Goal: Task Accomplishment & Management: Use online tool/utility

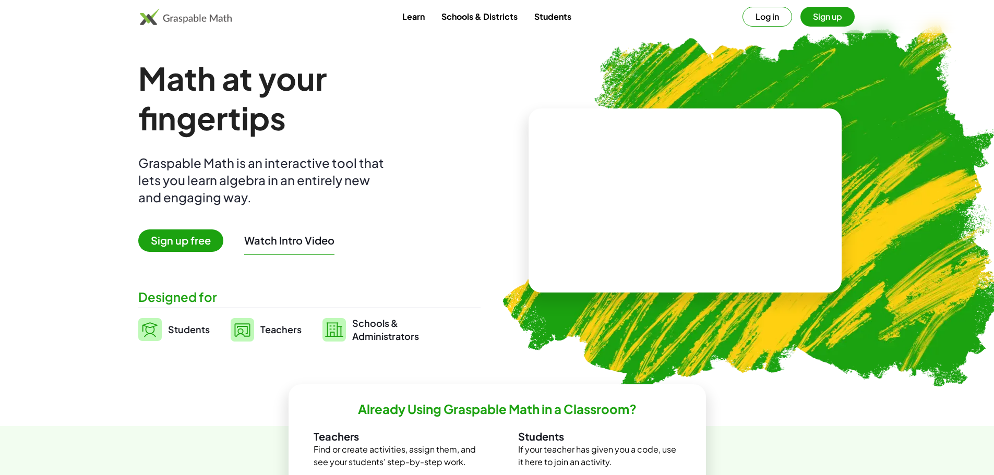
click at [760, 18] on button "Log in" at bounding box center [767, 17] width 50 height 20
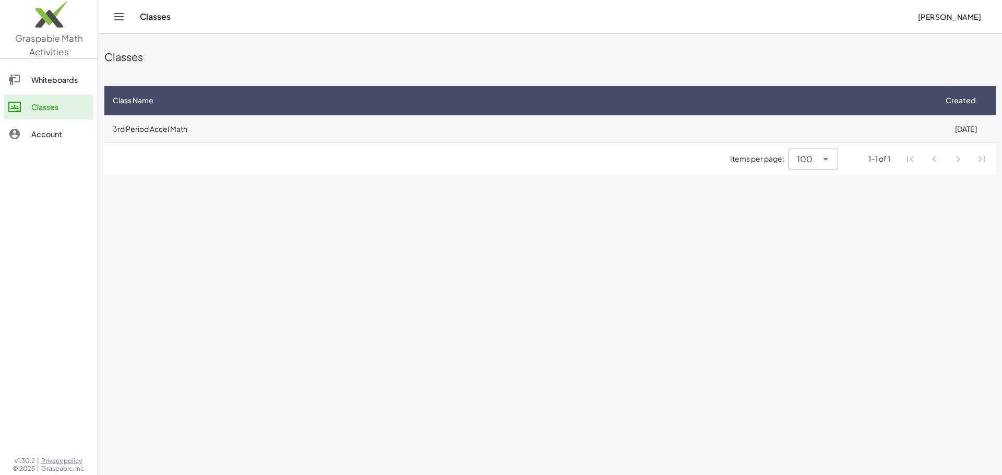
click at [161, 127] on td "3rd Period Accel Math" at bounding box center [519, 128] width 831 height 27
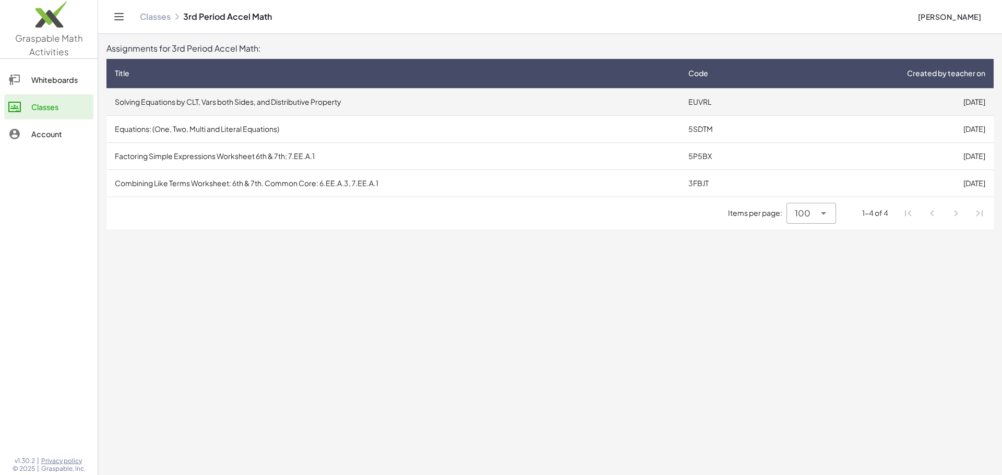
click at [463, 92] on td "Solving Equations by CLT, Vars both Sides, and Distributive Property" at bounding box center [392, 101] width 573 height 27
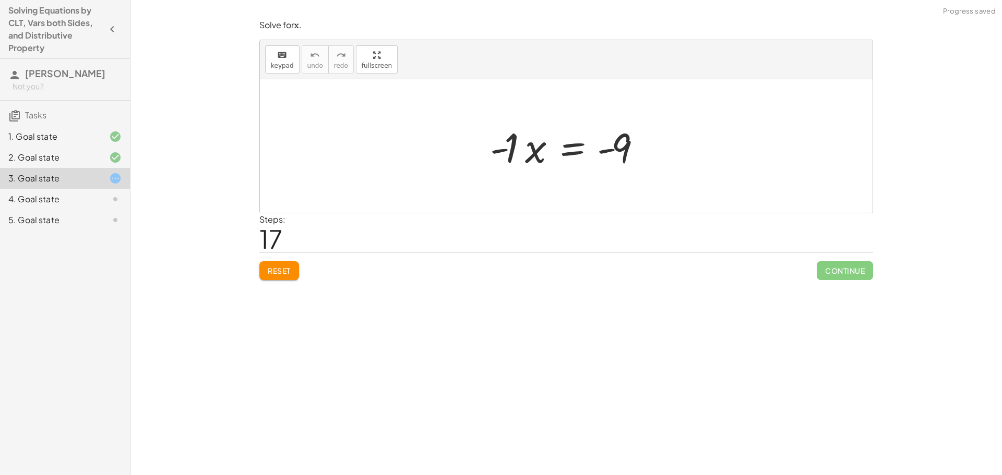
click at [519, 158] on div at bounding box center [570, 146] width 171 height 54
click at [616, 147] on div at bounding box center [574, 147] width 150 height 52
click at [616, 147] on div at bounding box center [570, 147] width 150 height 52
drag, startPoint x: 508, startPoint y: 149, endPoint x: 527, endPoint y: 175, distance: 32.8
drag, startPoint x: 505, startPoint y: 146, endPoint x: 598, endPoint y: 146, distance: 92.9
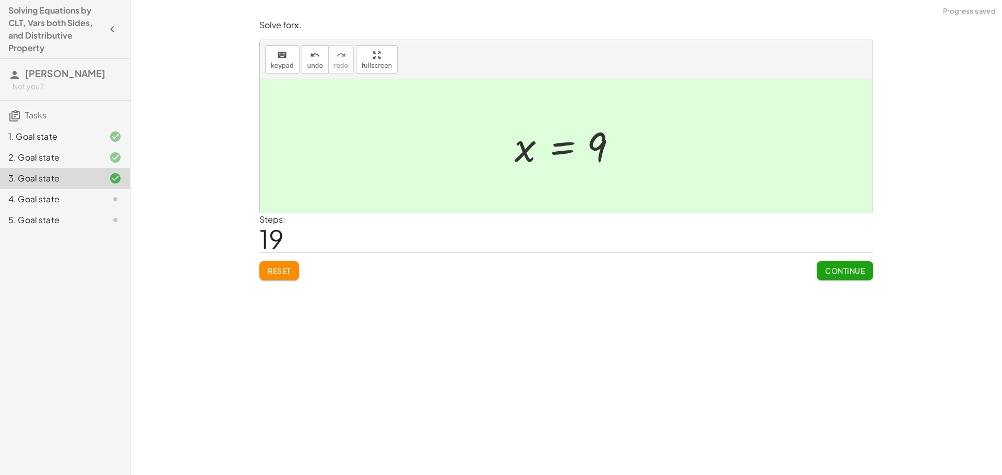
click at [855, 271] on span "Continue" at bounding box center [845, 270] width 40 height 9
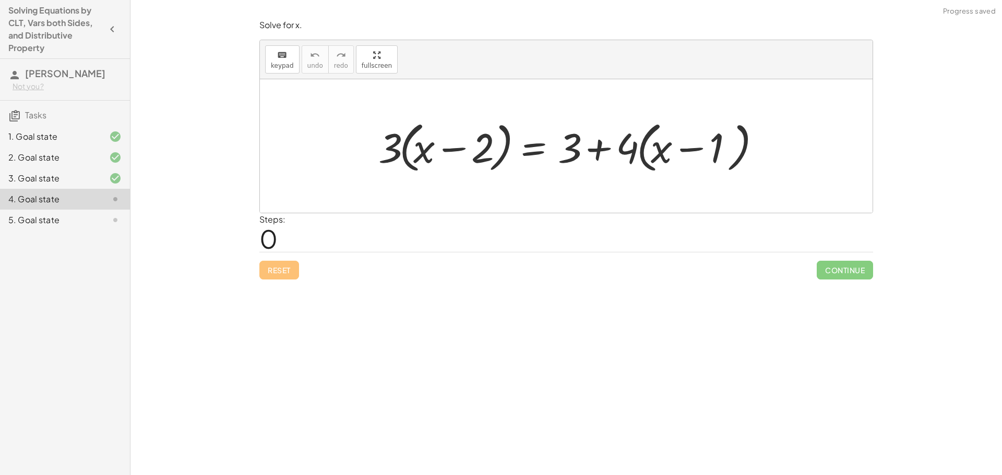
click at [442, 161] on div at bounding box center [570, 146] width 394 height 60
click at [454, 146] on div at bounding box center [570, 146] width 394 height 60
click at [394, 150] on div at bounding box center [570, 146] width 394 height 60
drag, startPoint x: 397, startPoint y: 148, endPoint x: 430, endPoint y: 152, distance: 33.1
click at [430, 152] on div at bounding box center [570, 146] width 394 height 60
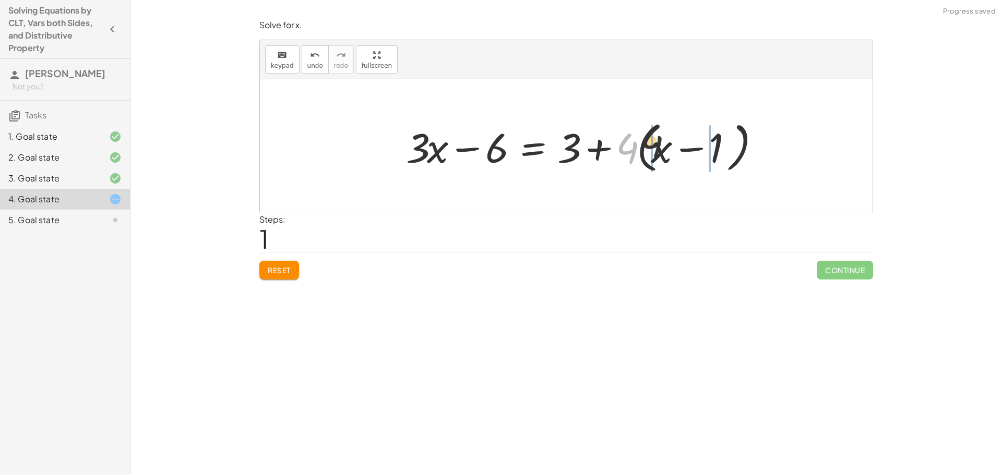
drag, startPoint x: 629, startPoint y: 145, endPoint x: 658, endPoint y: 138, distance: 30.0
click at [658, 138] on div at bounding box center [584, 146] width 366 height 60
click at [704, 142] on div at bounding box center [570, 146] width 339 height 54
click at [688, 147] on div at bounding box center [570, 146] width 339 height 54
drag, startPoint x: 567, startPoint y: 147, endPoint x: 692, endPoint y: 141, distance: 125.8
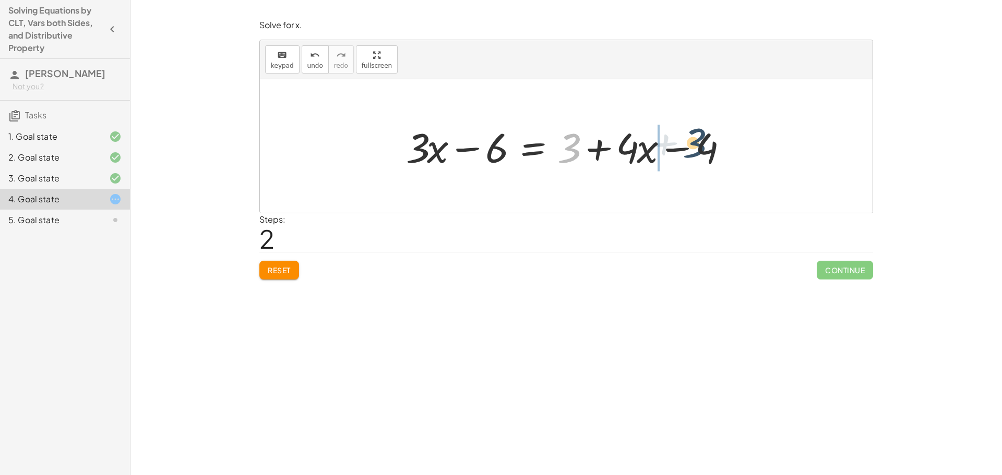
click at [692, 141] on div at bounding box center [570, 146] width 339 height 54
click at [672, 148] on div at bounding box center [570, 146] width 339 height 54
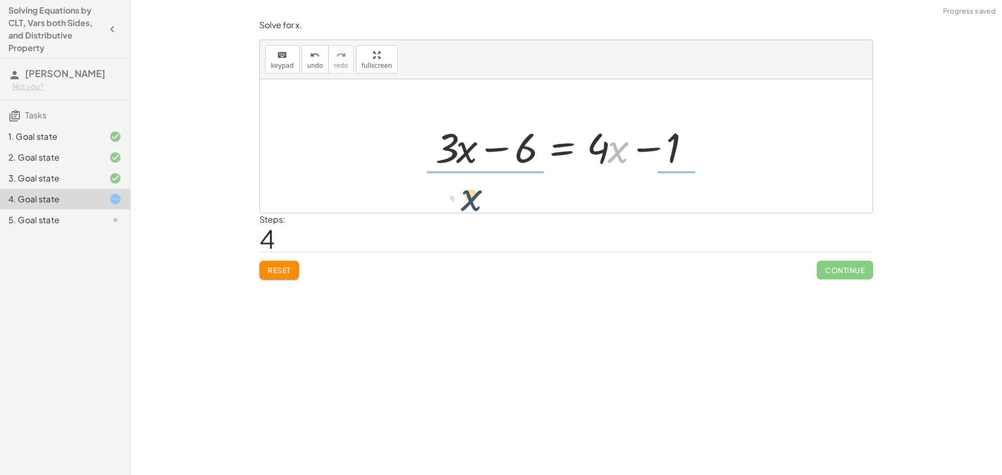
drag, startPoint x: 608, startPoint y: 159, endPoint x: 450, endPoint y: 185, distance: 160.3
click at [455, 188] on div "· 3 · ( + x − 2 ) = + 3 + · 4 · ( + x − 1 ) + · 3 · x − · 3 · 2 = + 3 + · 4 · (…" at bounding box center [566, 146] width 612 height 134
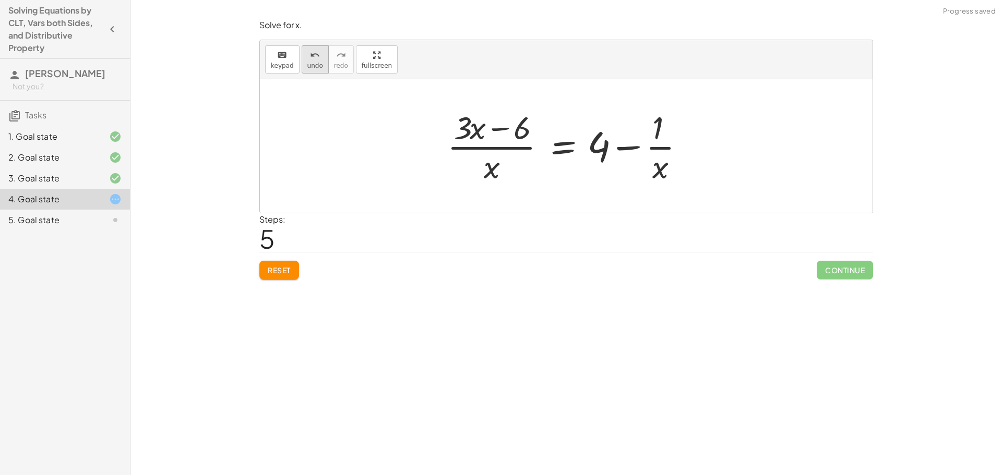
click at [308, 62] on span "undo" at bounding box center [315, 65] width 16 height 7
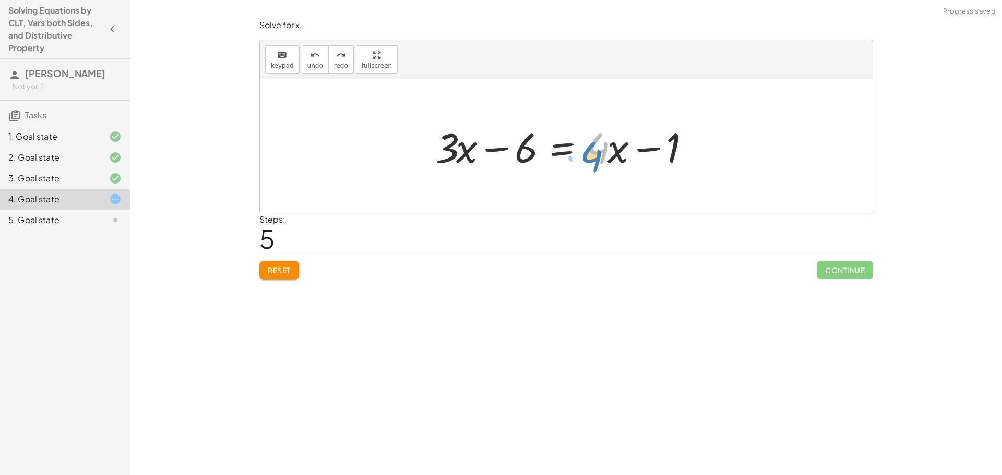
click at [597, 148] on div at bounding box center [570, 146] width 280 height 54
drag, startPoint x: 603, startPoint y: 146, endPoint x: 596, endPoint y: 138, distance: 10.7
click at [596, 138] on div at bounding box center [570, 146] width 280 height 54
drag, startPoint x: 669, startPoint y: 147, endPoint x: 519, endPoint y: 181, distance: 153.5
click at [519, 181] on div "· 3 · ( + x − 2 ) = + 3 + · 4 · ( + x − 1 ) + · 3 · x − · 3 · 2 = + 3 + · 4 · (…" at bounding box center [566, 146] width 612 height 134
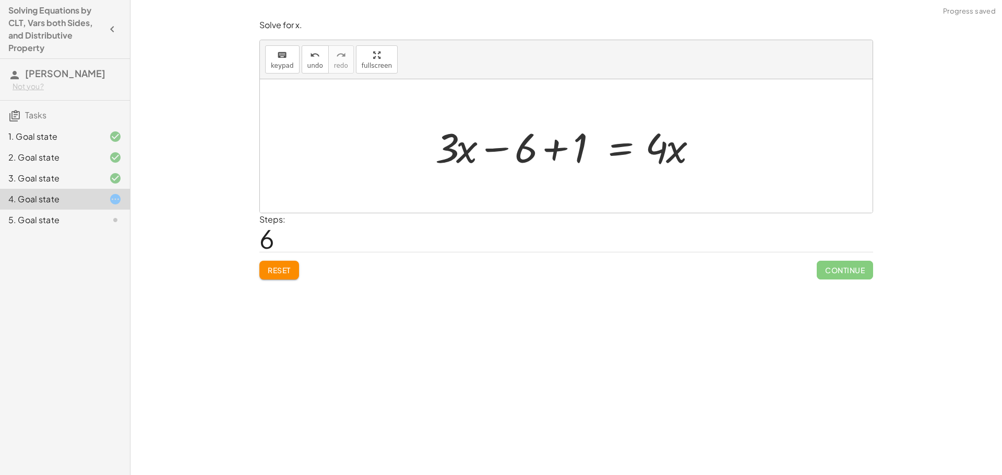
click at [539, 146] on div at bounding box center [570, 146] width 280 height 54
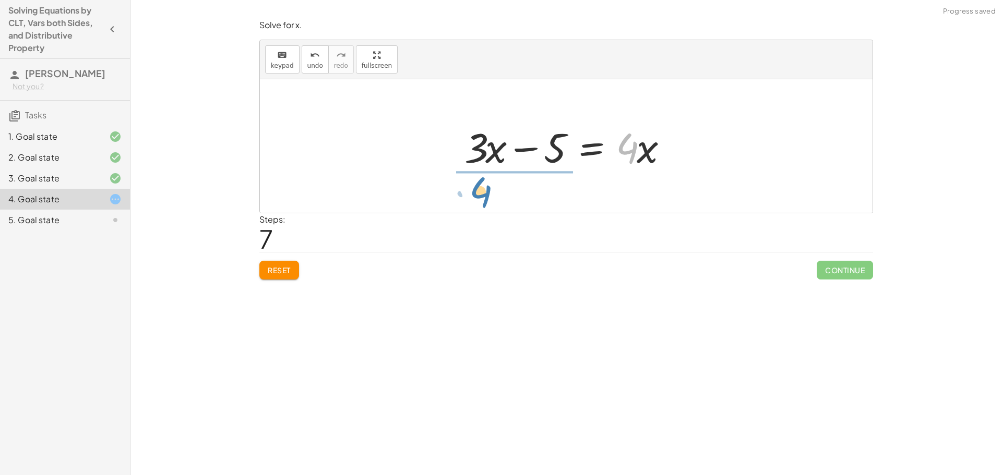
drag, startPoint x: 630, startPoint y: 149, endPoint x: 483, endPoint y: 193, distance: 153.5
click at [310, 62] on span "undo" at bounding box center [315, 65] width 16 height 7
click at [487, 152] on div at bounding box center [570, 146] width 222 height 54
drag, startPoint x: 487, startPoint y: 146, endPoint x: 488, endPoint y: 139, distance: 6.9
click at [488, 140] on div at bounding box center [570, 146] width 222 height 54
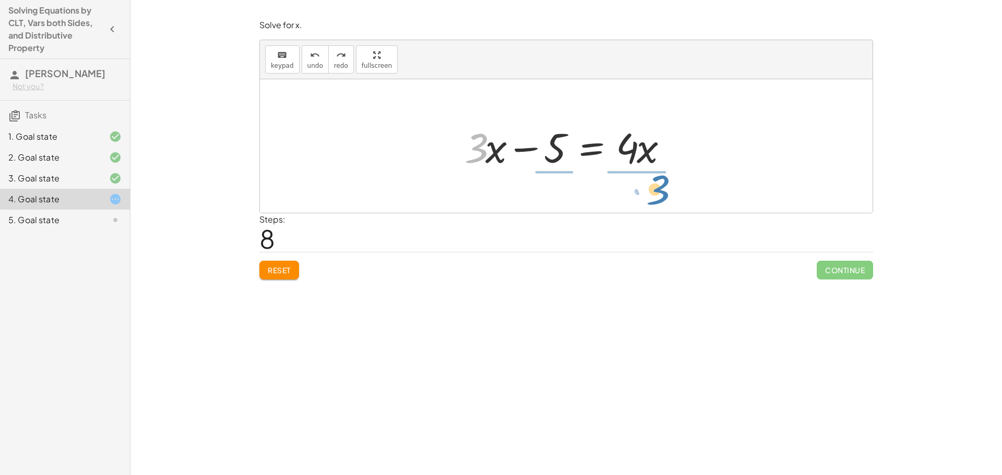
drag, startPoint x: 466, startPoint y: 122, endPoint x: 651, endPoint y: 164, distance: 189.4
click at [651, 164] on div at bounding box center [570, 146] width 222 height 54
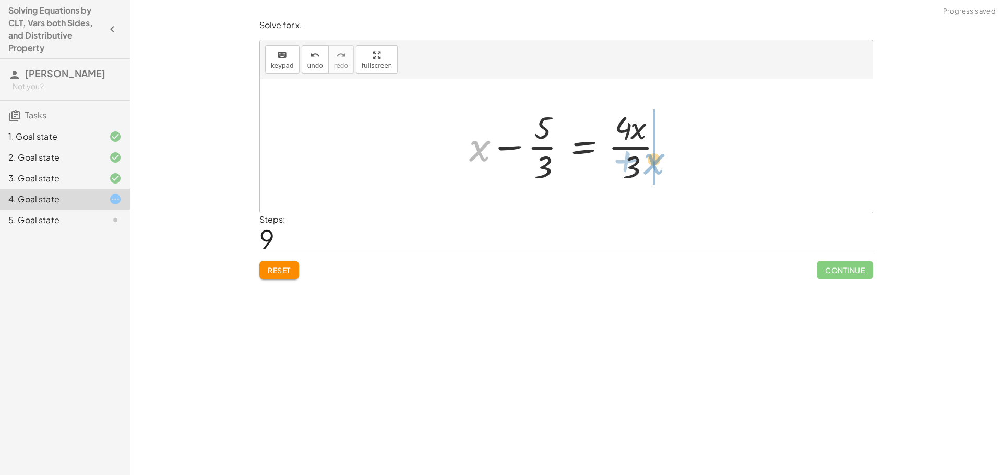
drag, startPoint x: 485, startPoint y: 149, endPoint x: 661, endPoint y: 163, distance: 176.4
click at [661, 163] on div at bounding box center [570, 146] width 212 height 80
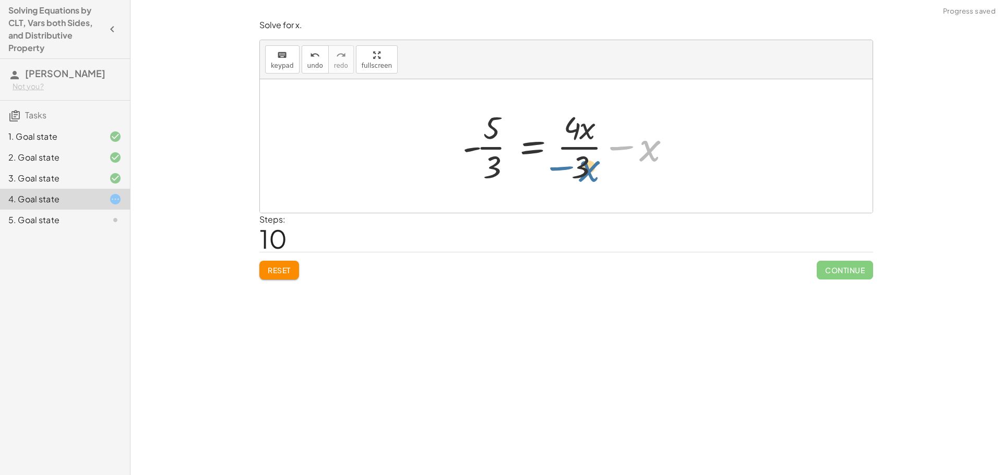
drag, startPoint x: 643, startPoint y: 152, endPoint x: 579, endPoint y: 159, distance: 64.0
click at [581, 167] on div at bounding box center [570, 146] width 226 height 80
click at [319, 61] on button "undo undo" at bounding box center [315, 59] width 27 height 28
click at [317, 62] on span "undo" at bounding box center [315, 65] width 16 height 7
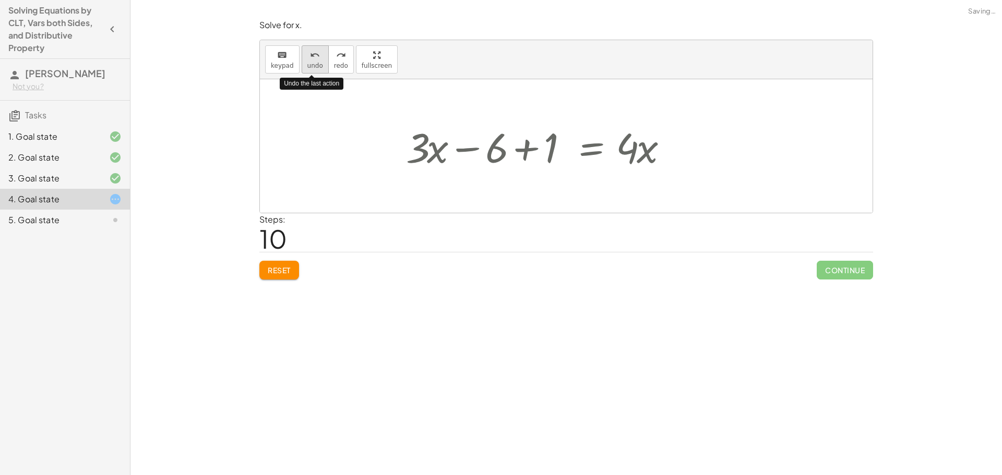
click at [315, 57] on icon "undo" at bounding box center [315, 55] width 10 height 13
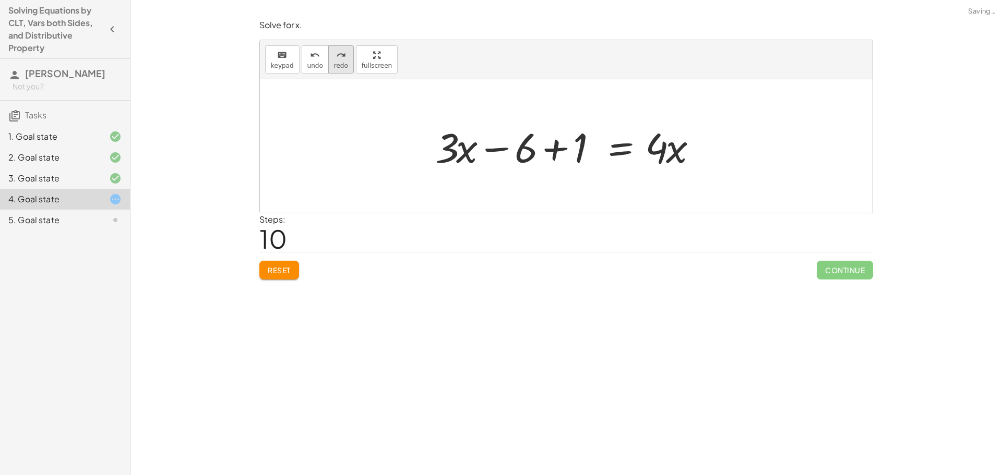
click at [341, 66] on span "redo" at bounding box center [341, 65] width 14 height 7
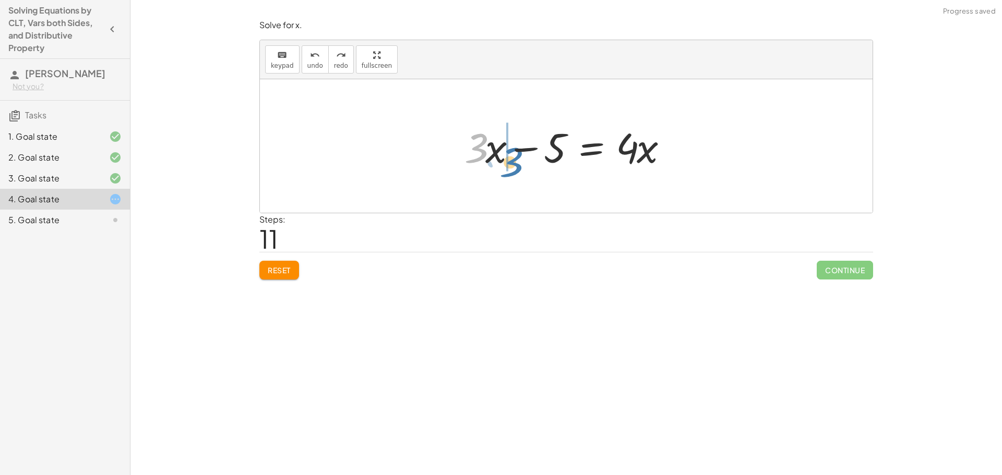
drag, startPoint x: 481, startPoint y: 149, endPoint x: 489, endPoint y: 139, distance: 13.0
click at [494, 142] on div at bounding box center [570, 146] width 222 height 54
drag, startPoint x: 473, startPoint y: 149, endPoint x: 696, endPoint y: 149, distance: 223.3
click at [605, 148] on div at bounding box center [570, 146] width 236 height 54
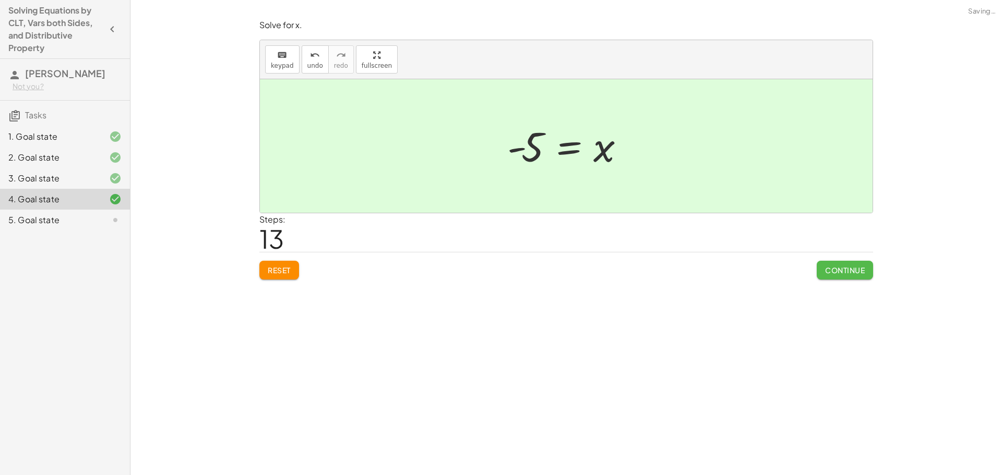
click at [836, 262] on button "Continue" at bounding box center [844, 270] width 56 height 19
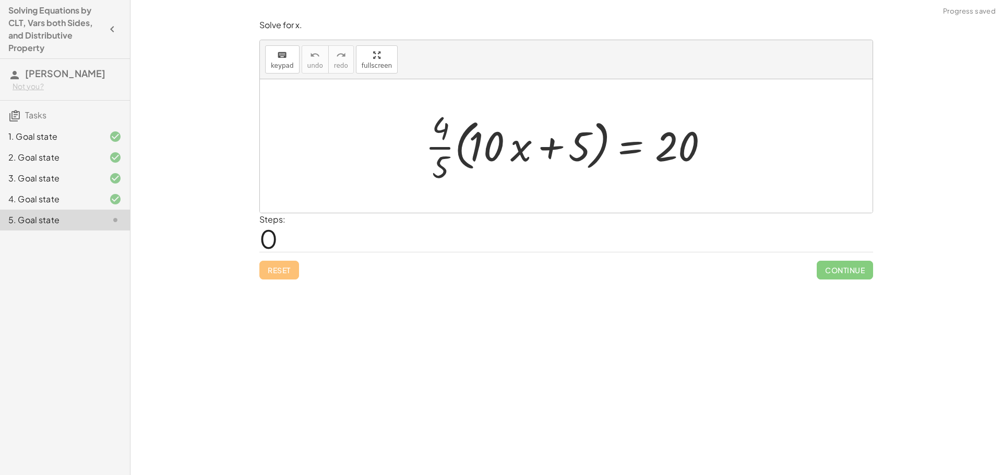
click at [461, 154] on div at bounding box center [570, 146] width 300 height 80
drag, startPoint x: 441, startPoint y: 147, endPoint x: 486, endPoint y: 145, distance: 44.9
click at [486, 145] on div at bounding box center [570, 146] width 300 height 80
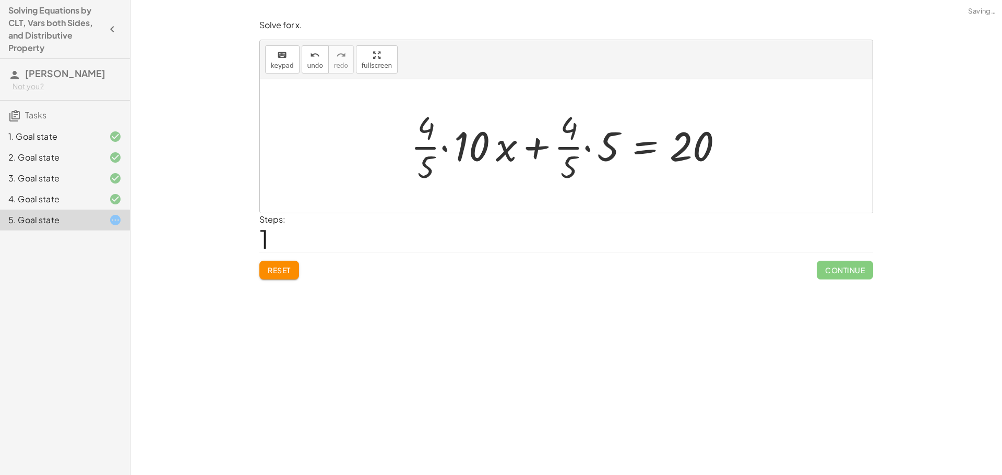
click at [463, 148] on div at bounding box center [569, 146] width 329 height 80
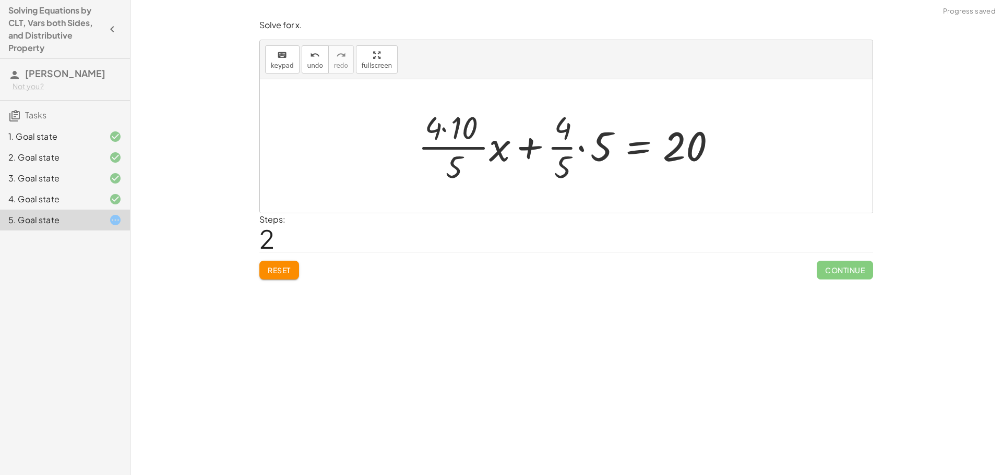
click at [557, 146] on div at bounding box center [570, 146] width 315 height 80
click at [520, 147] on div at bounding box center [570, 146] width 315 height 80
drag, startPoint x: 535, startPoint y: 149, endPoint x: 567, endPoint y: 154, distance: 32.8
click at [536, 149] on div at bounding box center [570, 146] width 315 height 80
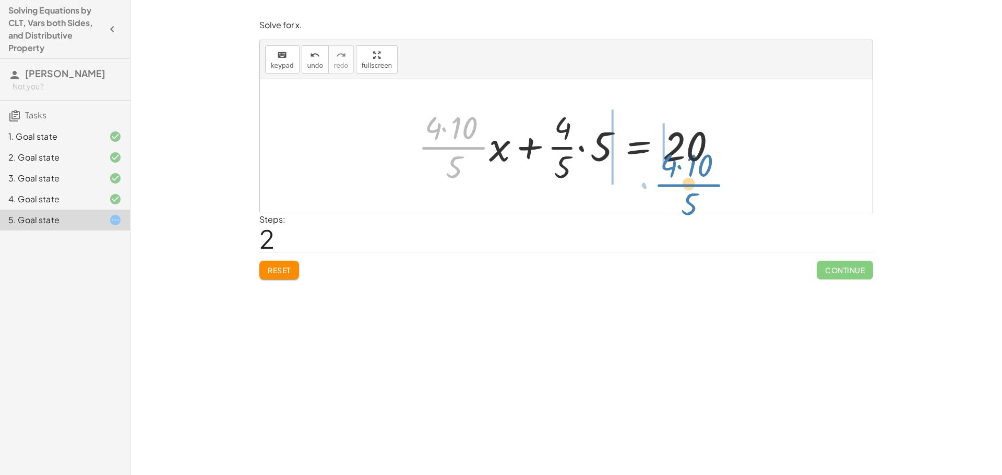
drag, startPoint x: 458, startPoint y: 150, endPoint x: 444, endPoint y: 153, distance: 13.8
click at [517, 160] on div at bounding box center [570, 146] width 315 height 80
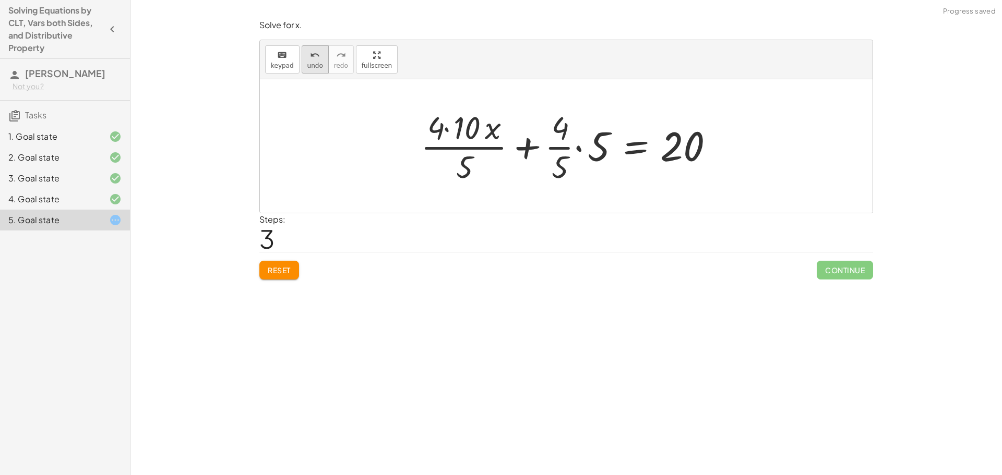
click at [302, 61] on button "undo undo" at bounding box center [315, 59] width 27 height 28
click at [566, 152] on div at bounding box center [570, 146] width 315 height 80
click at [576, 151] on div at bounding box center [570, 146] width 315 height 80
click at [580, 149] on div at bounding box center [570, 146] width 315 height 80
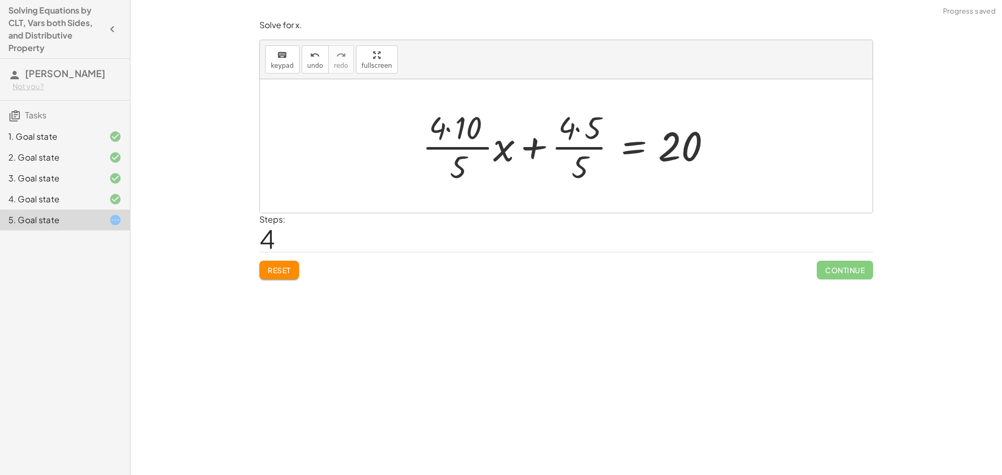
click at [577, 134] on div at bounding box center [570, 146] width 306 height 80
click at [585, 162] on div at bounding box center [573, 146] width 296 height 80
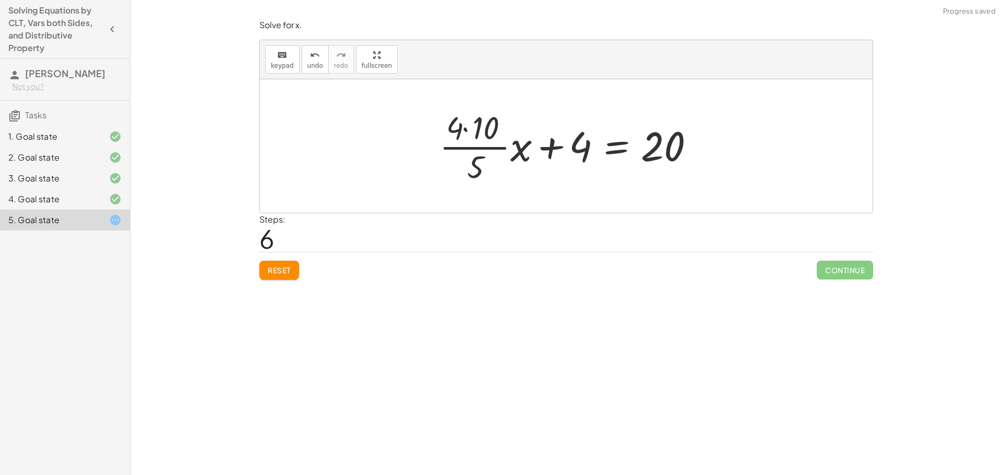
click at [494, 149] on div at bounding box center [570, 146] width 272 height 80
click at [469, 125] on div at bounding box center [570, 146] width 272 height 80
click at [486, 148] on div at bounding box center [578, 146] width 246 height 80
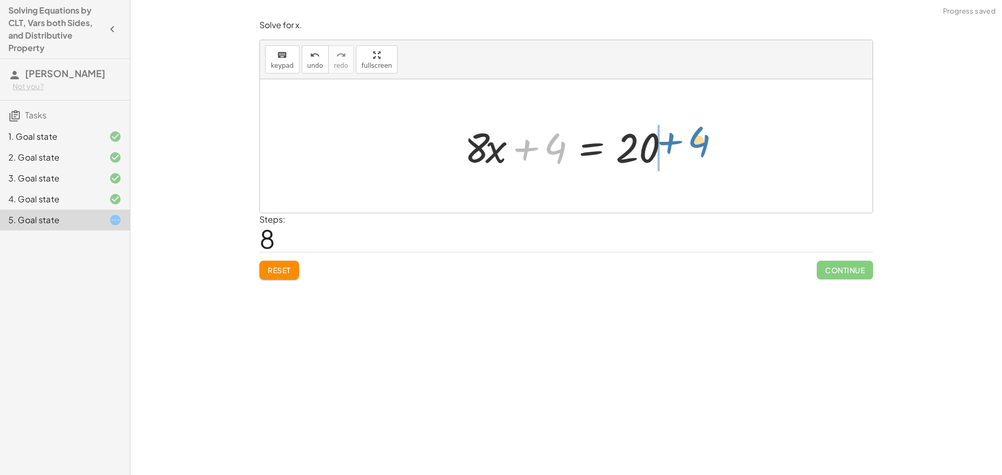
drag, startPoint x: 542, startPoint y: 148, endPoint x: 687, endPoint y: 141, distance: 145.7
click at [687, 141] on div "· · 4 · 5 · ( + · 10 · x + 5 ) = 20 + · · 4 · 5 · 10 · x + · · 4 · 5 · 5 = 20 +…" at bounding box center [566, 146] width 612 height 134
click at [589, 153] on div at bounding box center [570, 146] width 222 height 54
click at [617, 149] on div at bounding box center [570, 146] width 222 height 54
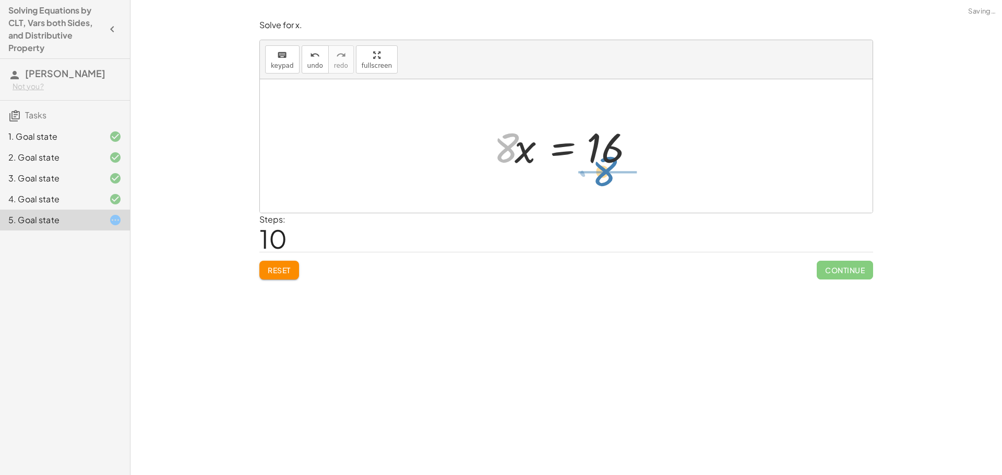
drag, startPoint x: 511, startPoint y: 143, endPoint x: 619, endPoint y: 184, distance: 116.1
click at [619, 184] on div "· · 4 · 5 · ( + · 10 · x + 5 ) = 20 + · · 4 · 5 · 10 · x + · · 4 · 5 · 5 = 20 +…" at bounding box center [566, 146] width 612 height 134
click at [586, 146] on div at bounding box center [570, 146] width 146 height 80
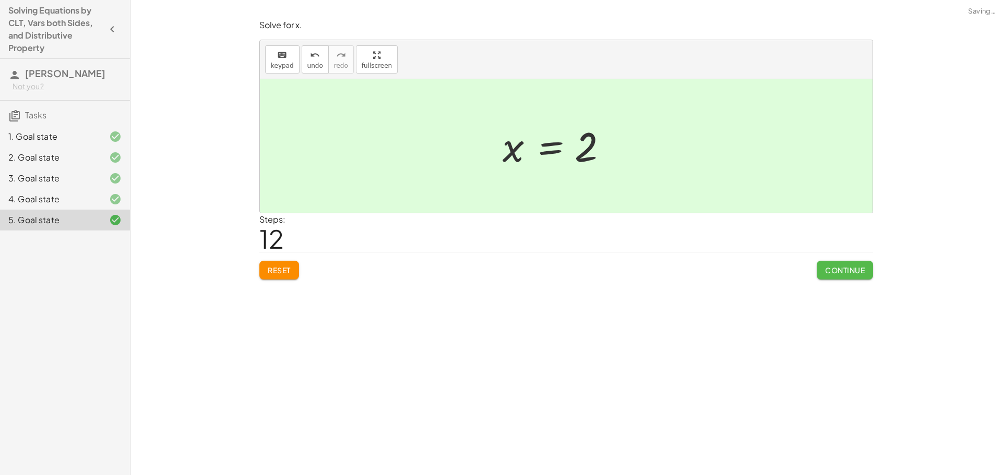
click at [850, 272] on span "Continue" at bounding box center [845, 270] width 40 height 9
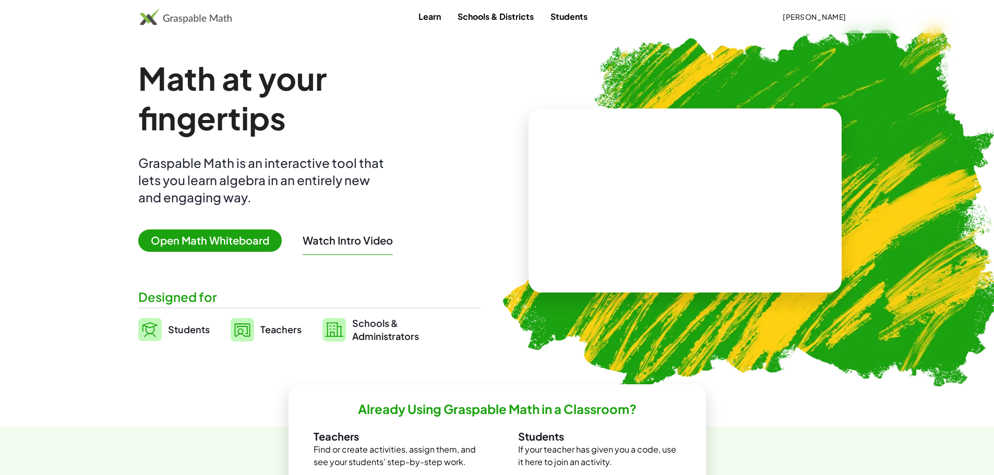
drag, startPoint x: 558, startPoint y: 197, endPoint x: 556, endPoint y: 218, distance: 21.0
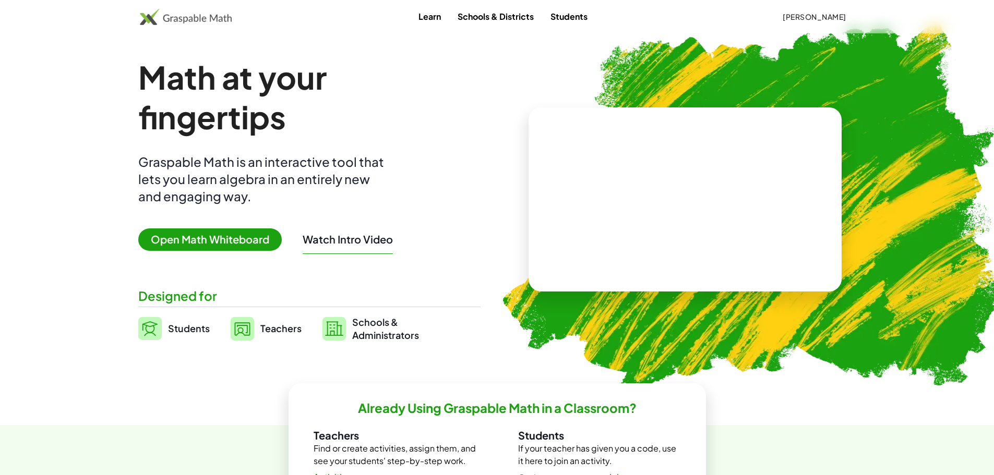
click at [214, 232] on span "Open Math Whiteboard" at bounding box center [209, 239] width 143 height 22
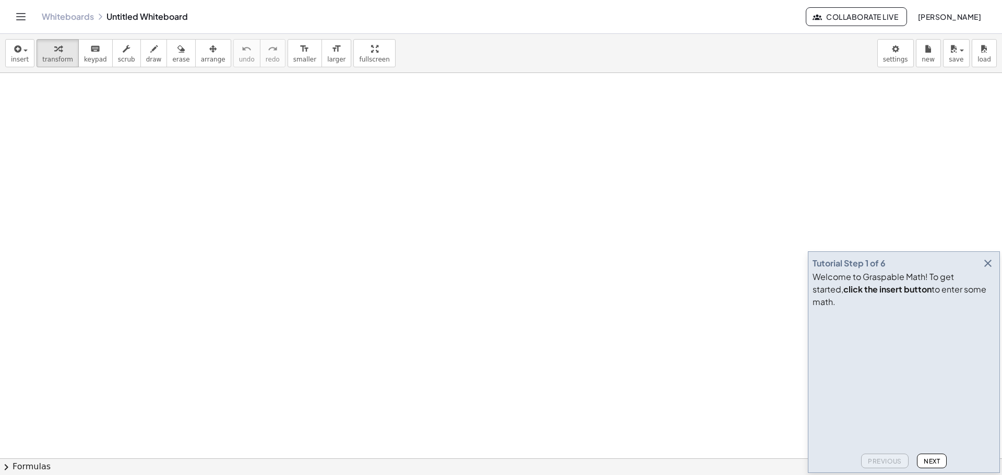
drag, startPoint x: 251, startPoint y: 209, endPoint x: 476, endPoint y: 166, distance: 228.3
click at [147, 51] on div "button" at bounding box center [154, 48] width 16 height 13
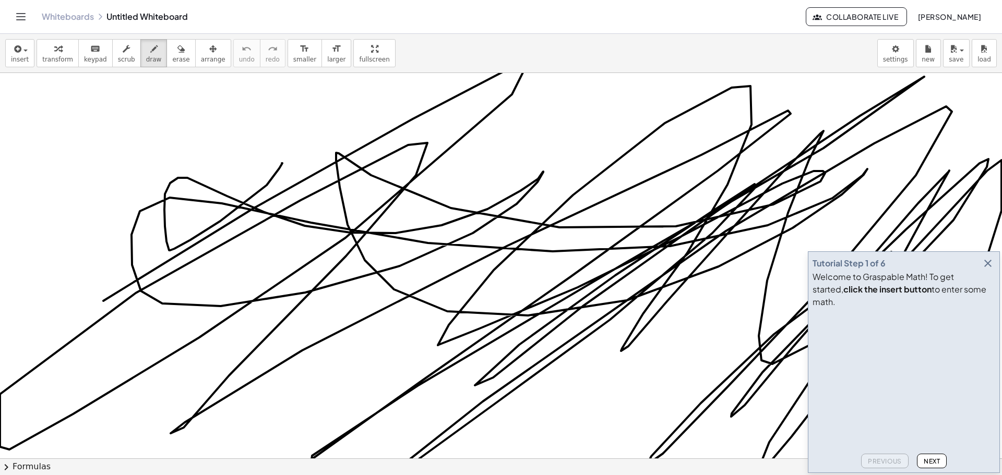
drag, startPoint x: 282, startPoint y: 163, endPoint x: 426, endPoint y: 197, distance: 147.4
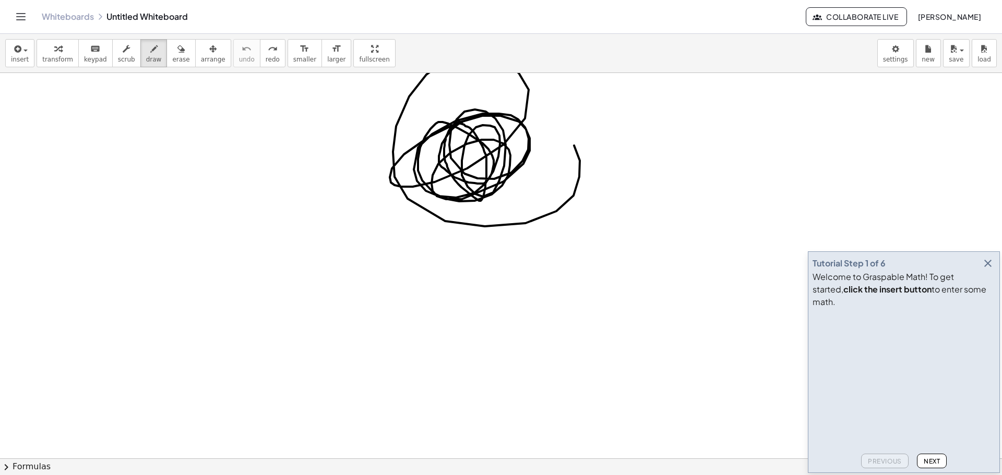
drag, startPoint x: 462, startPoint y: 122, endPoint x: 463, endPoint y: 183, distance: 61.0
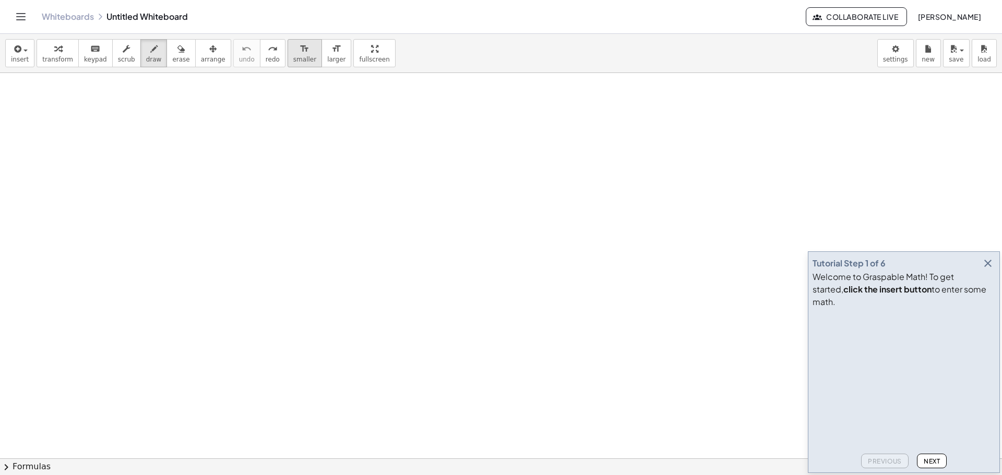
click at [293, 51] on div "format_size" at bounding box center [304, 48] width 23 height 13
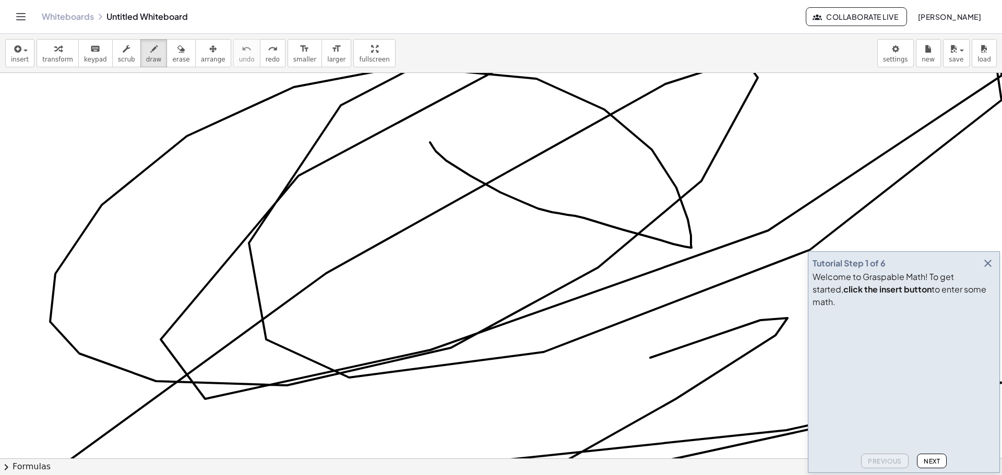
drag, startPoint x: 446, startPoint y: 161, endPoint x: 823, endPoint y: 305, distance: 403.4
click at [816, 309] on main "Tutorial Step 1 of 6 Welcome to Graspable Math! To get started, click the inser…" at bounding box center [501, 237] width 1002 height 475
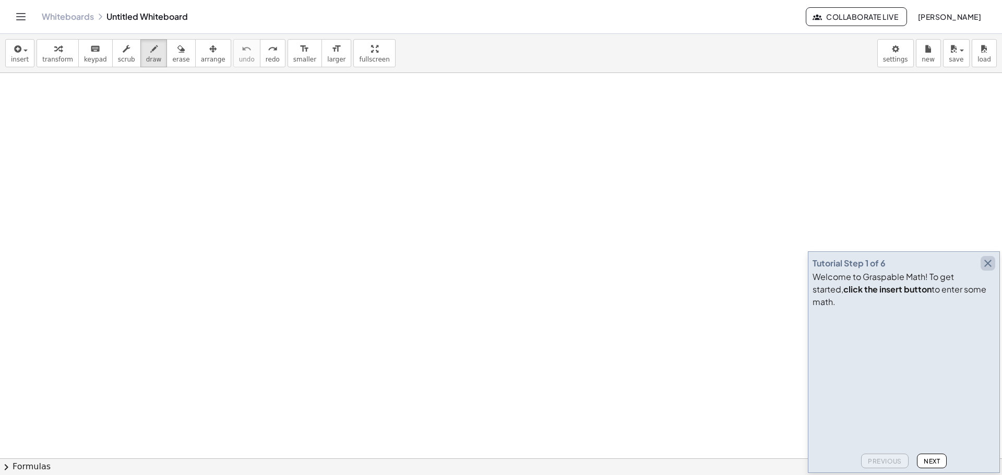
click at [989, 270] on icon "button" at bounding box center [987, 263] width 13 height 13
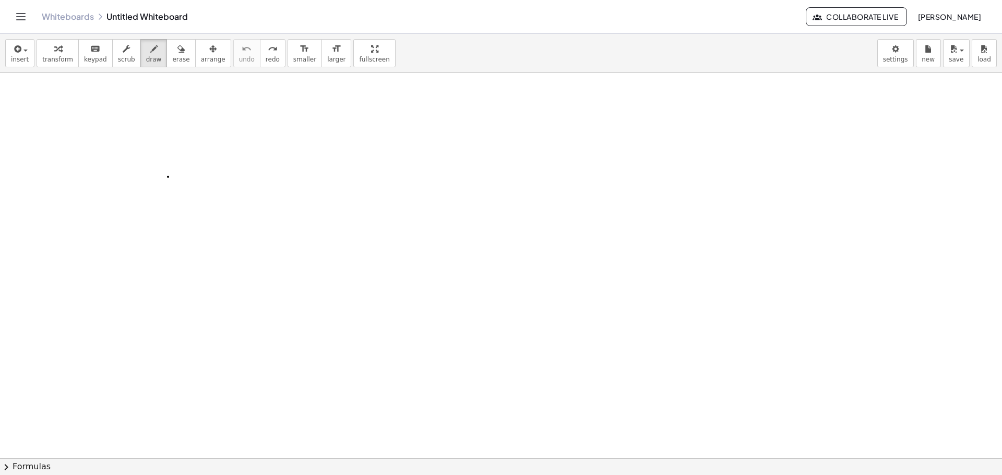
drag, startPoint x: 168, startPoint y: 177, endPoint x: 194, endPoint y: 177, distance: 25.6
drag, startPoint x: 190, startPoint y: 161, endPoint x: 183, endPoint y: 196, distance: 36.2
drag, startPoint x: 199, startPoint y: 161, endPoint x: 190, endPoint y: 159, distance: 9.6
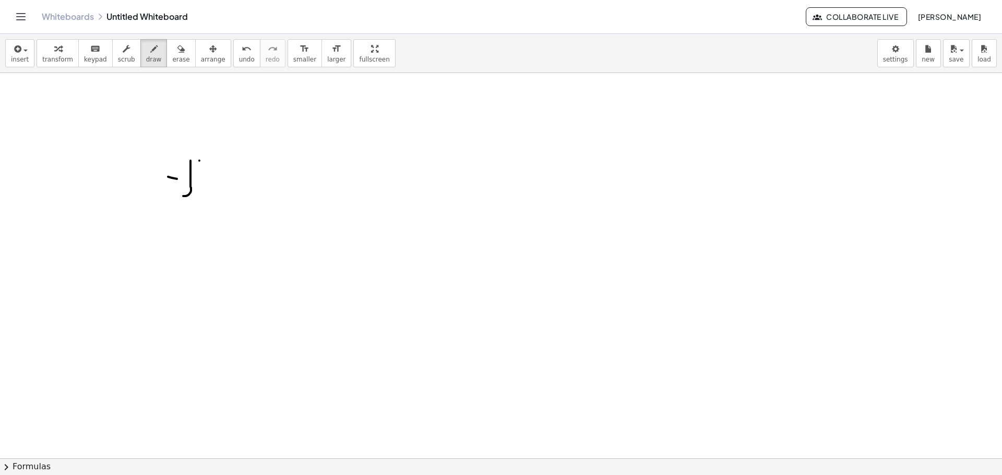
drag, startPoint x: 212, startPoint y: 172, endPoint x: 225, endPoint y: 187, distance: 19.6
drag, startPoint x: 221, startPoint y: 174, endPoint x: 209, endPoint y: 183, distance: 14.6
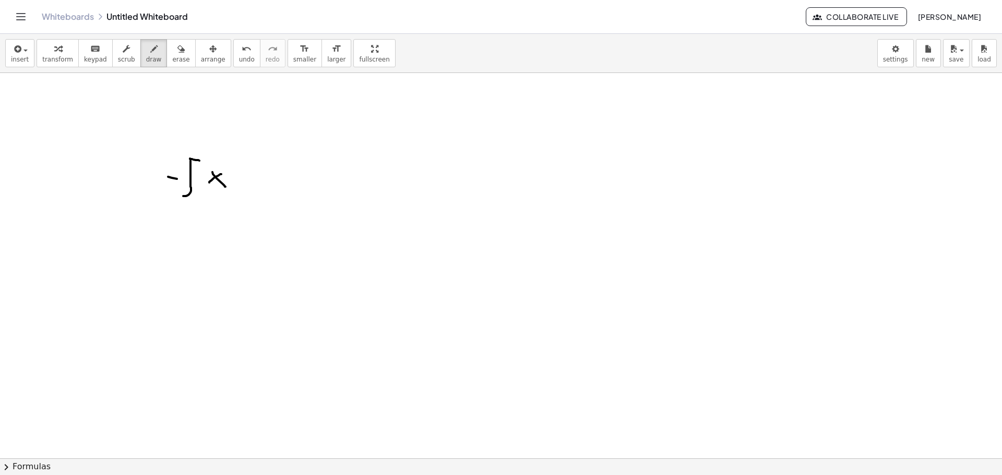
drag, startPoint x: 233, startPoint y: 170, endPoint x: 252, endPoint y: 171, distance: 19.9
drag, startPoint x: 234, startPoint y: 178, endPoint x: 261, endPoint y: 181, distance: 27.7
drag, startPoint x: 268, startPoint y: 157, endPoint x: 324, endPoint y: 190, distance: 65.3
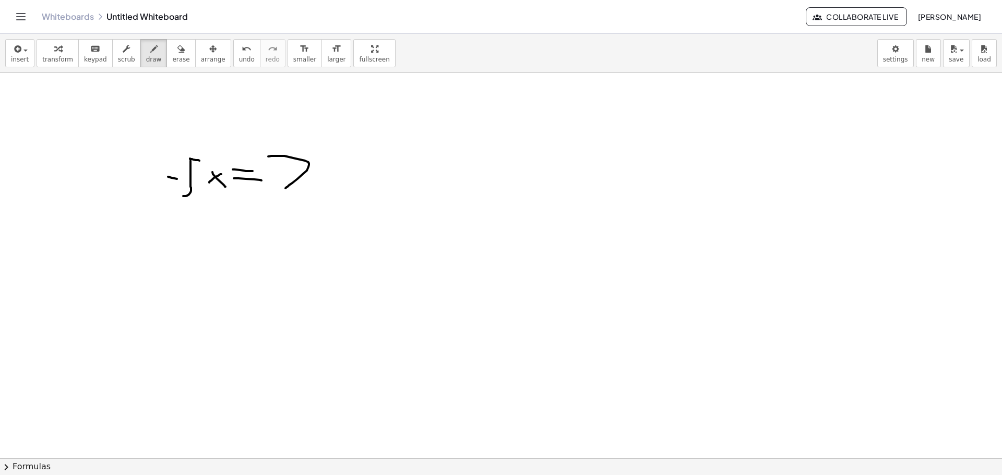
drag, startPoint x: 329, startPoint y: 160, endPoint x: 315, endPoint y: 160, distance: 14.1
drag, startPoint x: 167, startPoint y: 204, endPoint x: 262, endPoint y: 203, distance: 95.0
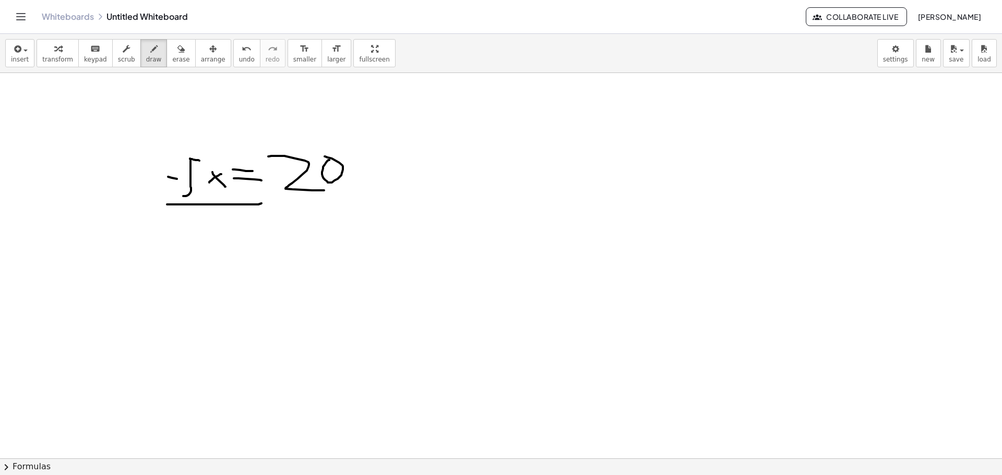
drag, startPoint x: 222, startPoint y: 211, endPoint x: 219, endPoint y: 226, distance: 15.4
drag, startPoint x: 223, startPoint y: 212, endPoint x: 248, endPoint y: 209, distance: 25.7
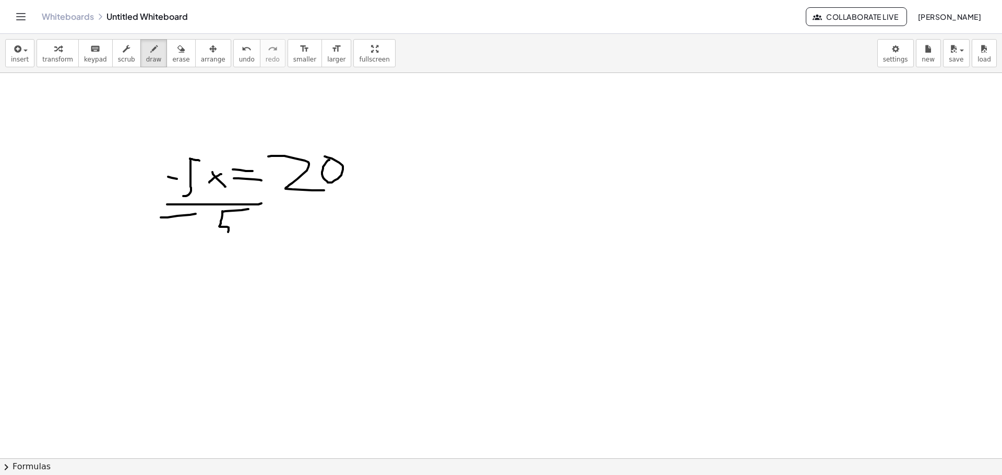
drag, startPoint x: 228, startPoint y: 227, endPoint x: 207, endPoint y: 234, distance: 22.4
drag, startPoint x: 856, startPoint y: 63, endPoint x: 1001, endPoint y: -63, distance: 192.3
click at [993, 0] on html "Graspable Math Activities Whiteboards Classes Account v1.30.2 | Privacy policy …" at bounding box center [501, 237] width 1002 height 475
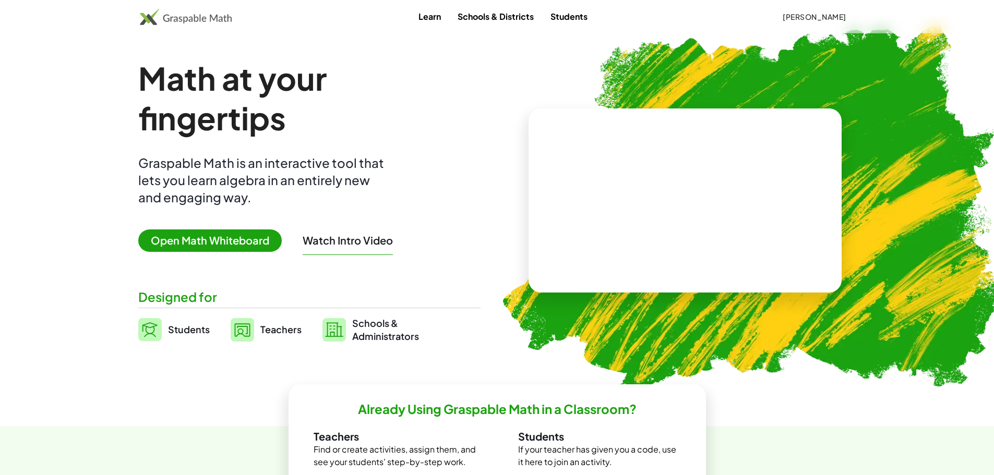
click at [557, 14] on link "Students" at bounding box center [569, 16] width 54 height 19
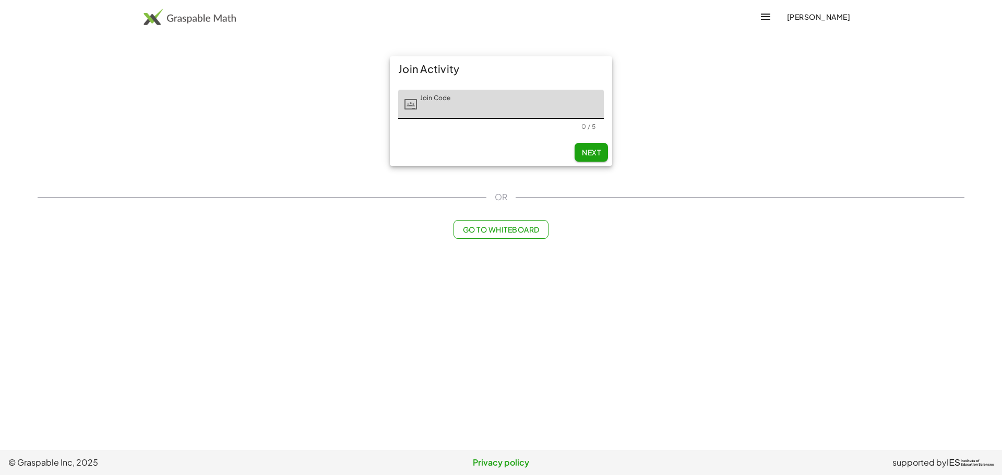
click at [494, 223] on button "Go to Whiteboard" at bounding box center [500, 229] width 94 height 19
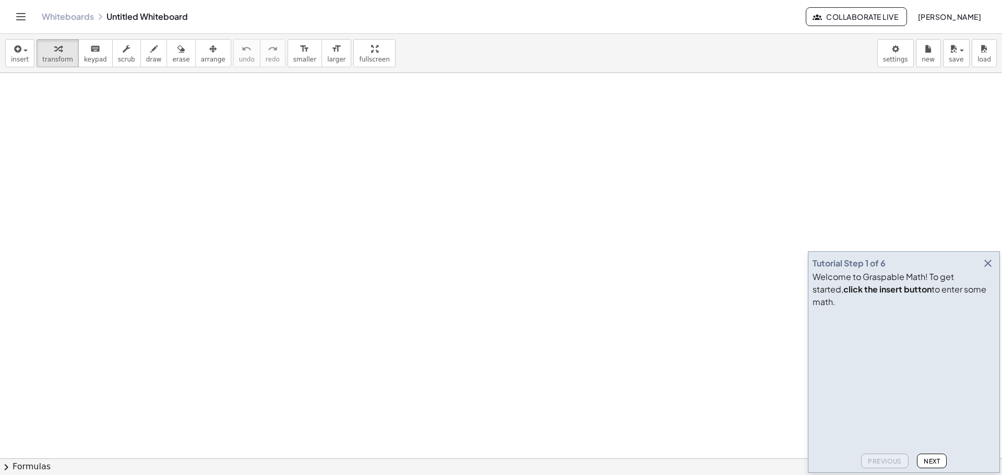
drag, startPoint x: 339, startPoint y: 271, endPoint x: 81, endPoint y: 345, distance: 268.6
click at [140, 50] on button "draw" at bounding box center [153, 53] width 27 height 28
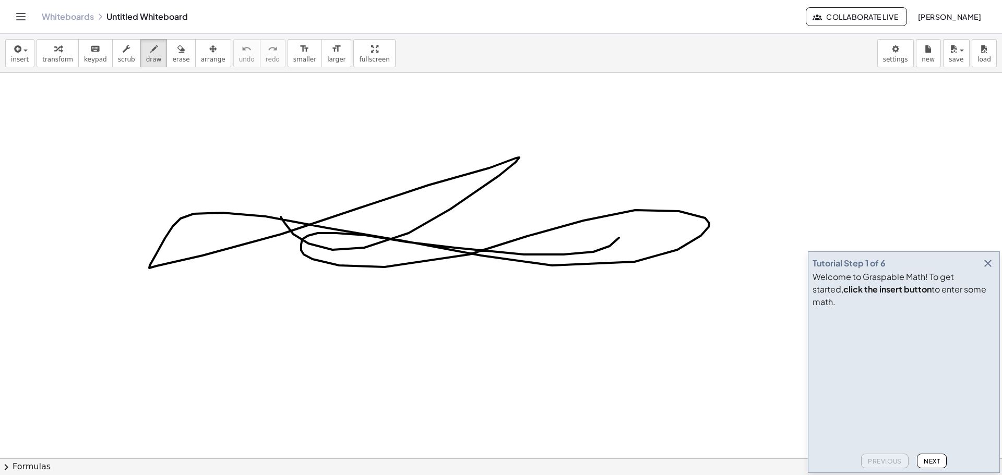
drag, startPoint x: 408, startPoint y: 233, endPoint x: 182, endPoint y: 282, distance: 231.7
click at [172, 49] on div "button" at bounding box center [180, 48] width 17 height 13
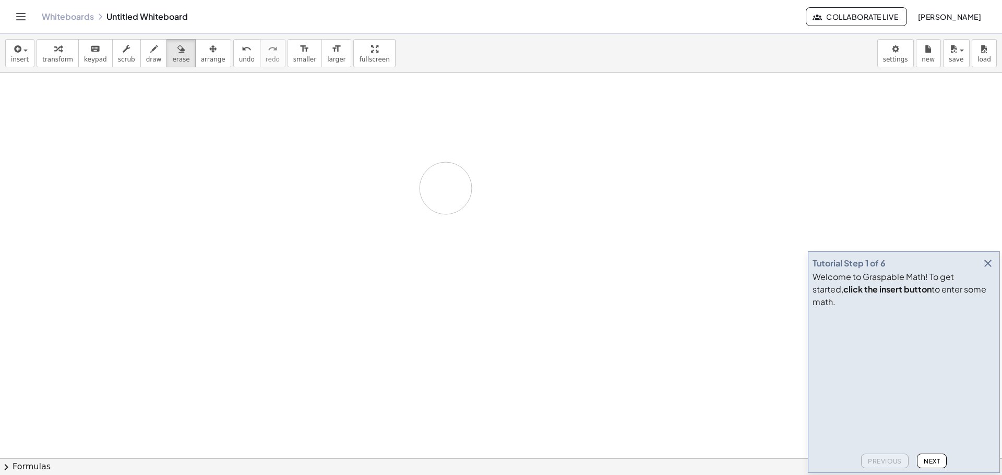
drag, startPoint x: 468, startPoint y: 167, endPoint x: 394, endPoint y: 195, distance: 78.9
click at [146, 53] on div "button" at bounding box center [154, 48] width 16 height 13
drag, startPoint x: 400, startPoint y: 237, endPoint x: 458, endPoint y: 230, distance: 58.4
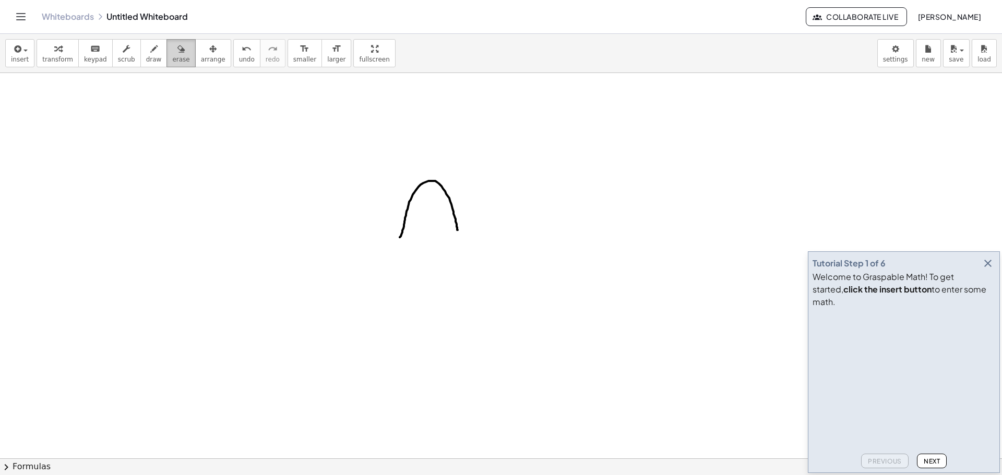
click at [172, 62] on span "erase" at bounding box center [180, 59] width 17 height 7
drag, startPoint x: 544, startPoint y: 251, endPoint x: 359, endPoint y: 153, distance: 209.1
click at [140, 57] on button "draw" at bounding box center [153, 53] width 27 height 28
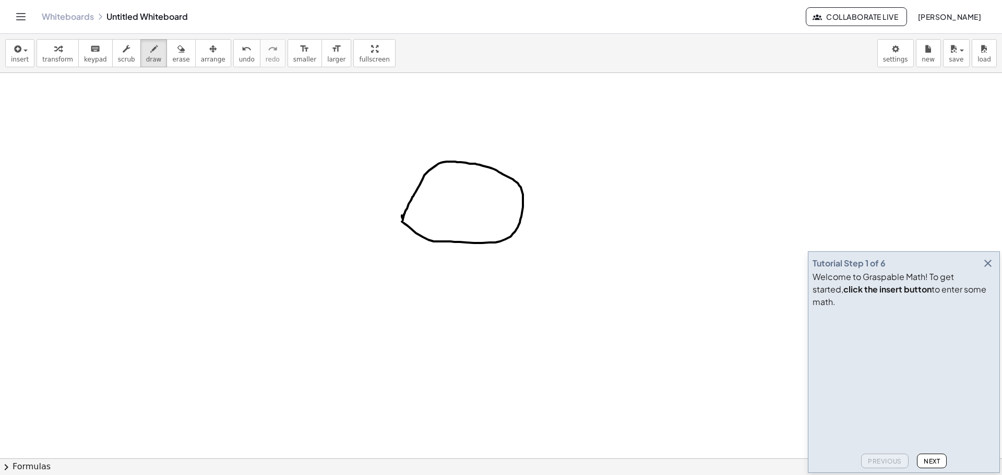
drag, startPoint x: 402, startPoint y: 222, endPoint x: 397, endPoint y: 202, distance: 20.4
drag, startPoint x: 432, startPoint y: 165, endPoint x: 494, endPoint y: 243, distance: 99.2
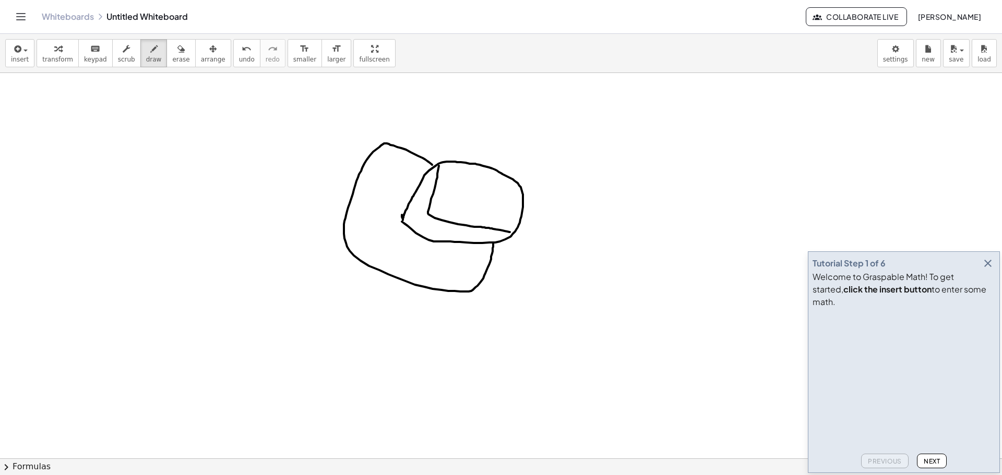
drag, startPoint x: 439, startPoint y: 166, endPoint x: 510, endPoint y: 233, distance: 97.8
drag, startPoint x: 430, startPoint y: 217, endPoint x: 432, endPoint y: 236, distance: 19.4
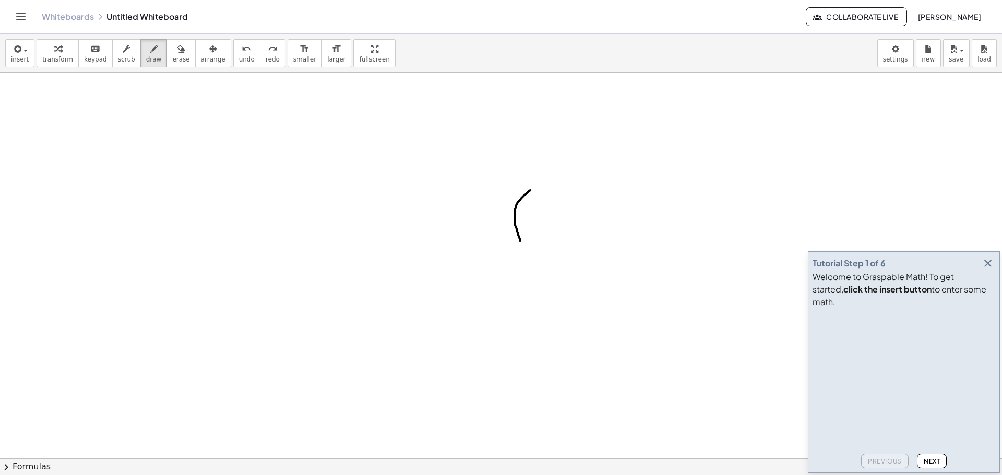
drag, startPoint x: 530, startPoint y: 190, endPoint x: 520, endPoint y: 241, distance: 51.6
drag, startPoint x: 530, startPoint y: 189, endPoint x: 551, endPoint y: 237, distance: 52.1
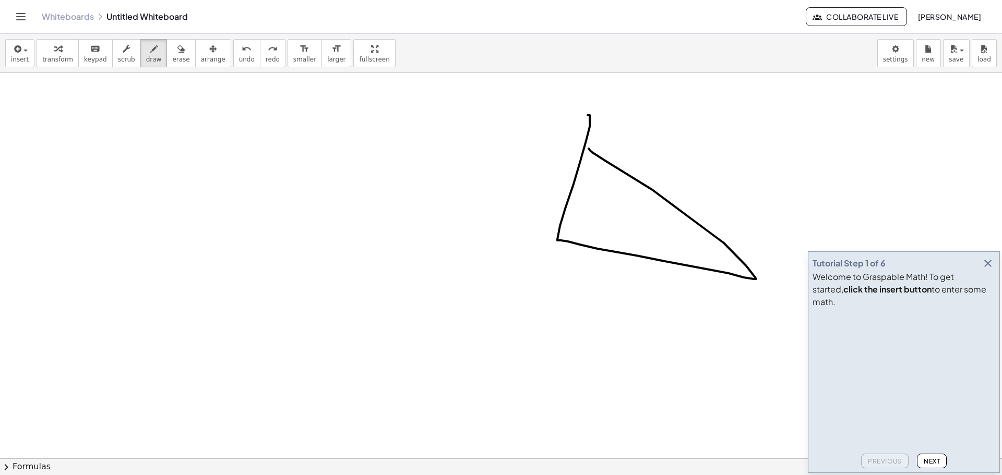
drag, startPoint x: 587, startPoint y: 115, endPoint x: 588, endPoint y: 149, distance: 33.4
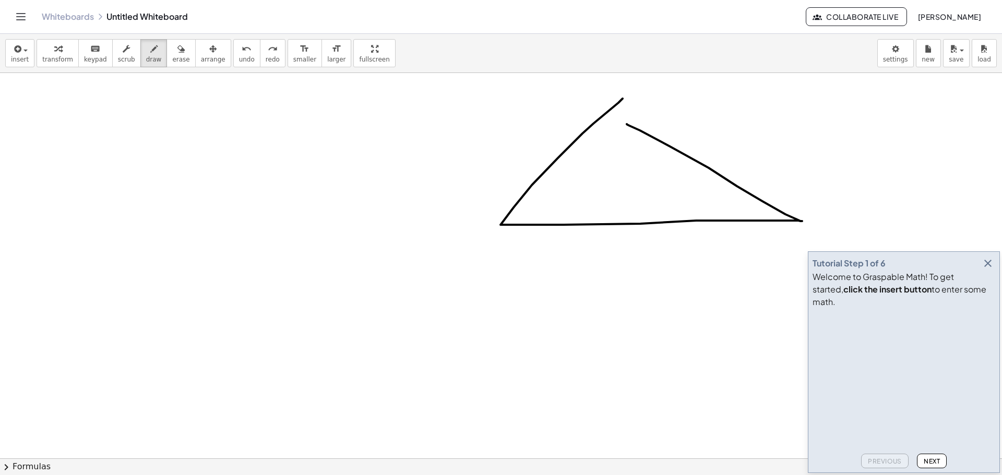
drag, startPoint x: 622, startPoint y: 99, endPoint x: 627, endPoint y: 124, distance: 25.9
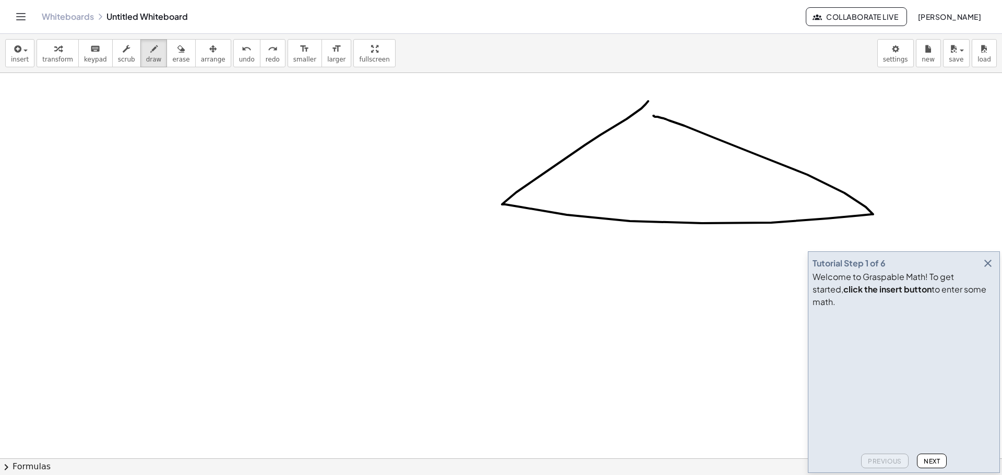
drag, startPoint x: 648, startPoint y: 101, endPoint x: 647, endPoint y: 108, distance: 6.8
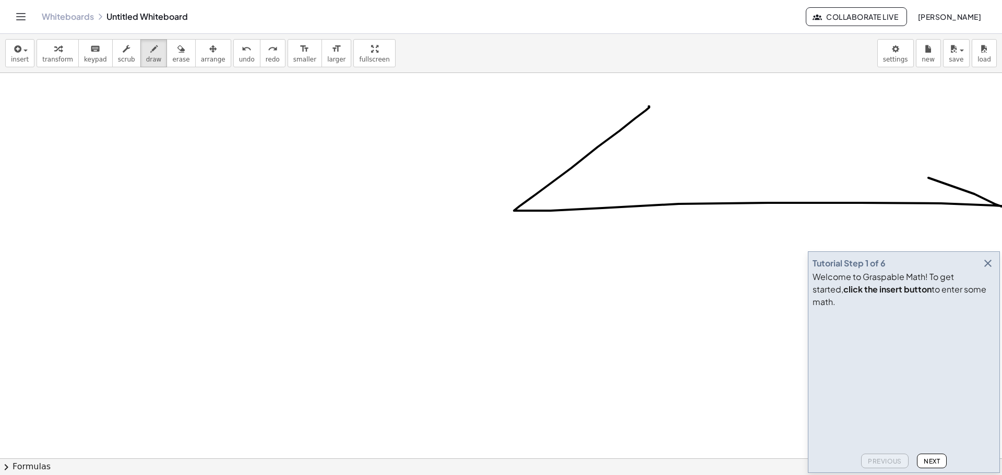
drag, startPoint x: 648, startPoint y: 106, endPoint x: 696, endPoint y: 122, distance: 50.0
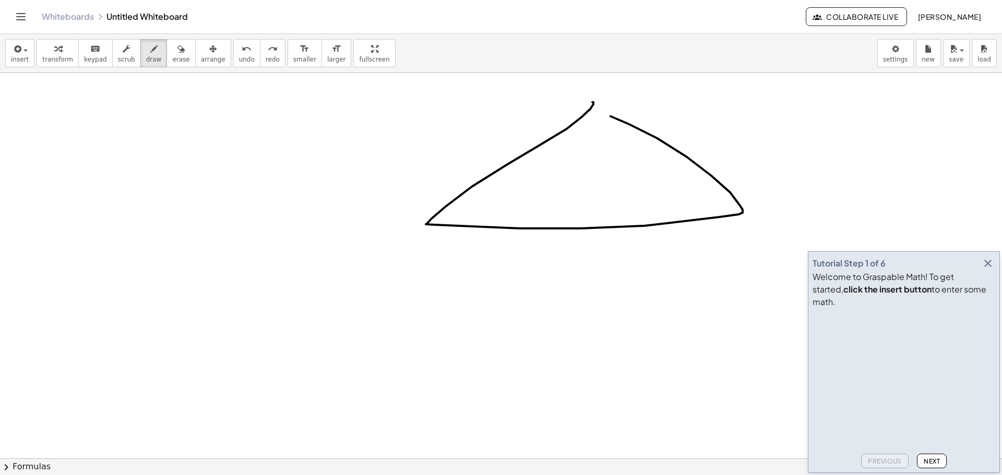
drag, startPoint x: 593, startPoint y: 104, endPoint x: 597, endPoint y: 112, distance: 8.4
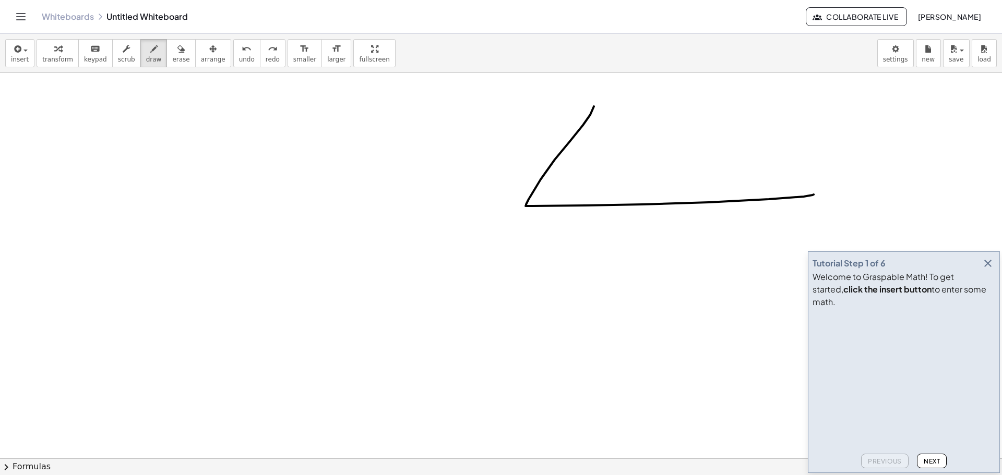
drag, startPoint x: 594, startPoint y: 106, endPoint x: 561, endPoint y: 76, distance: 45.0
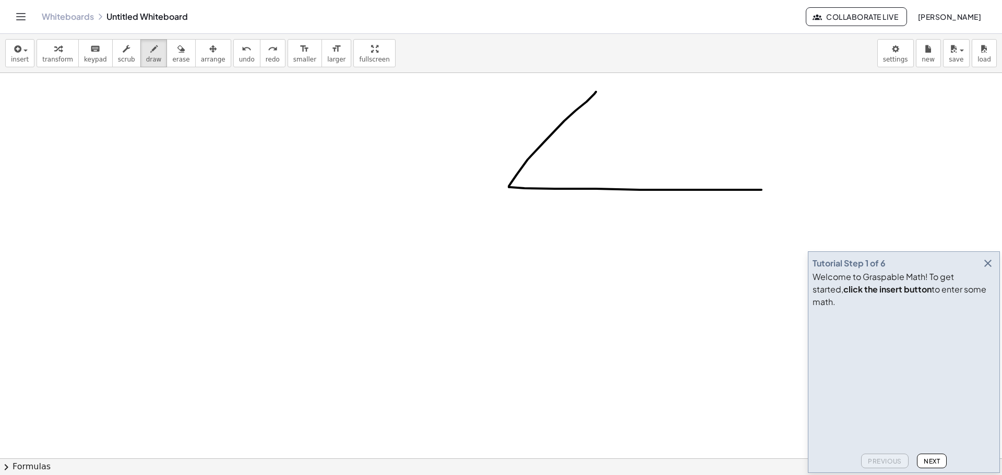
drag, startPoint x: 596, startPoint y: 92, endPoint x: 622, endPoint y: 104, distance: 28.7
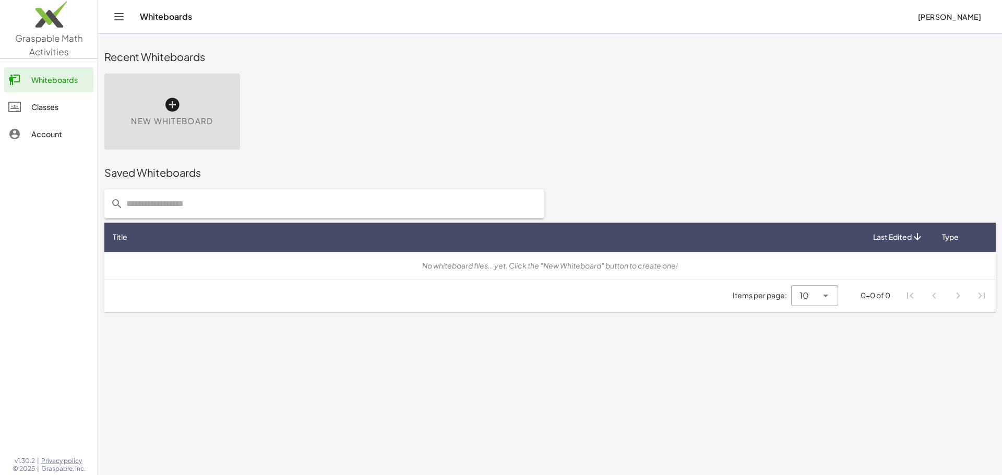
click at [27, 98] on link "Classes" at bounding box center [48, 106] width 89 height 25
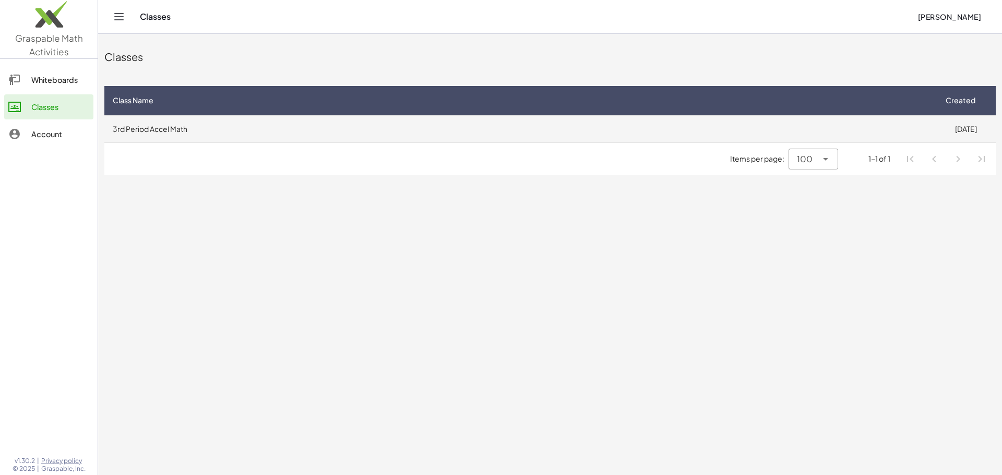
click at [278, 137] on td "3rd Period Accel Math" at bounding box center [519, 128] width 831 height 27
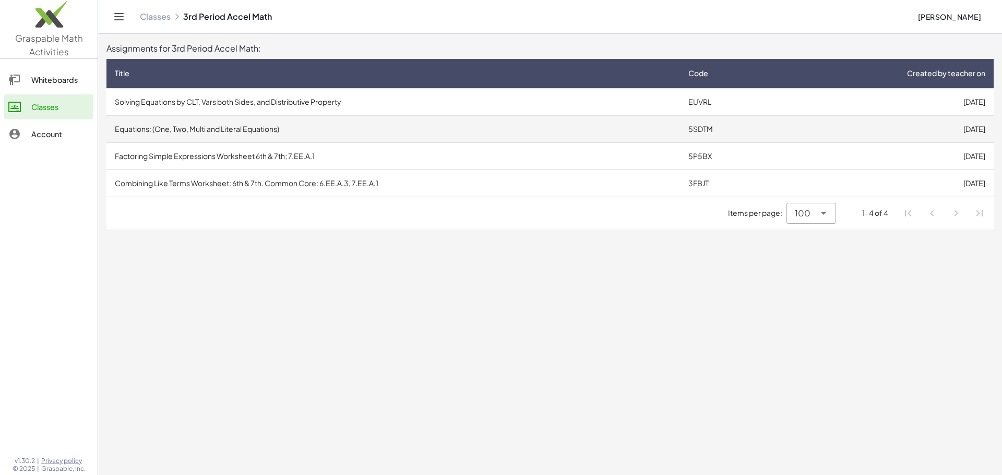
click at [625, 126] on td "Equations: (One, Two, Multi and Literal Equations)" at bounding box center [392, 128] width 573 height 27
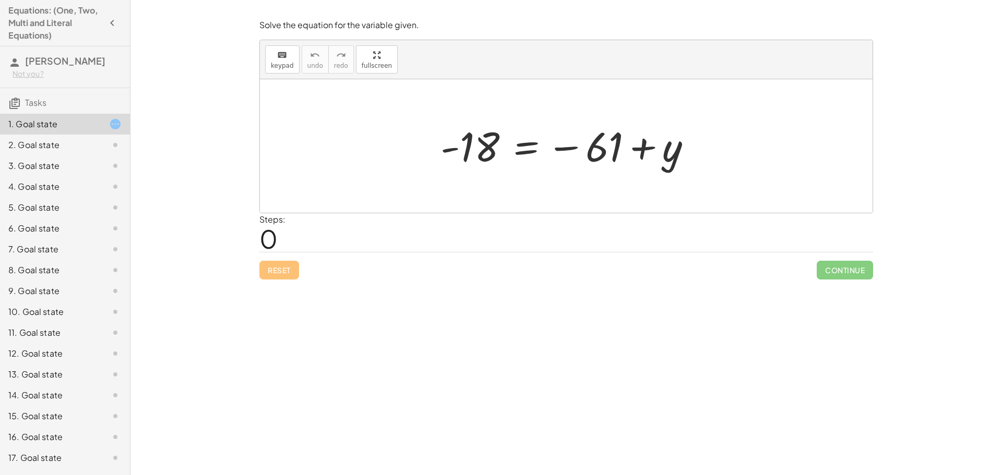
click at [586, 146] on div at bounding box center [570, 147] width 270 height 52
drag, startPoint x: 586, startPoint y: 146, endPoint x: 393, endPoint y: 145, distance: 193.0
click at [393, 145] on div "− 61 - 18 = − 61 + y" at bounding box center [566, 146] width 612 height 134
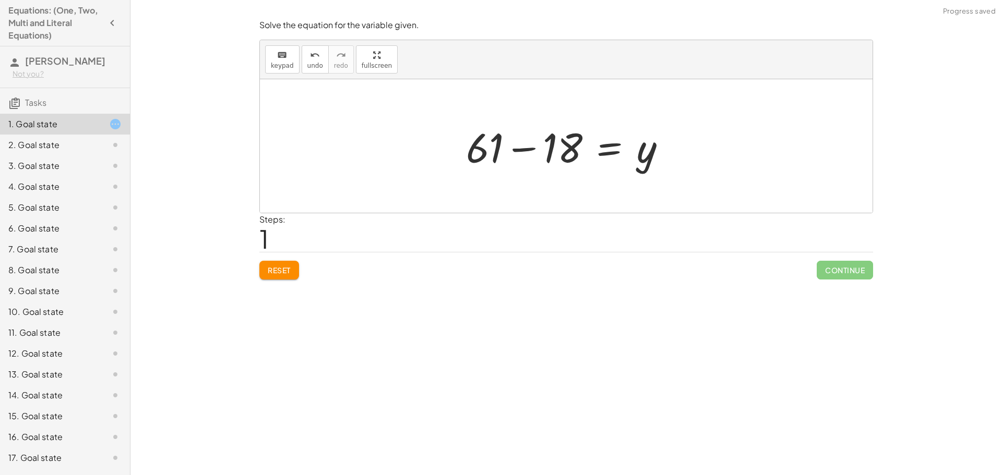
click at [522, 150] on div at bounding box center [570, 146] width 219 height 54
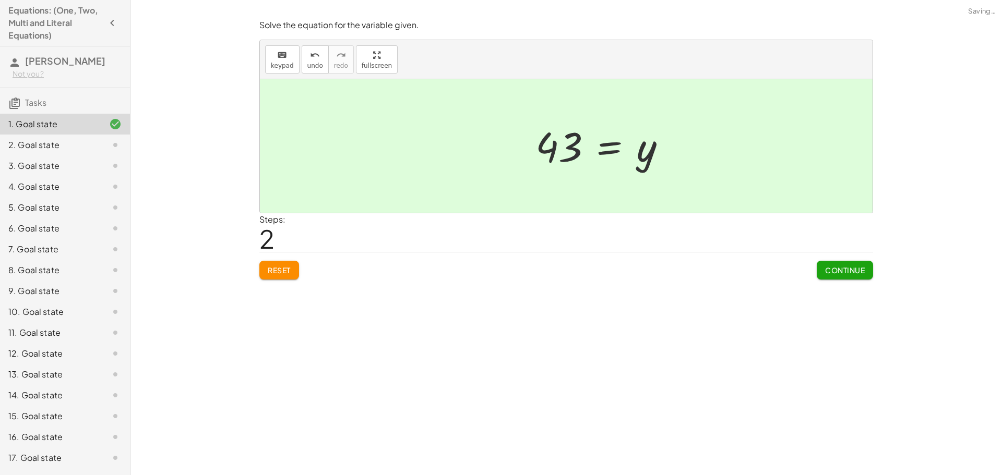
click at [838, 270] on span "Continue" at bounding box center [845, 270] width 40 height 9
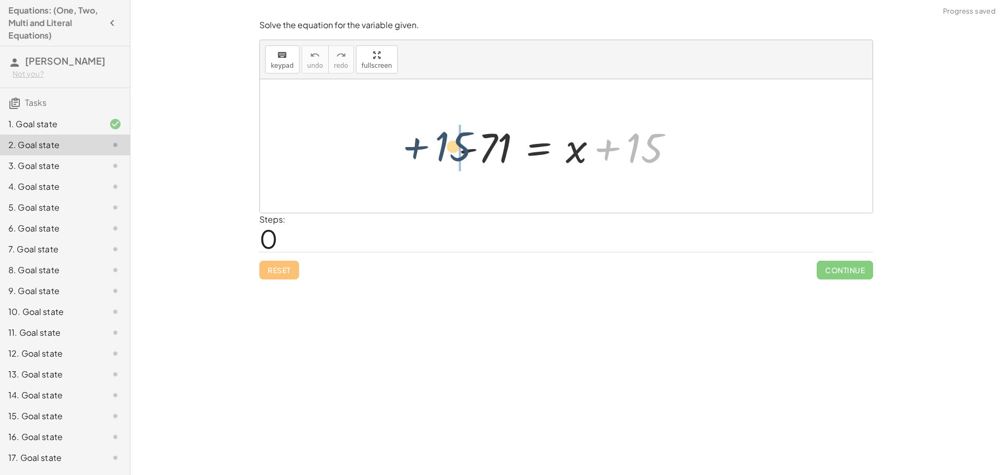
drag, startPoint x: 642, startPoint y: 146, endPoint x: 440, endPoint y: 141, distance: 201.4
click at [441, 141] on div "+ 15 - 71 = + x + 15" at bounding box center [566, 146] width 612 height 134
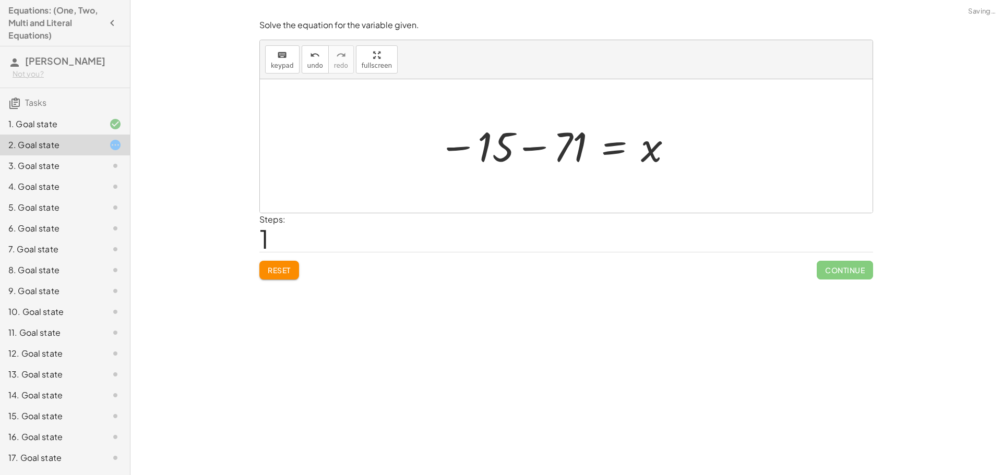
click at [453, 151] on div at bounding box center [556, 147] width 246 height 52
click at [556, 154] on div at bounding box center [570, 147] width 246 height 52
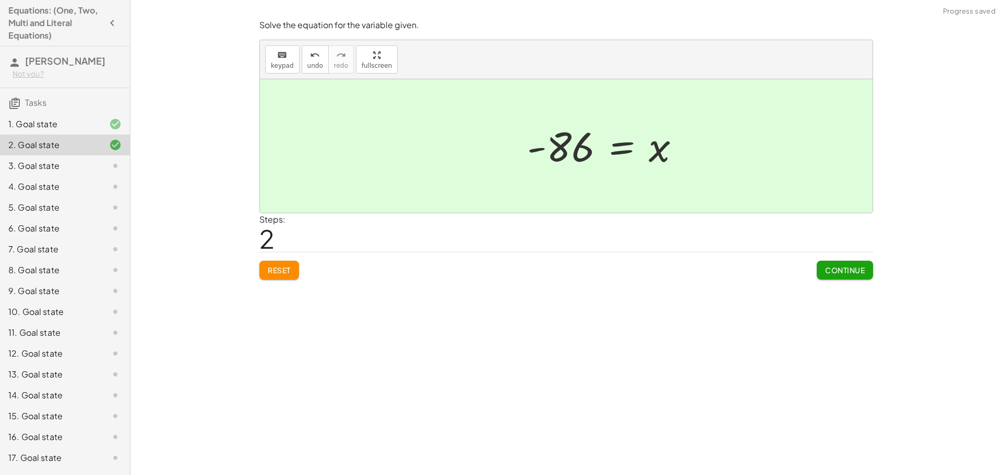
click at [822, 261] on button "Continue" at bounding box center [844, 270] width 56 height 19
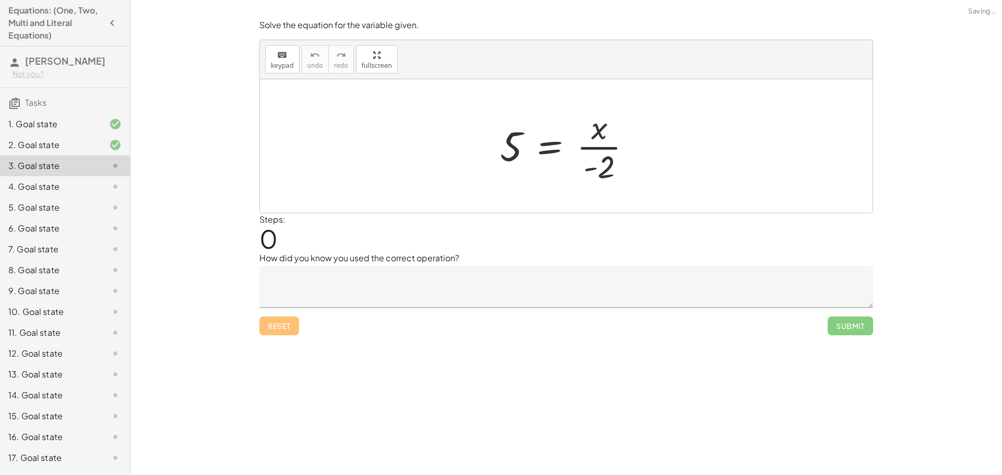
click at [592, 161] on div at bounding box center [570, 146] width 150 height 80
click at [597, 144] on div at bounding box center [570, 146] width 150 height 80
drag, startPoint x: 598, startPoint y: 149, endPoint x: 489, endPoint y: 129, distance: 110.8
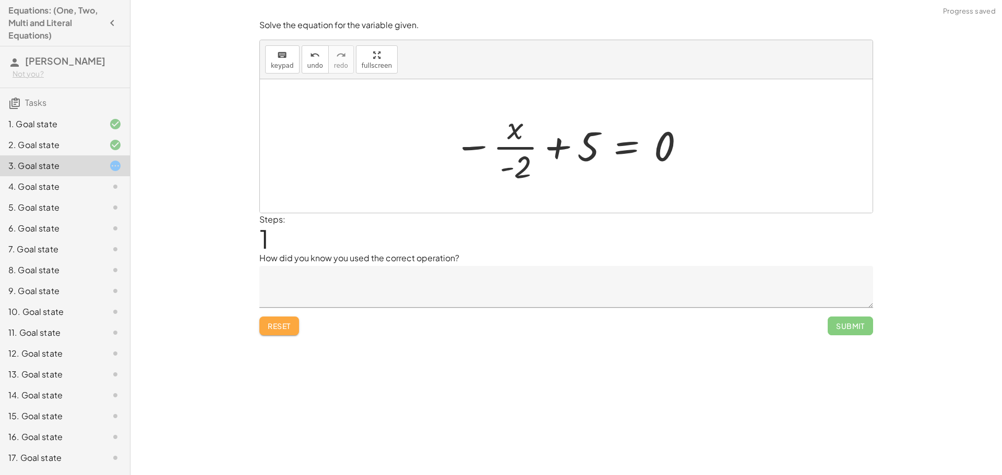
click at [296, 327] on button "Reset" at bounding box center [279, 326] width 40 height 19
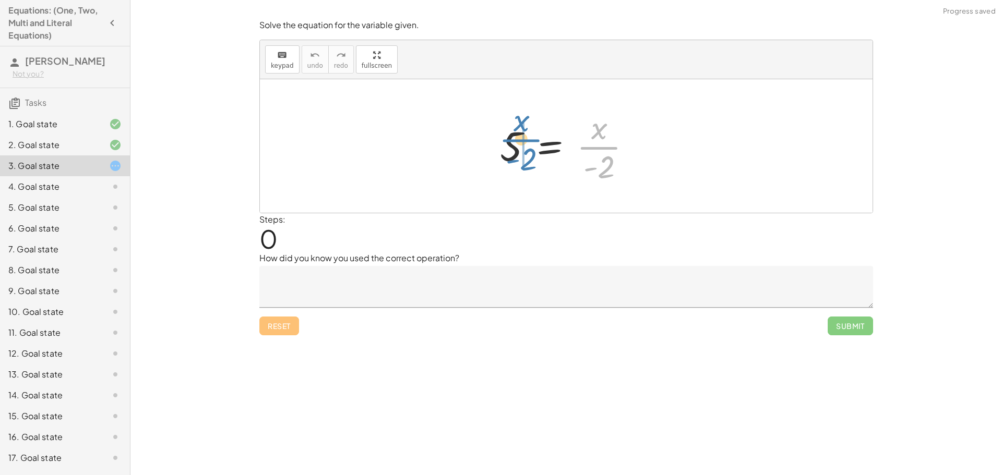
drag, startPoint x: 592, startPoint y: 149, endPoint x: 520, endPoint y: 138, distance: 73.3
click at [520, 138] on div at bounding box center [570, 146] width 150 height 80
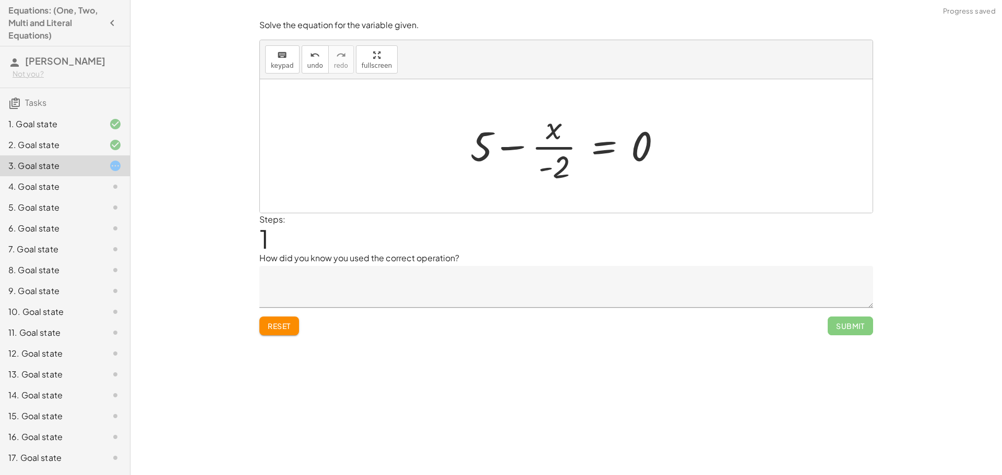
click at [276, 335] on button "Reset" at bounding box center [279, 326] width 40 height 19
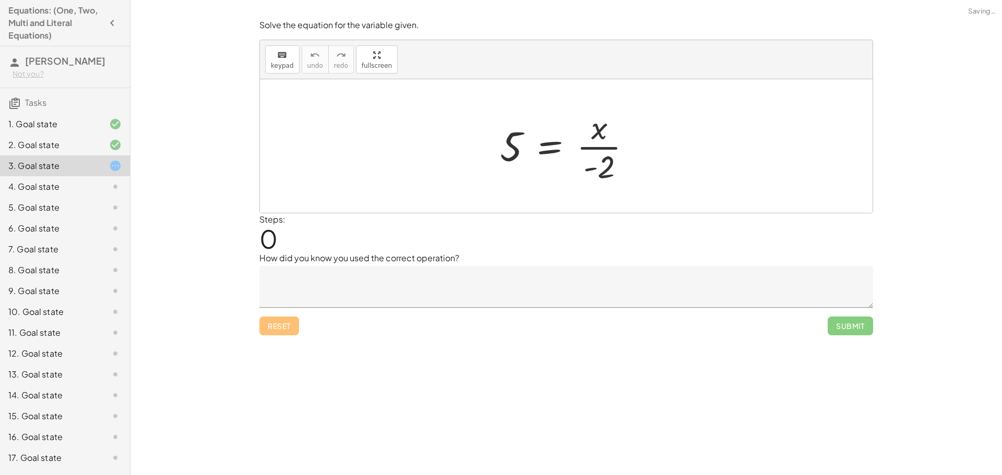
click at [440, 288] on textarea at bounding box center [565, 287] width 613 height 42
click at [448, 229] on div "Steps: 0" at bounding box center [565, 232] width 613 height 39
drag, startPoint x: 606, startPoint y: 165, endPoint x: 504, endPoint y: 162, distance: 101.8
click at [504, 162] on div at bounding box center [570, 146] width 150 height 80
click at [527, 144] on div at bounding box center [569, 146] width 179 height 54
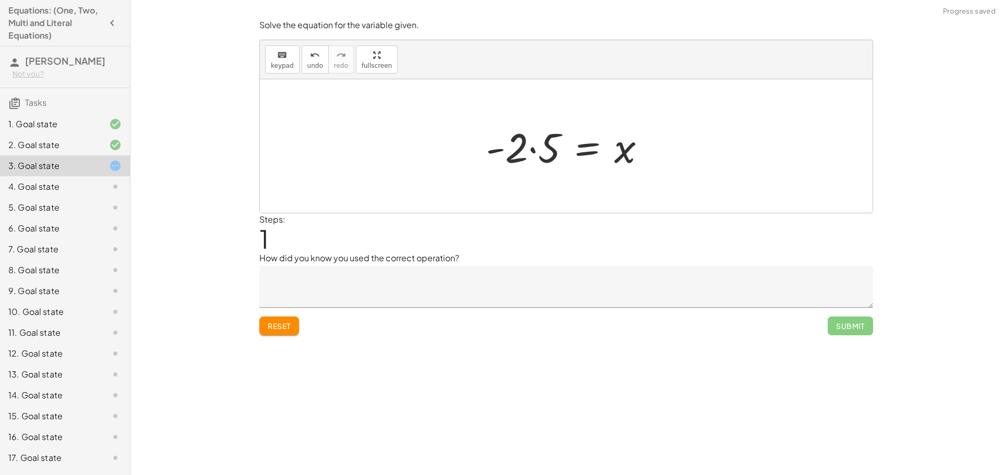
click at [540, 155] on div at bounding box center [569, 146] width 179 height 54
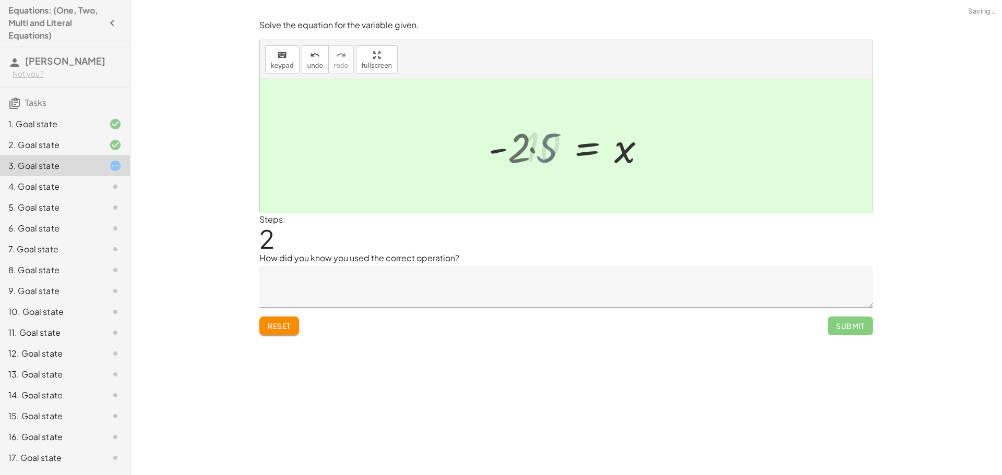
click at [526, 143] on div at bounding box center [579, 147] width 159 height 52
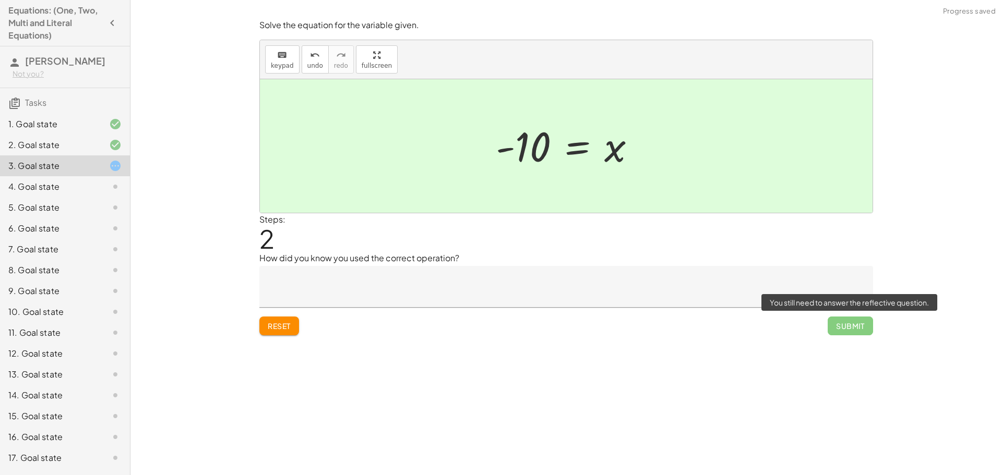
click at [864, 333] on span "Submit" at bounding box center [849, 326] width 45 height 19
click at [857, 333] on span "Submit" at bounding box center [849, 326] width 45 height 19
click at [727, 305] on textarea at bounding box center [565, 287] width 613 height 42
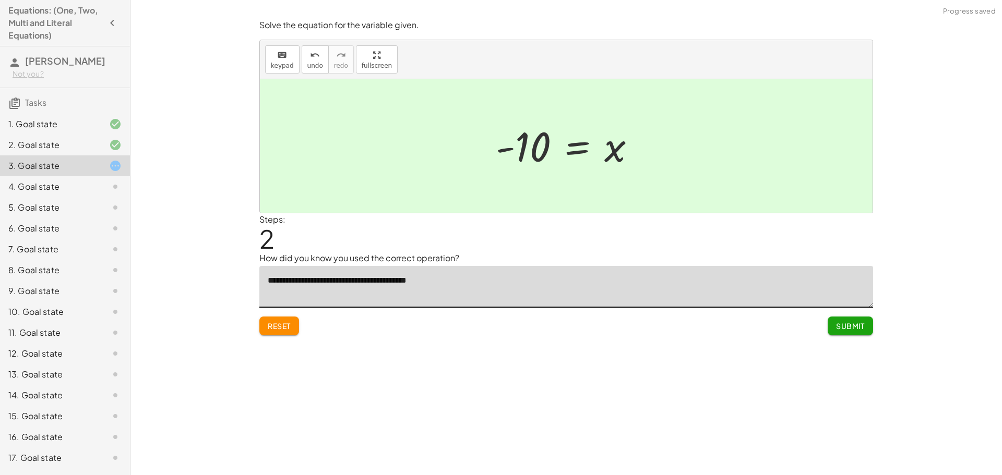
type textarea "**********"
click at [853, 334] on button "Submit" at bounding box center [849, 326] width 45 height 19
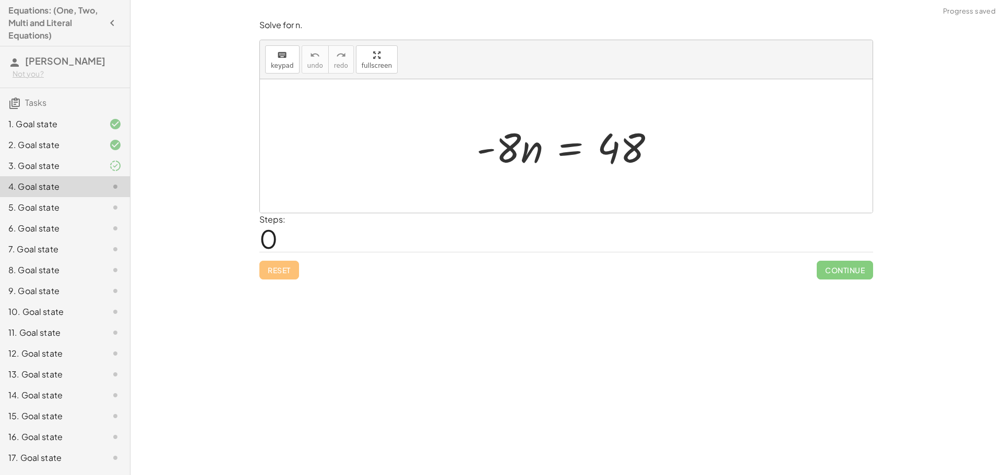
click at [496, 145] on div at bounding box center [570, 146] width 198 height 54
drag, startPoint x: 506, startPoint y: 143, endPoint x: 658, endPoint y: 202, distance: 163.3
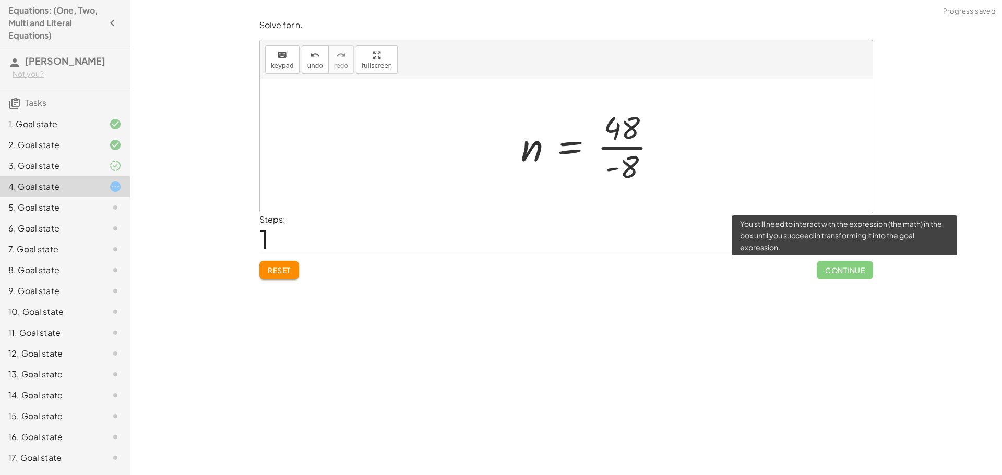
click at [835, 266] on span "Continue" at bounding box center [844, 270] width 56 height 19
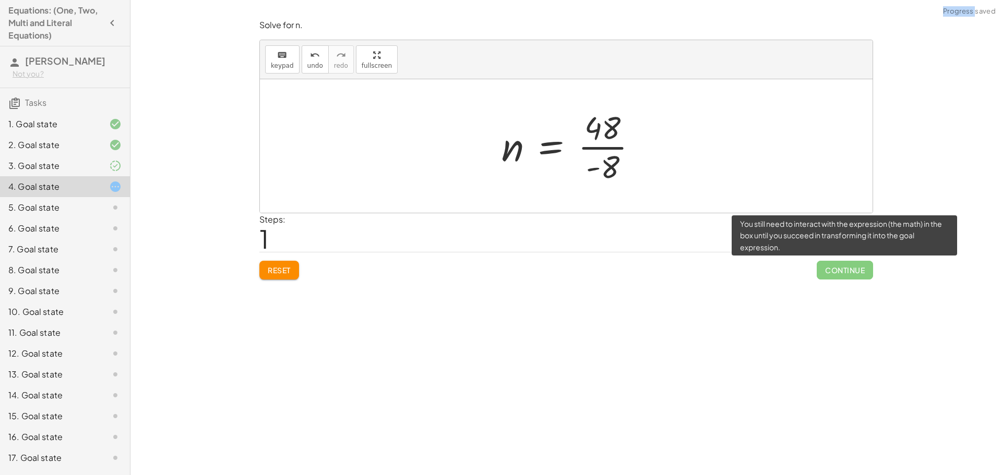
click at [834, 266] on span "Continue" at bounding box center [844, 270] width 56 height 19
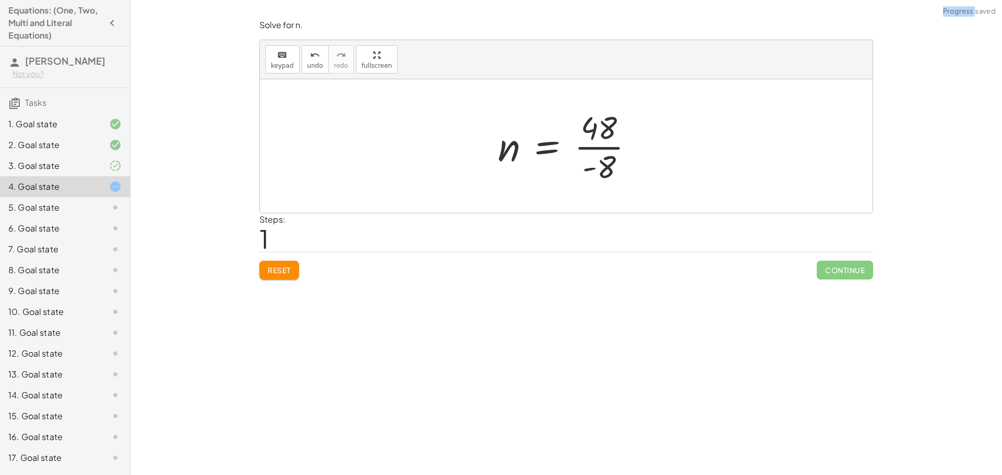
click at [612, 145] on div at bounding box center [569, 146] width 155 height 80
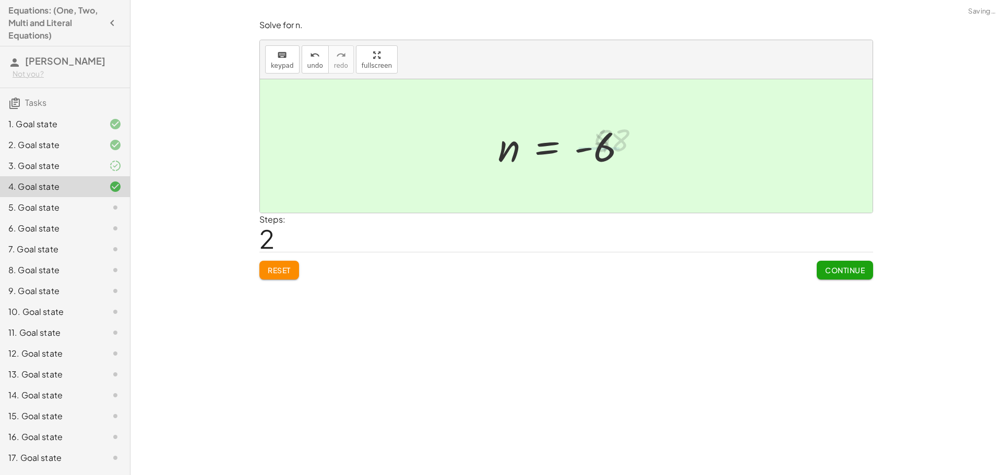
click at [862, 275] on span "Continue" at bounding box center [845, 270] width 40 height 9
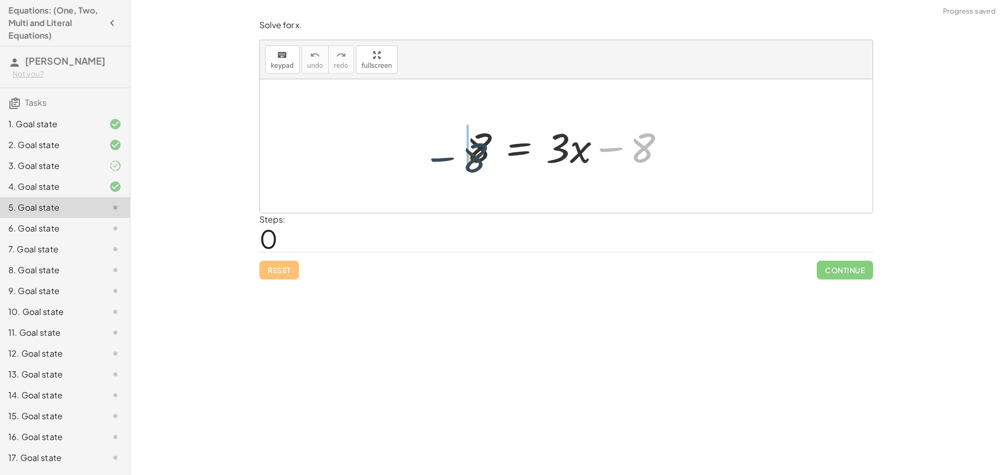
drag, startPoint x: 640, startPoint y: 150, endPoint x: 440, endPoint y: 147, distance: 199.8
click at [437, 147] on div "− 8 8 = + · 3 · x − 8" at bounding box center [566, 146] width 612 height 134
drag, startPoint x: 485, startPoint y: 153, endPoint x: 459, endPoint y: 154, distance: 26.1
click at [482, 154] on div at bounding box center [506, 146] width 218 height 54
click at [455, 154] on div at bounding box center [532, 146] width 166 height 54
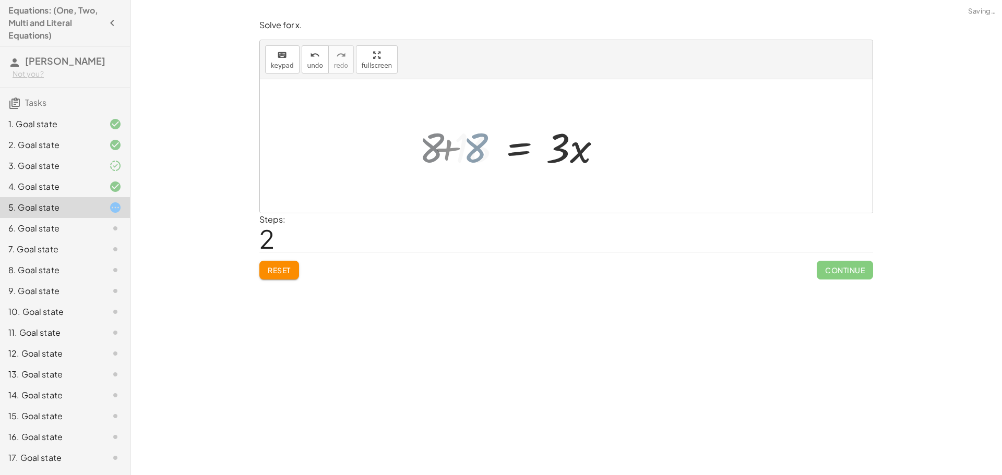
click at [455, 154] on div at bounding box center [532, 146] width 166 height 54
click at [563, 160] on div at bounding box center [532, 146] width 166 height 54
drag, startPoint x: 550, startPoint y: 148, endPoint x: 448, endPoint y: 196, distance: 112.7
click at [454, 199] on div "8 = + · 3 · x − 8 + 8 + 8 = · 3 · x · 3 = · 3 · x 16" at bounding box center [566, 146] width 612 height 134
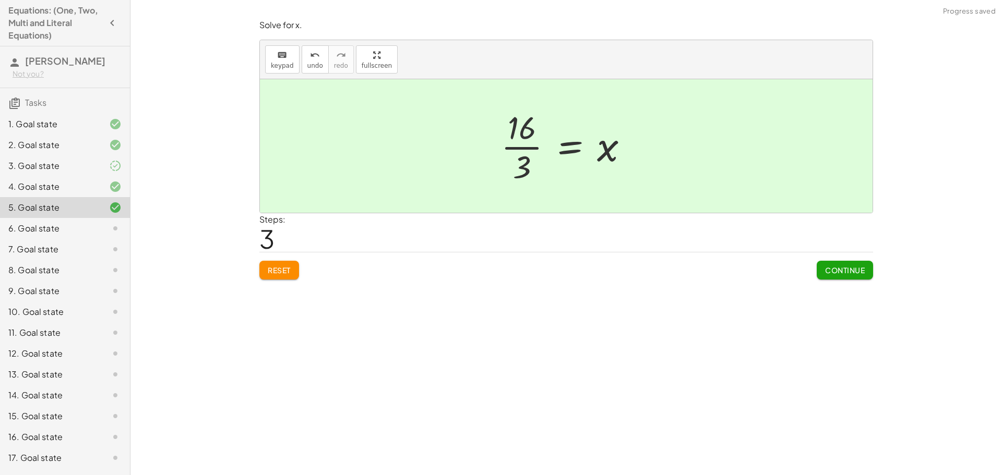
click at [858, 269] on span "Continue" at bounding box center [845, 270] width 40 height 9
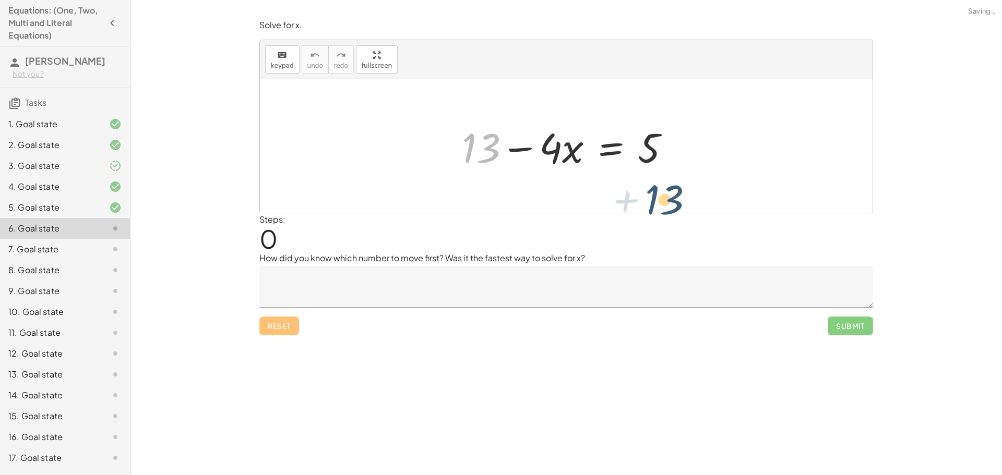
drag, startPoint x: 483, startPoint y: 152, endPoint x: 672, endPoint y: 205, distance: 196.1
click at [672, 205] on div "+ 13 + 13 − · 4 · x = 5" at bounding box center [566, 146] width 612 height 134
drag, startPoint x: 481, startPoint y: 145, endPoint x: 724, endPoint y: 146, distance: 242.6
click at [726, 146] on div "+ 13 + 13 − · 4 · x = 5" at bounding box center [566, 146] width 612 height 134
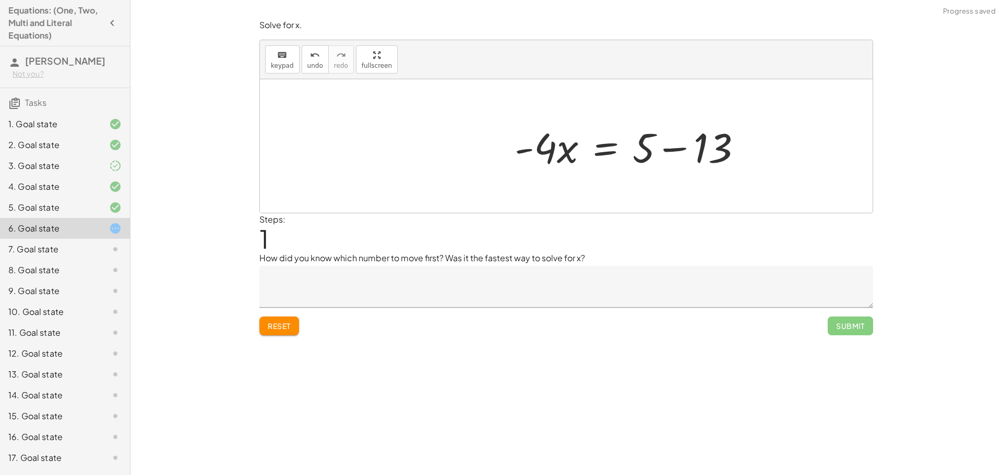
click at [670, 149] on div at bounding box center [632, 146] width 246 height 54
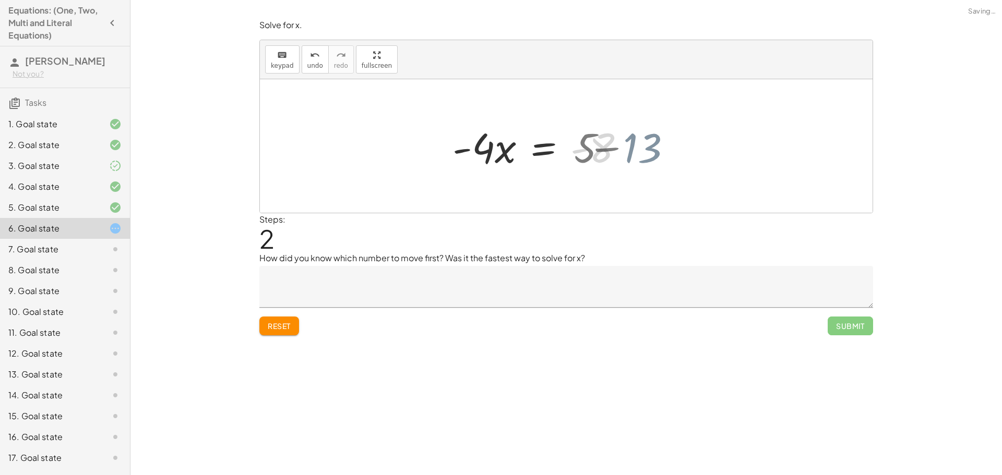
click at [625, 155] on div at bounding box center [542, 146] width 191 height 54
click at [494, 160] on div at bounding box center [542, 146] width 191 height 54
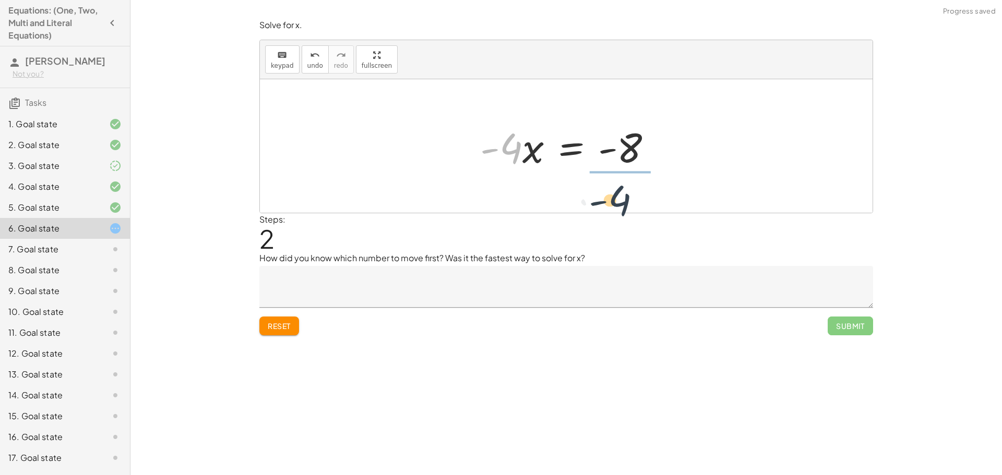
drag, startPoint x: 513, startPoint y: 150, endPoint x: 641, endPoint y: 197, distance: 135.7
click at [639, 198] on div "+ 13 − · 4 · x = 5 · - 4 · x = + 5 − 13 · - 4 · 4 · x = - - 8" at bounding box center [566, 146] width 612 height 134
click at [647, 122] on div at bounding box center [600, 146] width 169 height 80
click at [647, 158] on div at bounding box center [600, 146] width 169 height 80
click at [486, 279] on textarea at bounding box center [565, 287] width 613 height 42
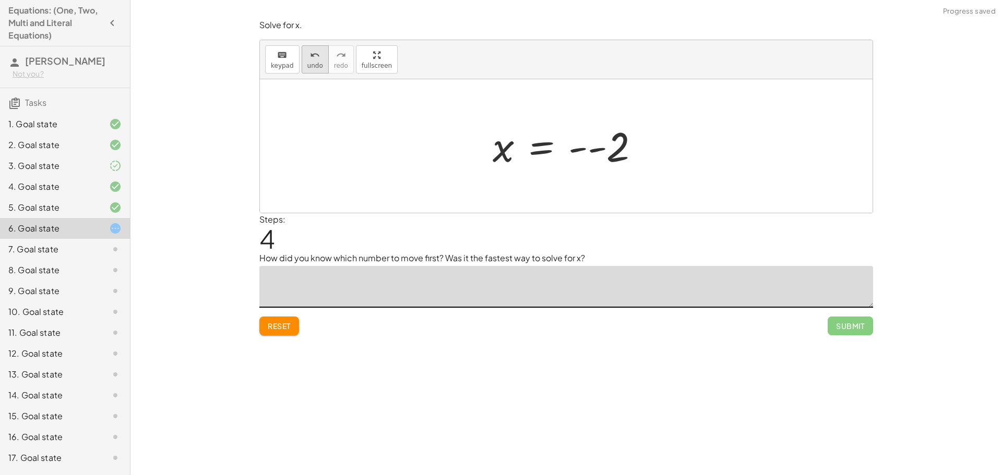
click at [310, 65] on span "undo" at bounding box center [315, 65] width 16 height 7
click at [309, 65] on span "undo" at bounding box center [315, 65] width 16 height 7
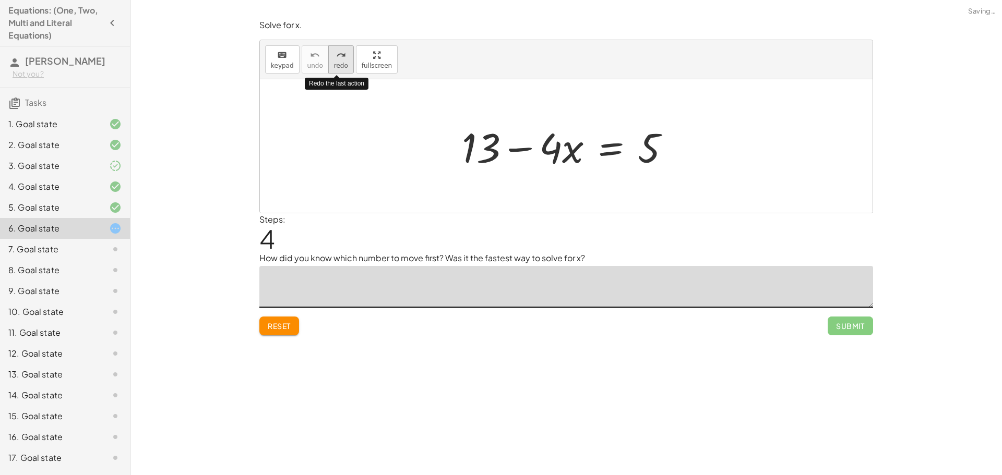
click at [329, 59] on button "redo redo" at bounding box center [341, 59] width 26 height 28
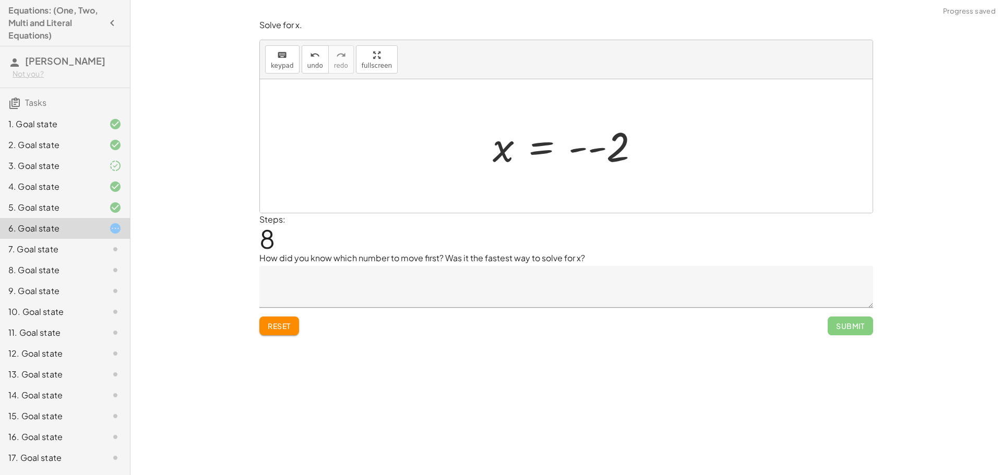
click at [585, 156] on div at bounding box center [569, 147] width 165 height 52
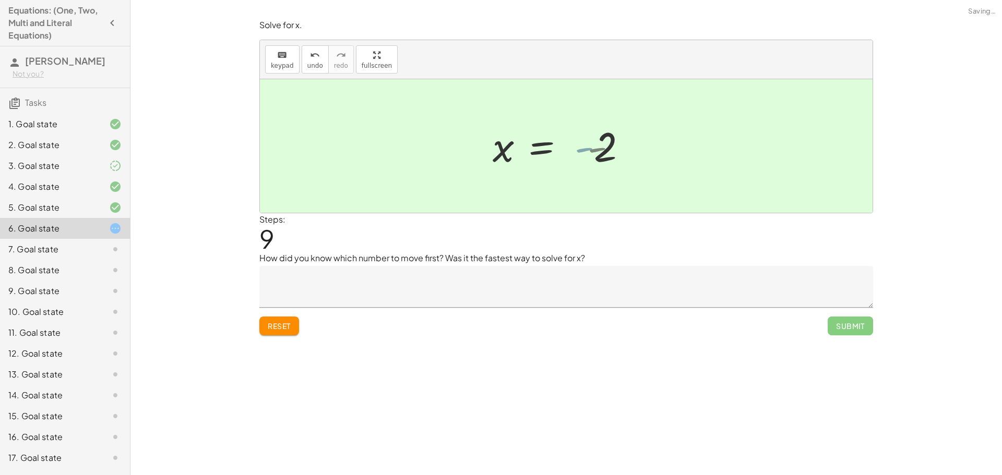
click at [585, 150] on div at bounding box center [550, 147] width 127 height 52
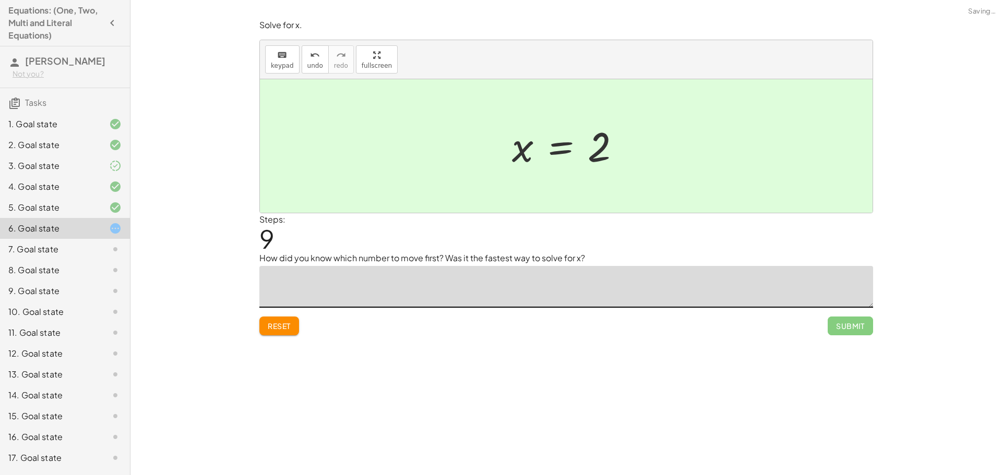
drag, startPoint x: 460, startPoint y: 296, endPoint x: 462, endPoint y: 291, distance: 5.6
click at [462, 296] on textarea at bounding box center [565, 287] width 613 height 42
type textarea "**********"
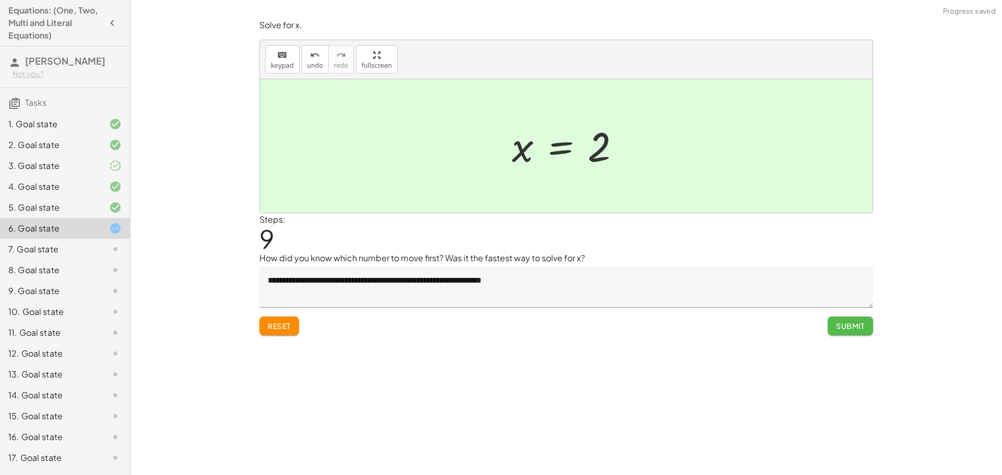
click at [833, 322] on button "Submit" at bounding box center [849, 326] width 45 height 19
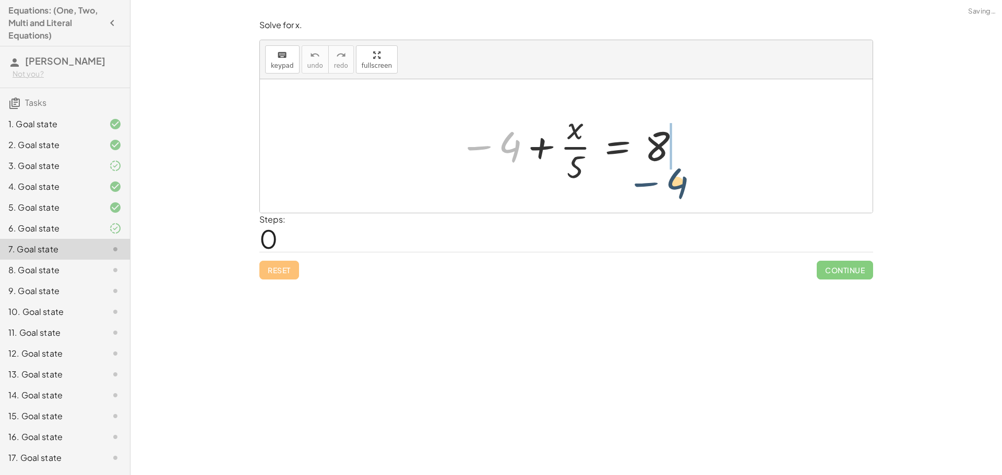
drag, startPoint x: 481, startPoint y: 147, endPoint x: 675, endPoint y: 160, distance: 194.5
click at [675, 160] on div at bounding box center [570, 146] width 232 height 80
click at [672, 153] on div at bounding box center [655, 146] width 200 height 80
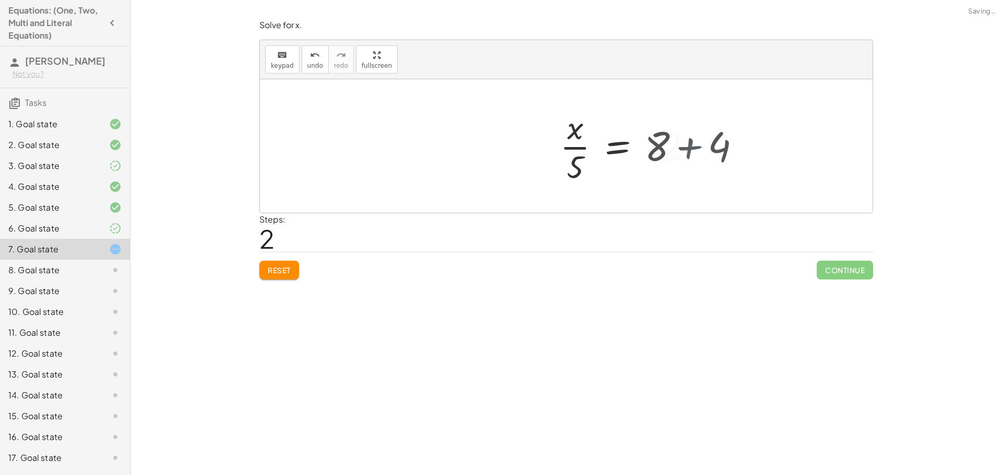
click at [677, 152] on div at bounding box center [630, 146] width 151 height 80
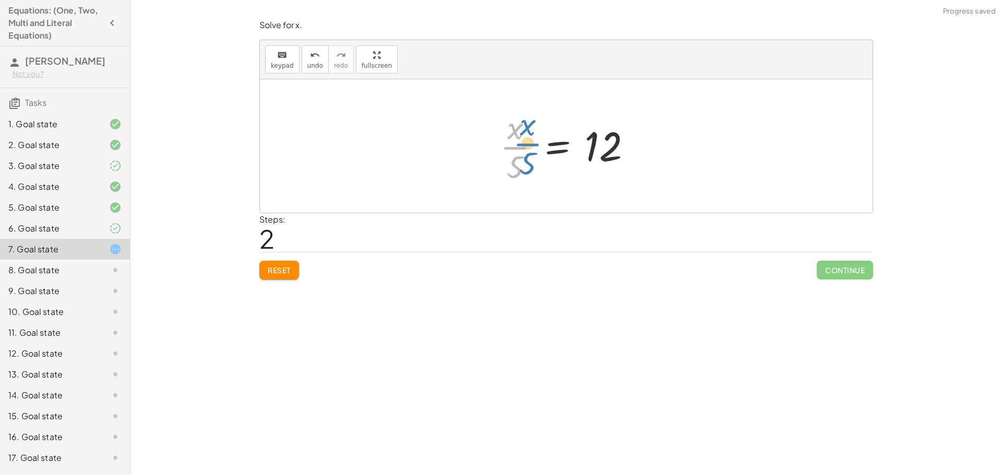
drag, startPoint x: 518, startPoint y: 149, endPoint x: 506, endPoint y: 146, distance: 12.5
click at [506, 146] on div at bounding box center [570, 146] width 151 height 80
drag, startPoint x: 512, startPoint y: 162, endPoint x: 671, endPoint y: 133, distance: 161.8
click at [671, 133] on div "− 4 + · x · 5 = 8 · x · 5 = + 8 + 4 · 5 · x · 5 = 12" at bounding box center [566, 146] width 612 height 134
drag, startPoint x: 520, startPoint y: 162, endPoint x: 648, endPoint y: 139, distance: 130.3
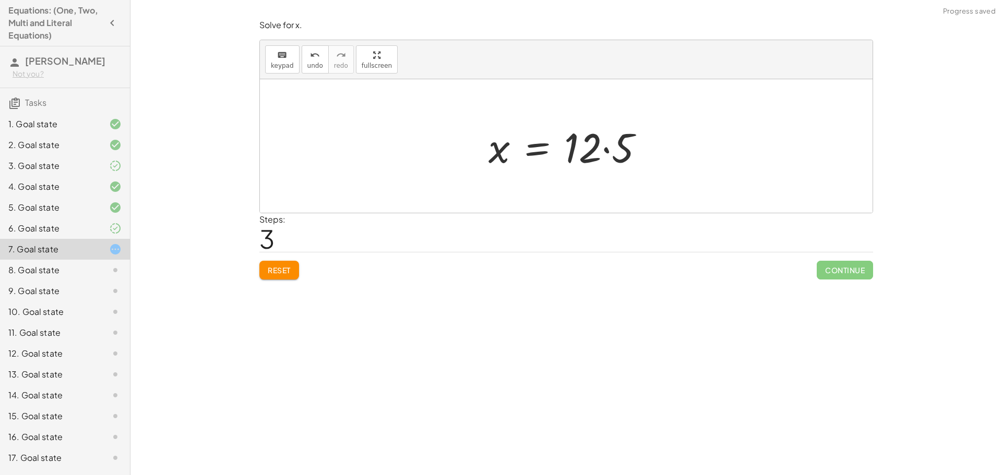
click at [609, 142] on div at bounding box center [570, 146] width 174 height 54
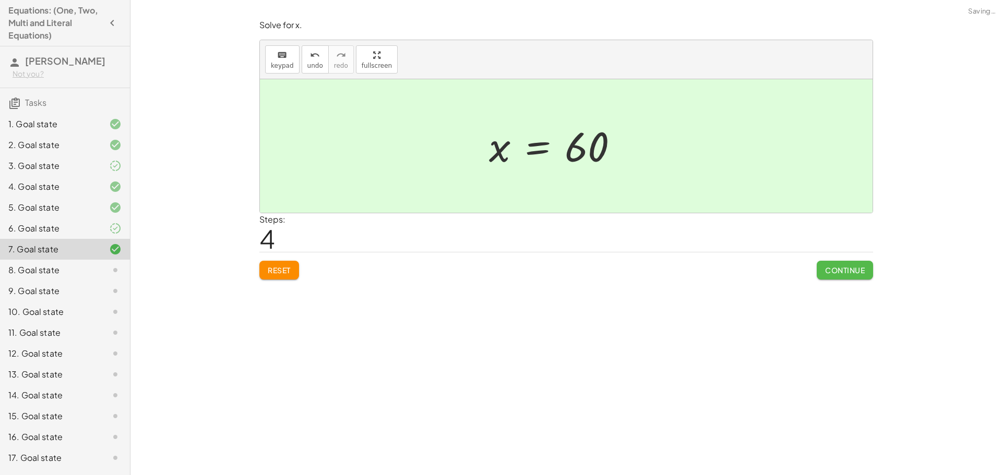
click at [843, 279] on button "Continue" at bounding box center [844, 270] width 56 height 19
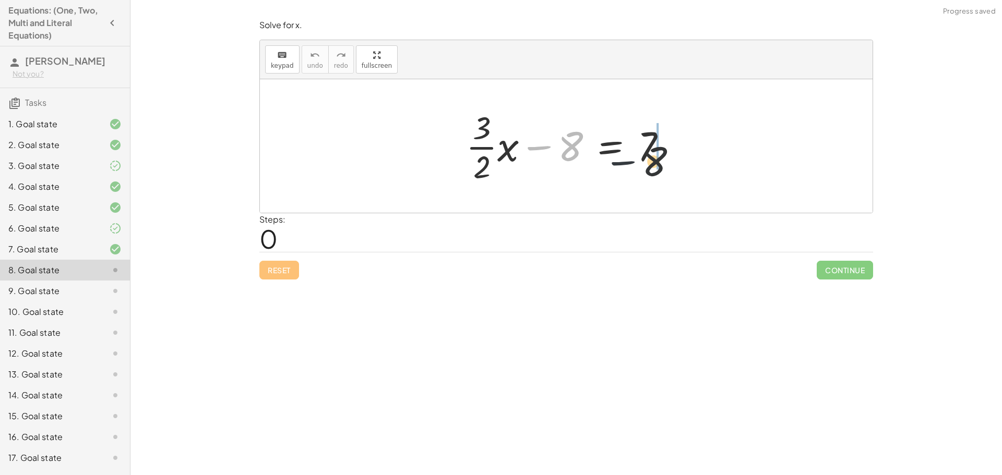
drag, startPoint x: 542, startPoint y: 148, endPoint x: 681, endPoint y: 130, distance: 140.3
click at [674, 134] on div at bounding box center [570, 146] width 219 height 80
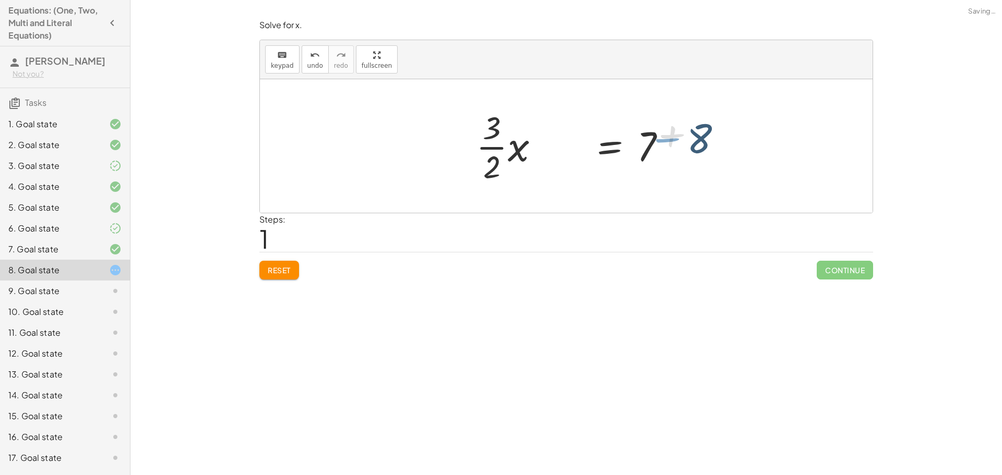
click at [659, 147] on div at bounding box center [633, 146] width 219 height 80
click at [659, 147] on div at bounding box center [610, 146] width 173 height 80
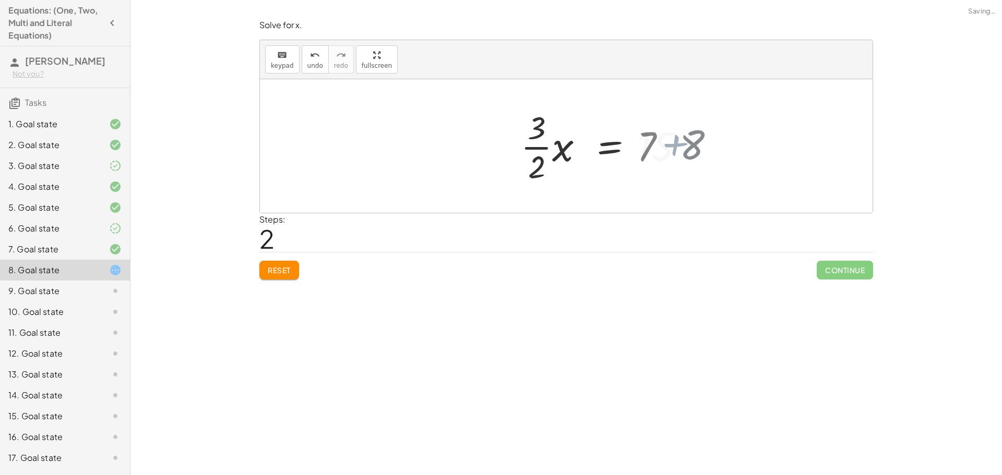
click at [692, 157] on div at bounding box center [610, 146] width 173 height 80
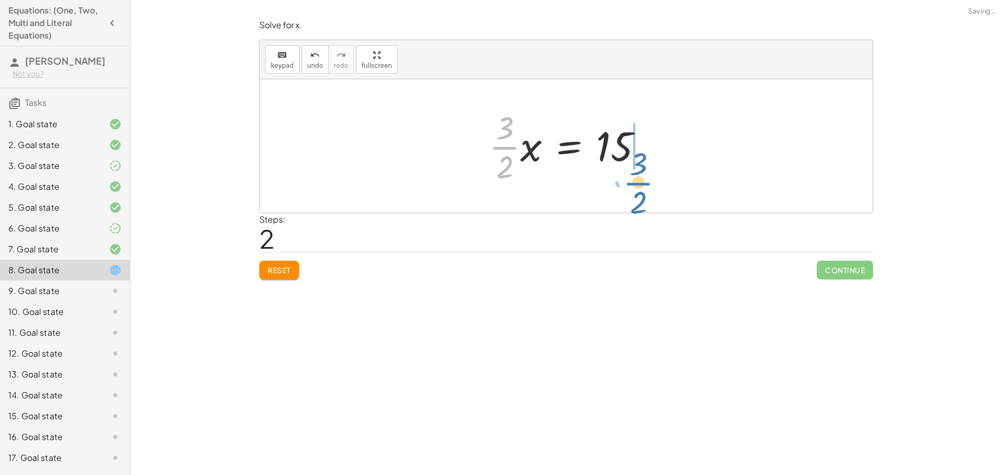
drag, startPoint x: 499, startPoint y: 147, endPoint x: 649, endPoint y: 152, distance: 150.9
click at [648, 155] on div at bounding box center [570, 146] width 173 height 80
click at [838, 260] on div "Continue" at bounding box center [844, 265] width 56 height 27
drag, startPoint x: 530, startPoint y: 163, endPoint x: 638, endPoint y: 143, distance: 109.8
click at [539, 165] on div at bounding box center [570, 146] width 183 height 80
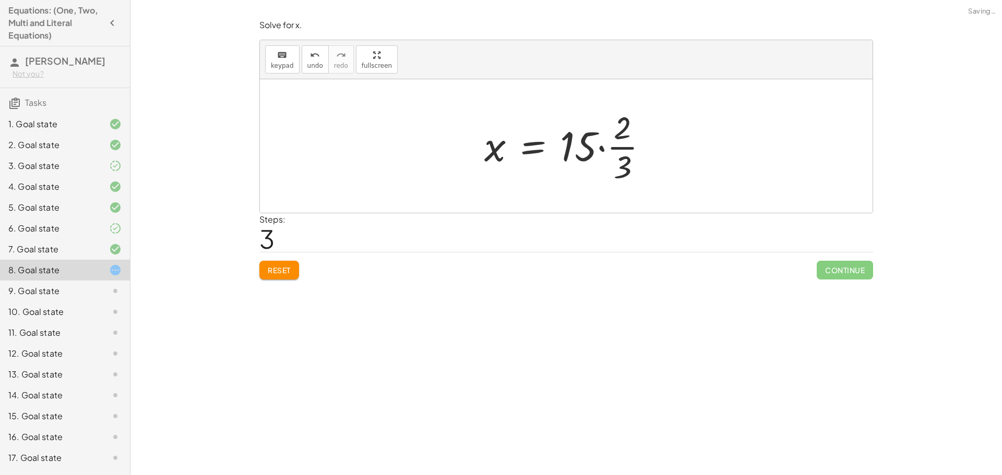
click at [638, 143] on div at bounding box center [570, 146] width 183 height 80
click at [622, 153] on div at bounding box center [570, 146] width 183 height 80
click at [622, 153] on div at bounding box center [609, 146] width 261 height 54
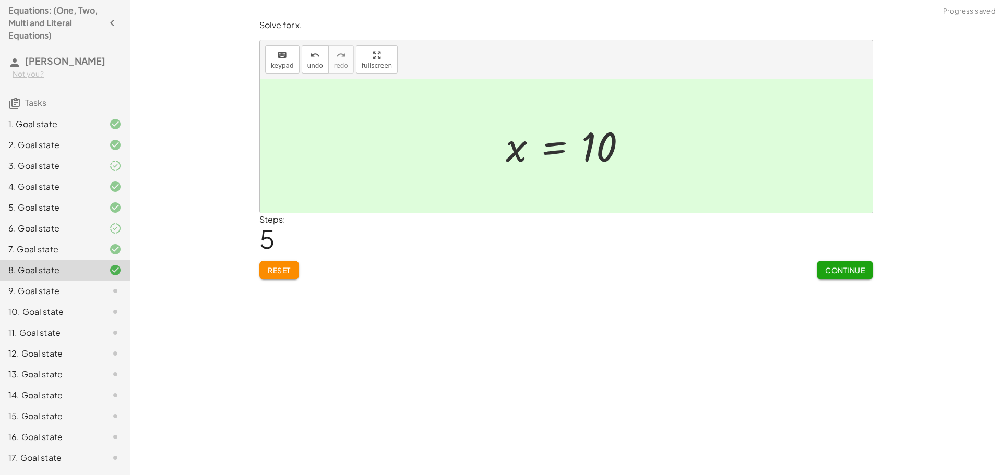
click at [850, 272] on span "Continue" at bounding box center [845, 270] width 40 height 9
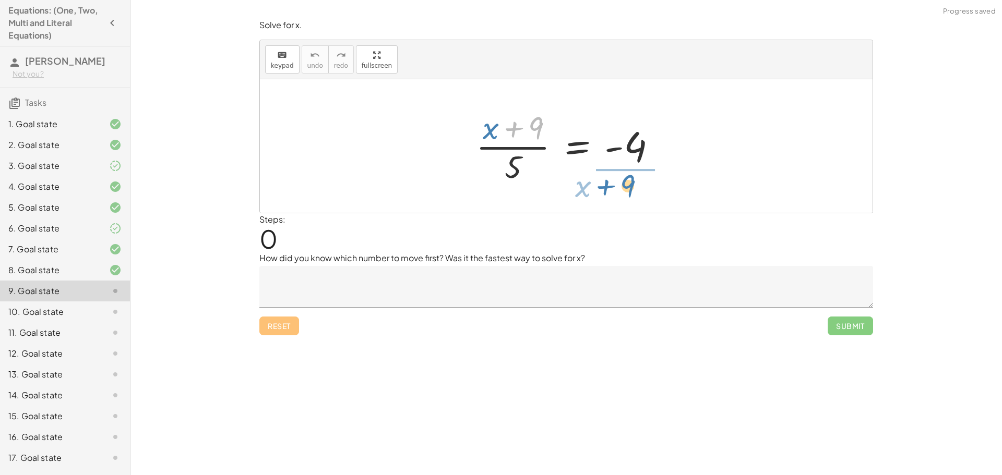
drag, startPoint x: 532, startPoint y: 126, endPoint x: 624, endPoint y: 185, distance: 109.3
click at [624, 185] on div at bounding box center [570, 146] width 199 height 80
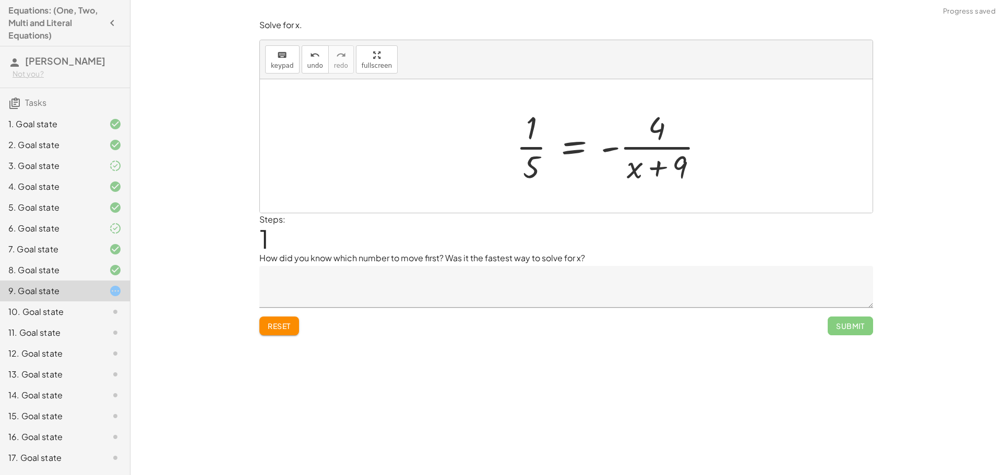
click at [685, 153] on div at bounding box center [614, 146] width 207 height 80
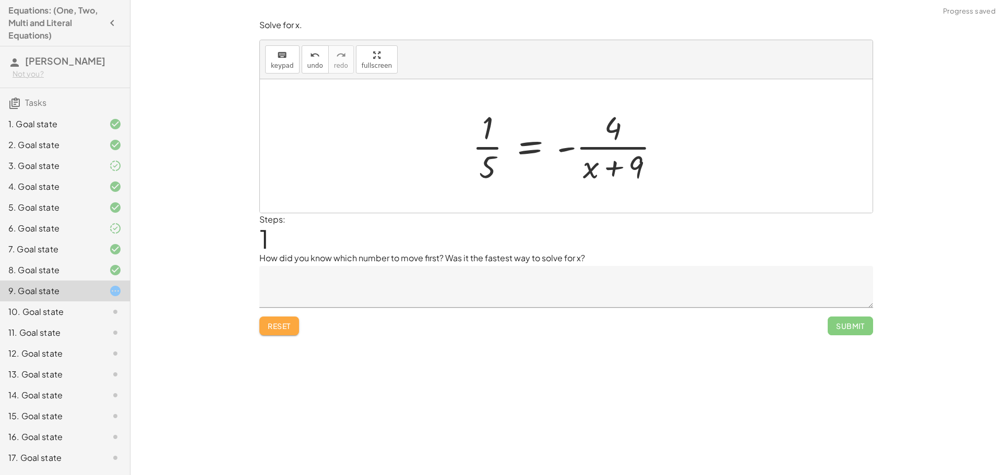
click at [279, 327] on span "Reset" at bounding box center [279, 325] width 23 height 9
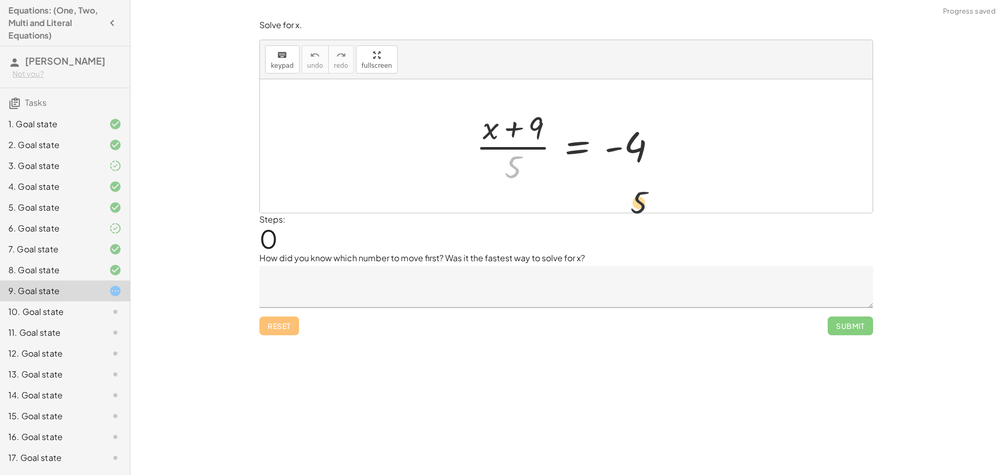
drag, startPoint x: 504, startPoint y: 171, endPoint x: 655, endPoint y: 201, distance: 153.9
click at [655, 206] on div "· 5 · ( + x + 9 ) · 5 = - 4" at bounding box center [566, 146] width 612 height 134
click at [653, 175] on div at bounding box center [570, 146] width 199 height 80
drag, startPoint x: 511, startPoint y: 167, endPoint x: 714, endPoint y: 141, distance: 204.6
drag, startPoint x: 513, startPoint y: 172, endPoint x: 661, endPoint y: 154, distance: 149.7
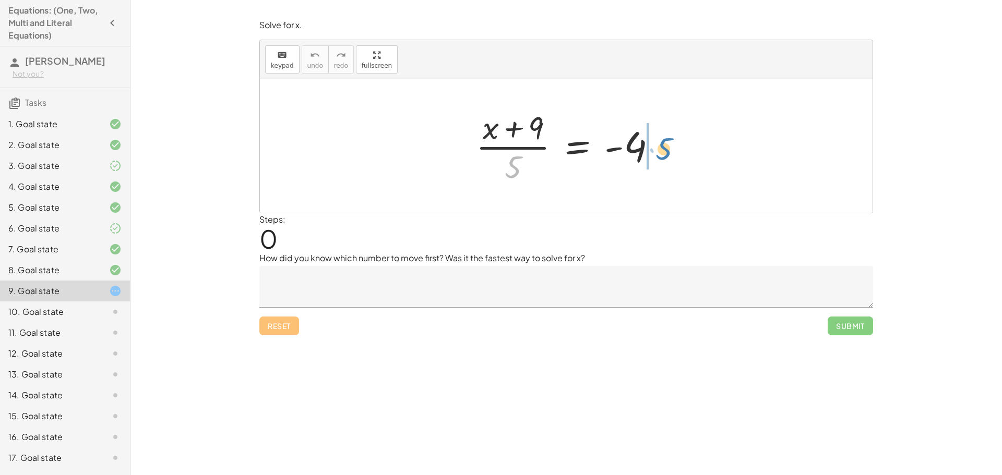
click at [661, 154] on div at bounding box center [570, 146] width 199 height 80
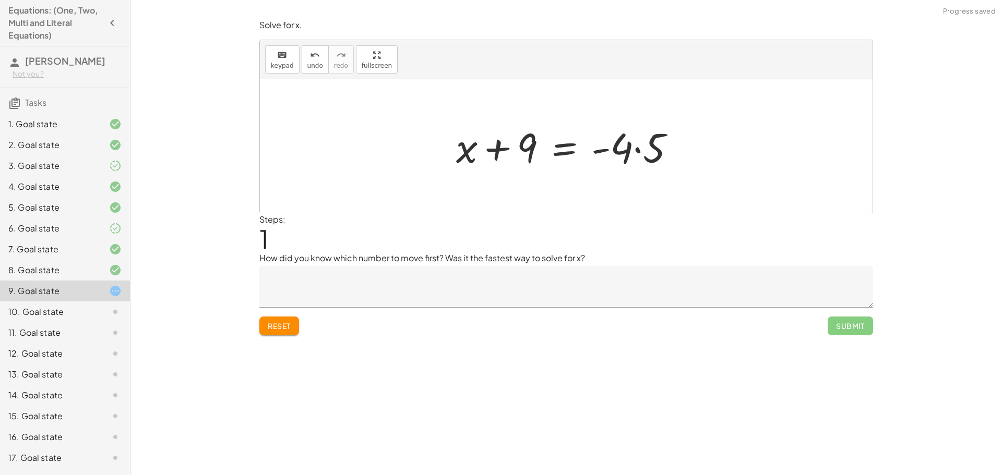
click at [632, 145] on div at bounding box center [570, 146] width 238 height 54
click at [641, 151] on div at bounding box center [570, 146] width 238 height 54
drag, startPoint x: 532, startPoint y: 157, endPoint x: 704, endPoint y: 159, distance: 171.6
click at [605, 145] on div at bounding box center [569, 147] width 239 height 52
click at [632, 154] on div at bounding box center [569, 147] width 239 height 52
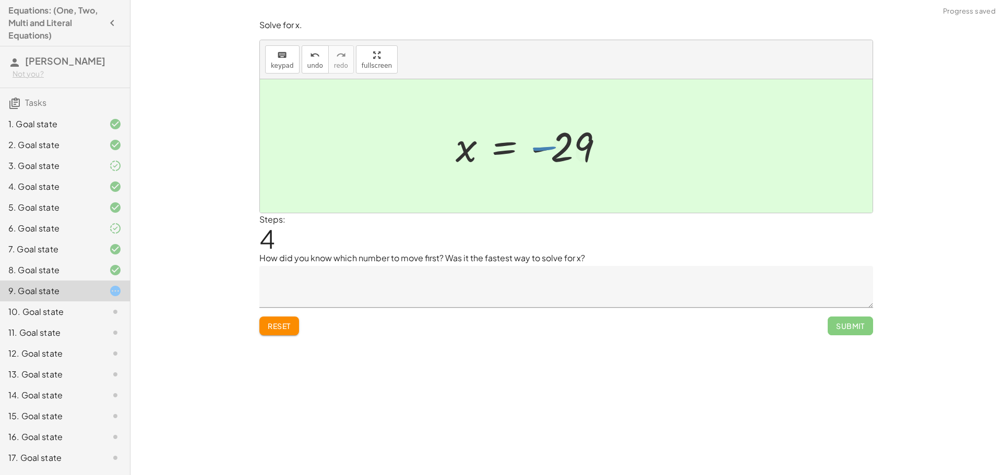
click at [551, 296] on textarea at bounding box center [565, 287] width 613 height 42
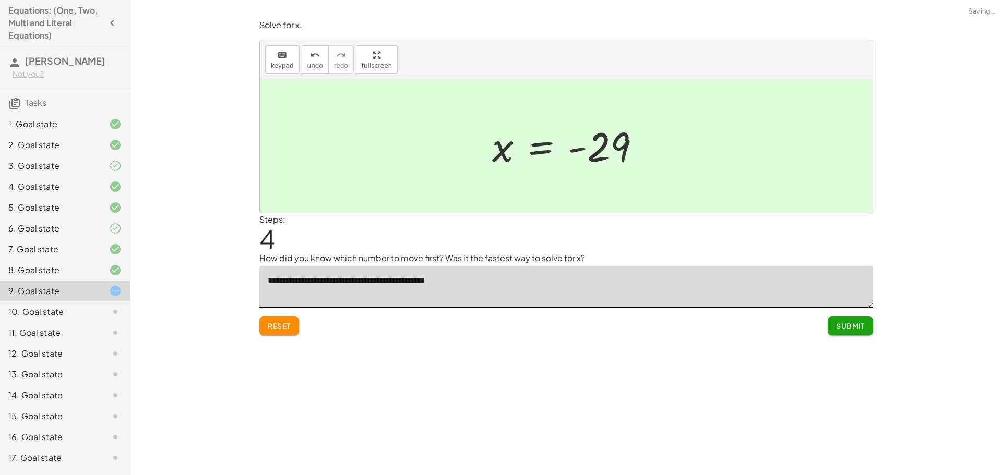
type textarea "**********"
click at [852, 326] on span "Submit" at bounding box center [850, 325] width 29 height 9
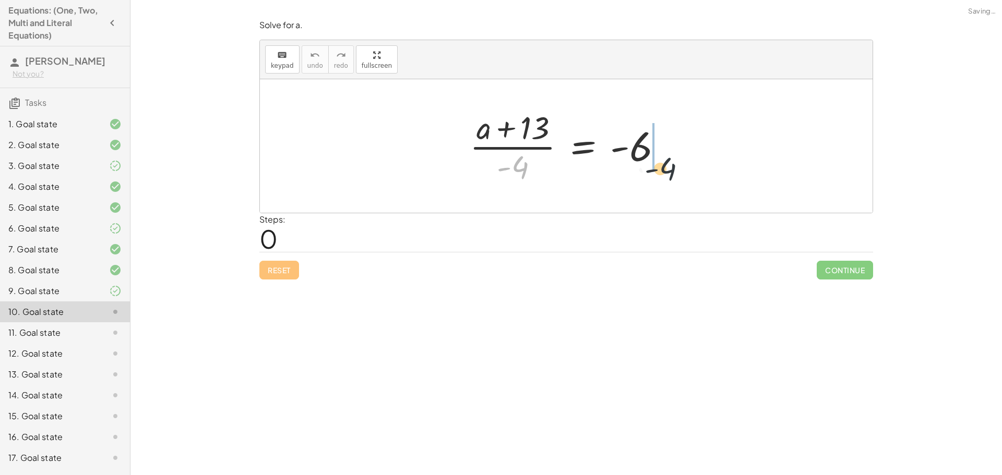
drag, startPoint x: 521, startPoint y: 164, endPoint x: 685, endPoint y: 148, distance: 165.2
click at [685, 148] on div "· - 4 · ( + a + 13 ) · - 4 = - 6" at bounding box center [566, 146] width 612 height 134
click at [631, 144] on div at bounding box center [569, 146] width 211 height 80
click at [631, 146] on div at bounding box center [569, 146] width 211 height 80
drag, startPoint x: 533, startPoint y: 171, endPoint x: 676, endPoint y: 158, distance: 143.5
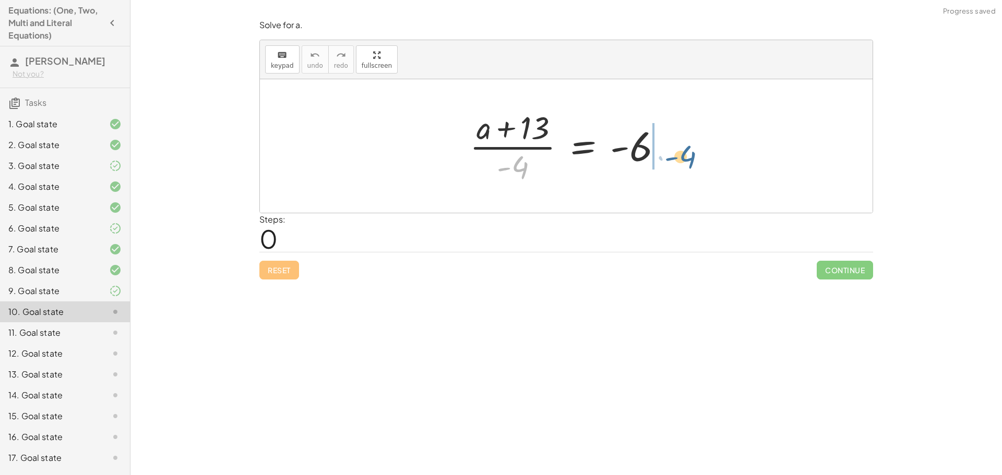
click at [678, 159] on div "· - 4 · ( + a + 13 ) · - 4 = - 6" at bounding box center [566, 146] width 224 height 86
click at [674, 157] on div at bounding box center [591, 146] width 274 height 54
click at [655, 153] on div at bounding box center [566, 146] width 225 height 54
click at [654, 147] on div at bounding box center [566, 146] width 225 height 54
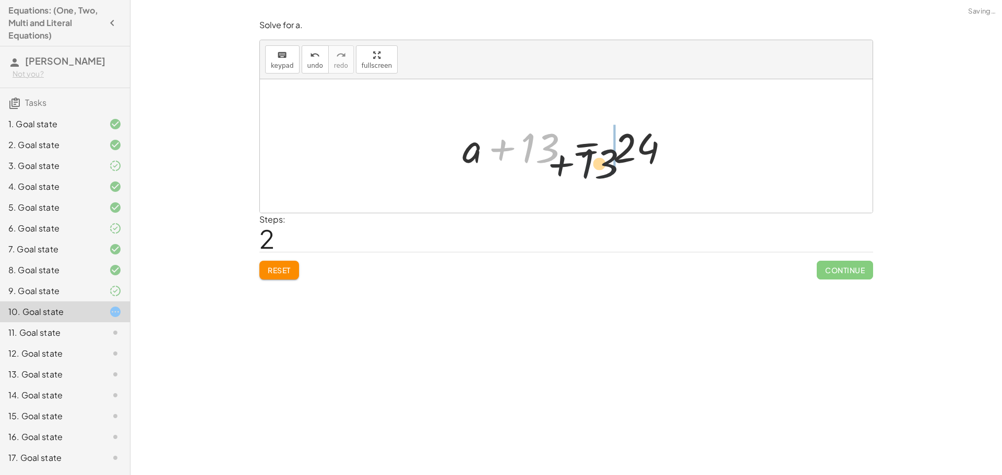
drag, startPoint x: 535, startPoint y: 138, endPoint x: 656, endPoint y: 147, distance: 121.3
click at [655, 148] on div at bounding box center [569, 146] width 225 height 54
click at [654, 145] on div at bounding box center [646, 146] width 225 height 54
click at [615, 147] on div at bounding box center [646, 146] width 225 height 54
click at [659, 152] on div at bounding box center [646, 146] width 225 height 54
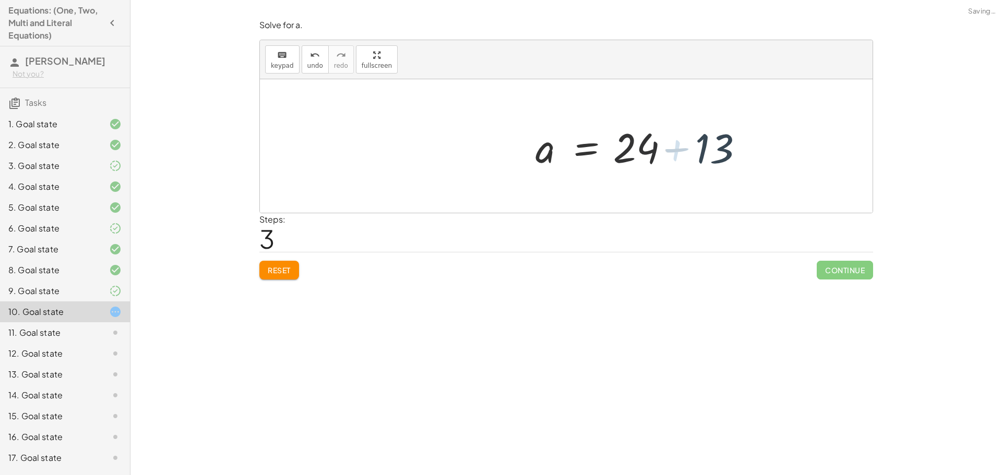
click at [680, 152] on div at bounding box center [646, 146] width 225 height 54
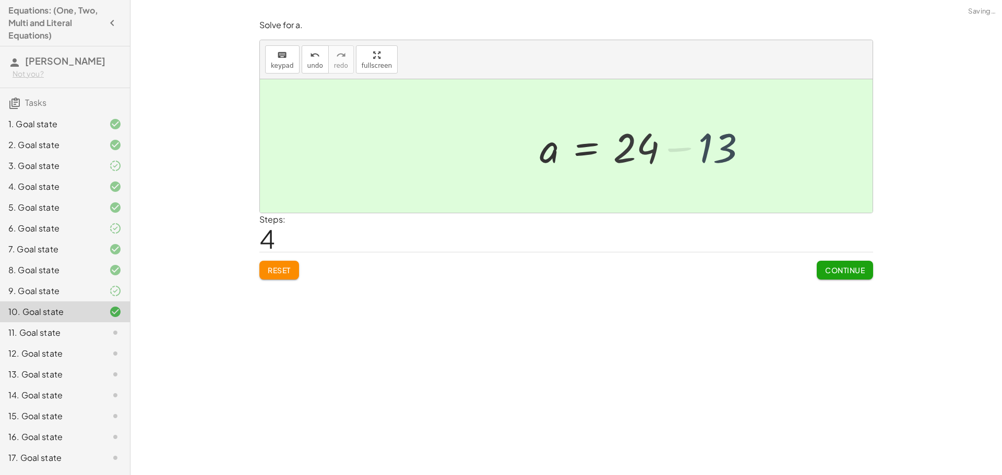
click at [682, 152] on div at bounding box center [566, 146] width 612 height 134
click at [693, 153] on div at bounding box center [566, 146] width 612 height 134
click at [860, 268] on span "Continue" at bounding box center [845, 270] width 40 height 9
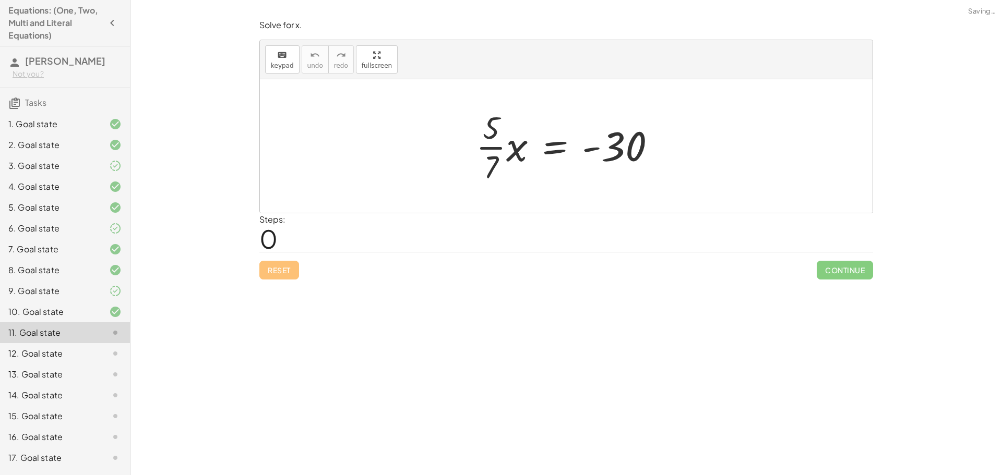
click at [516, 148] on div at bounding box center [570, 146] width 199 height 80
click at [492, 143] on div at bounding box center [572, 146] width 193 height 80
drag, startPoint x: 507, startPoint y: 147, endPoint x: 629, endPoint y: 157, distance: 123.0
click at [629, 157] on div at bounding box center [569, 146] width 193 height 80
click at [637, 159] on div at bounding box center [632, 146] width 266 height 80
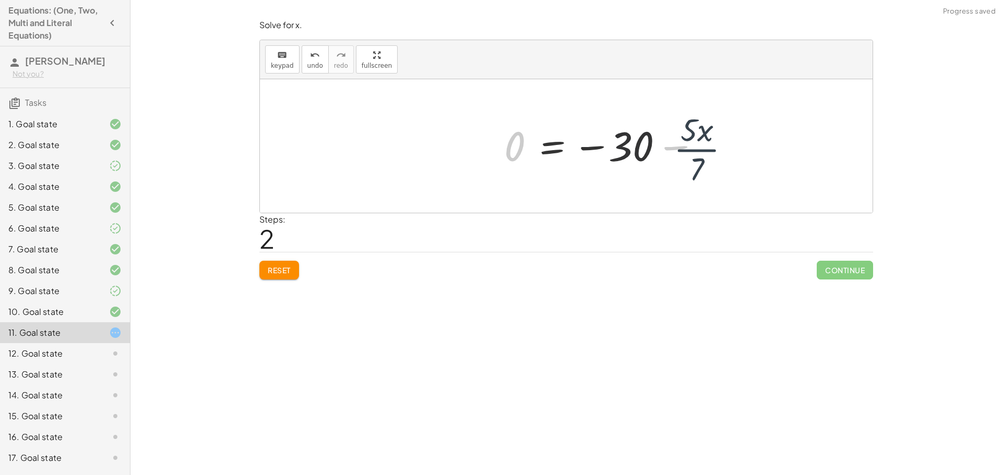
drag, startPoint x: 611, startPoint y: 159, endPoint x: 631, endPoint y: 150, distance: 21.9
click at [618, 155] on div at bounding box center [632, 146] width 266 height 80
click at [663, 139] on div at bounding box center [632, 146] width 266 height 80
click at [707, 150] on div at bounding box center [632, 146] width 266 height 80
click at [744, 151] on div at bounding box center [632, 146] width 266 height 80
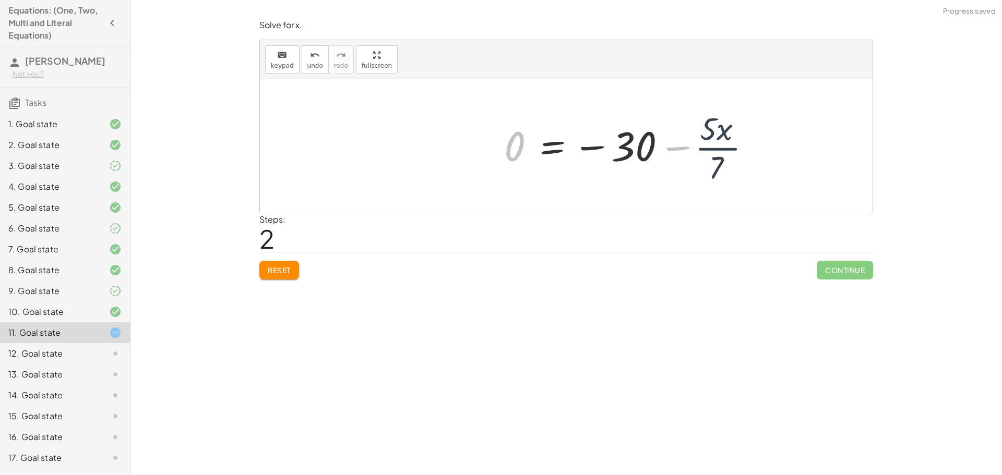
click at [708, 144] on div at bounding box center [632, 146] width 266 height 80
click at [289, 253] on div "Reset Continue" at bounding box center [565, 266] width 613 height 28
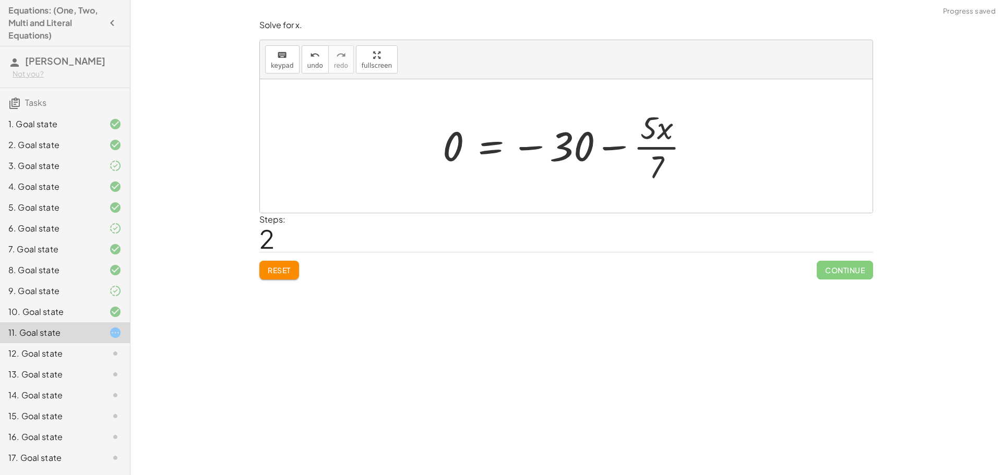
click at [283, 268] on span "Reset" at bounding box center [279, 270] width 23 height 9
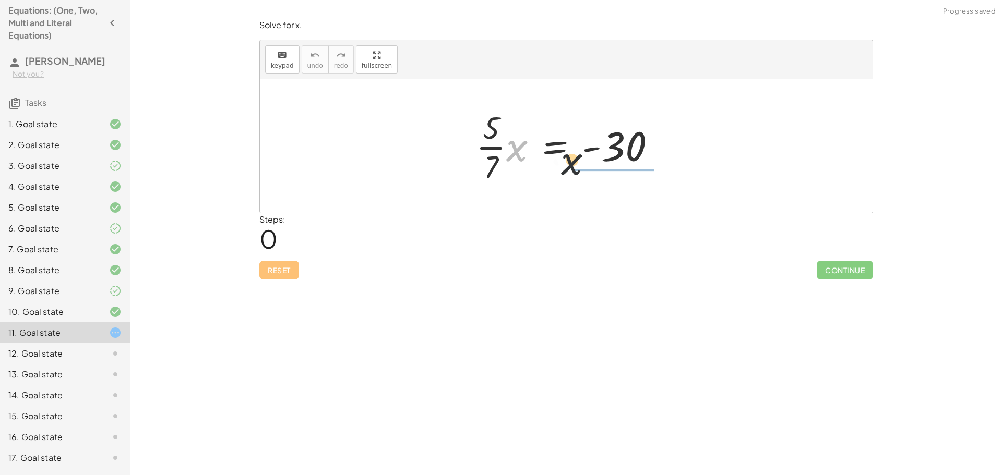
drag, startPoint x: 517, startPoint y: 149, endPoint x: 645, endPoint y: 141, distance: 128.1
click at [645, 141] on div at bounding box center [570, 146] width 199 height 80
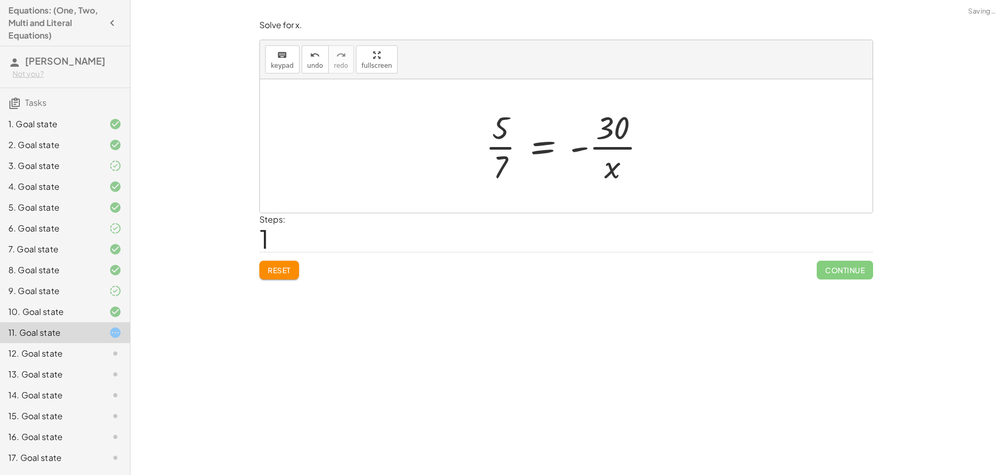
click at [272, 261] on button "Reset" at bounding box center [279, 270] width 40 height 19
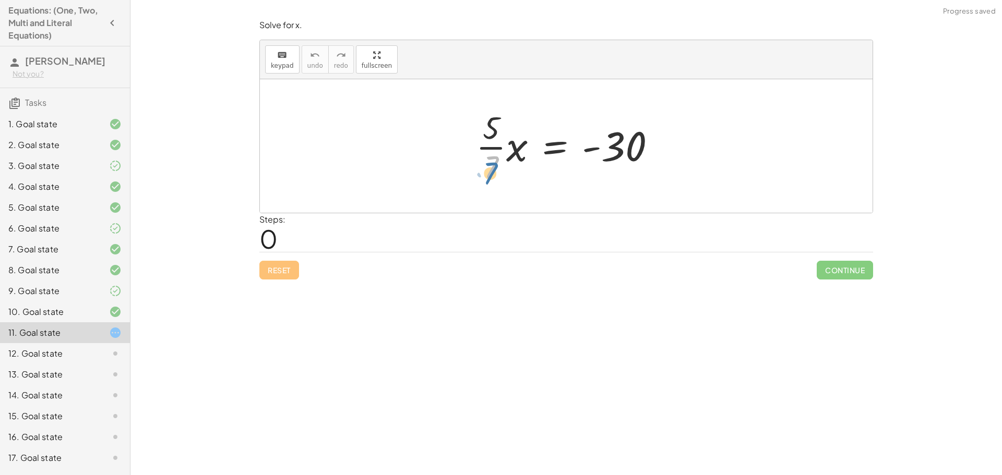
drag, startPoint x: 481, startPoint y: 162, endPoint x: 477, endPoint y: 158, distance: 5.5
click at [477, 158] on div at bounding box center [570, 146] width 199 height 80
drag, startPoint x: 487, startPoint y: 146, endPoint x: 665, endPoint y: 153, distance: 178.0
click at [665, 153] on div at bounding box center [570, 146] width 199 height 80
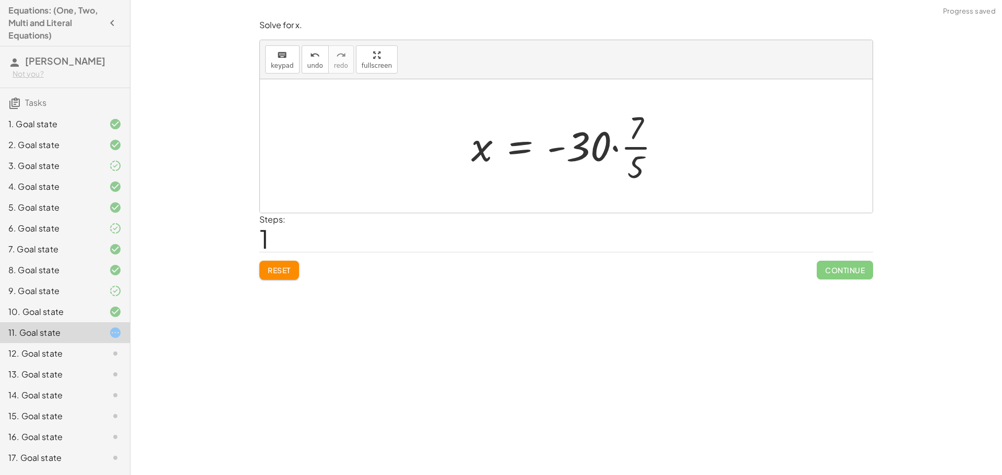
click at [614, 145] on div at bounding box center [570, 146] width 209 height 80
click at [614, 131] on div at bounding box center [570, 146] width 188 height 80
click at [595, 149] on div at bounding box center [568, 146] width 176 height 80
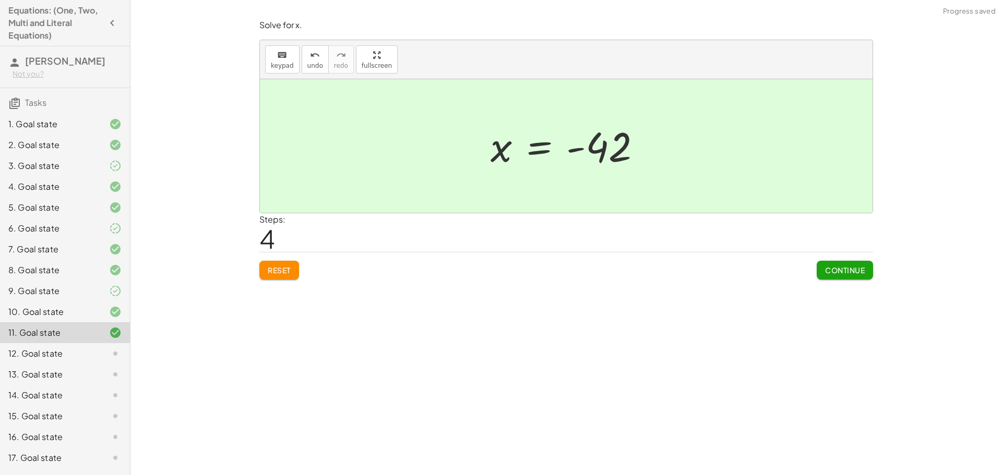
click at [850, 274] on span "Continue" at bounding box center [845, 270] width 40 height 9
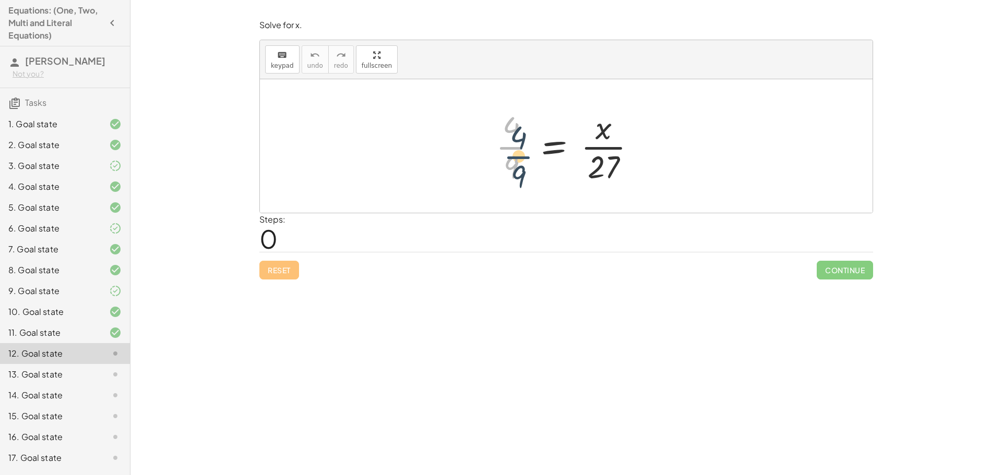
drag, startPoint x: 508, startPoint y: 146, endPoint x: 514, endPoint y: 146, distance: 6.3
click at [515, 148] on div at bounding box center [569, 146] width 159 height 80
drag, startPoint x: 596, startPoint y: 159, endPoint x: 486, endPoint y: 136, distance: 112.5
click at [486, 136] on div "· 27 · 4 · 9 = · x · 27" at bounding box center [566, 146] width 172 height 86
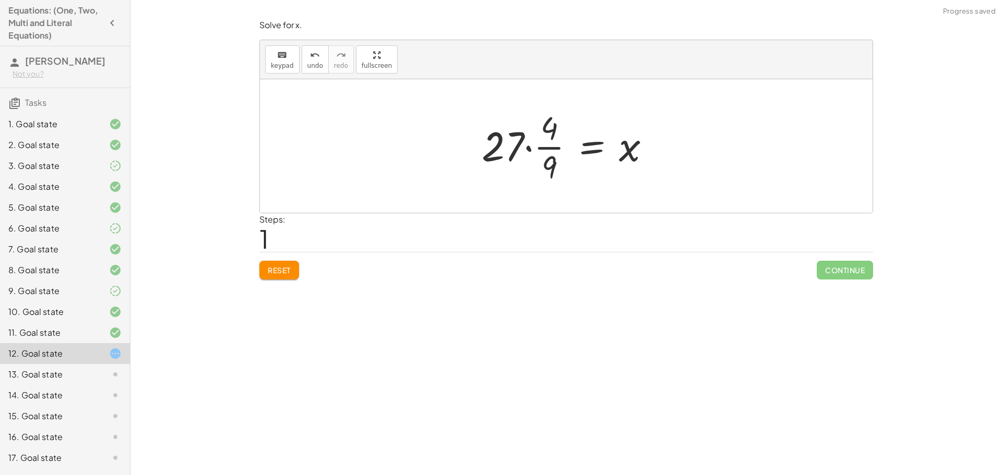
click at [530, 143] on div at bounding box center [569, 146] width 187 height 80
click at [530, 143] on div at bounding box center [576, 146] width 174 height 80
click at [533, 131] on div at bounding box center [570, 146] width 174 height 80
click at [537, 147] on div at bounding box center [575, 146] width 163 height 80
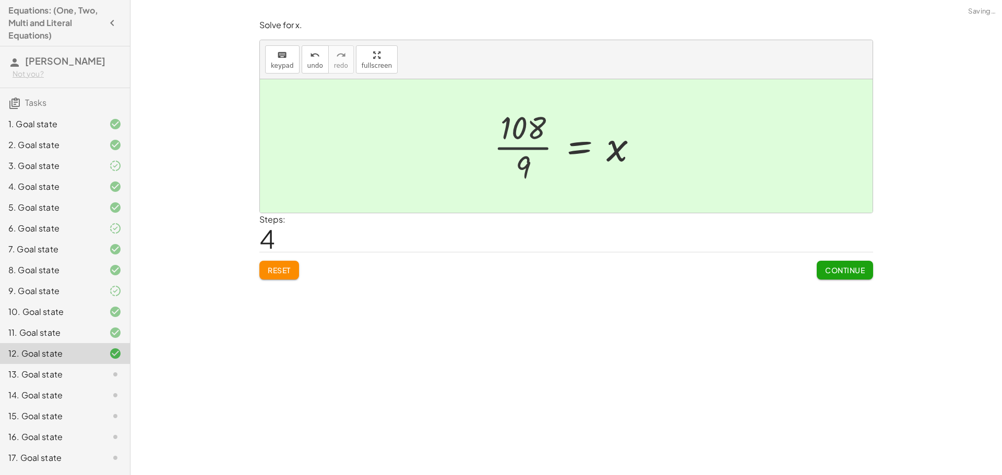
click at [537, 147] on div at bounding box center [581, 147] width 142 height 52
drag, startPoint x: 858, startPoint y: 270, endPoint x: 871, endPoint y: 271, distance: 13.1
click at [858, 270] on span "Continue" at bounding box center [845, 270] width 40 height 9
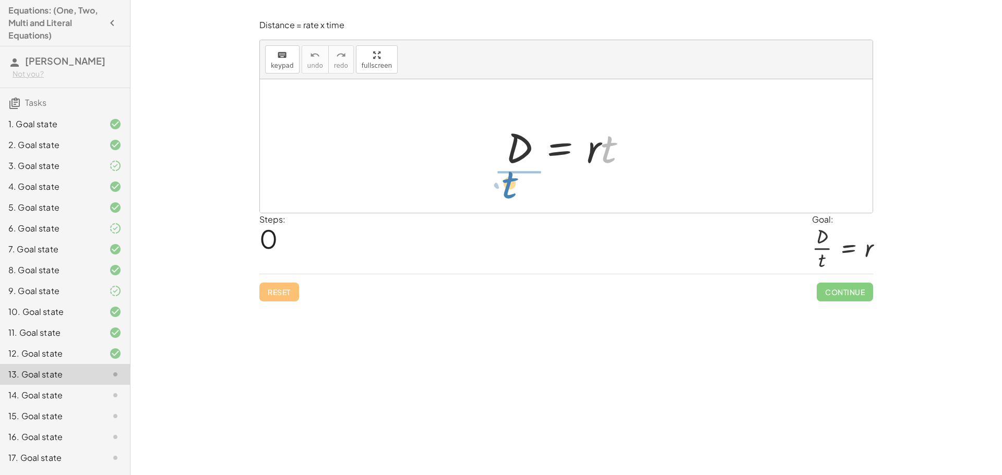
drag, startPoint x: 610, startPoint y: 153, endPoint x: 522, endPoint y: 193, distance: 96.2
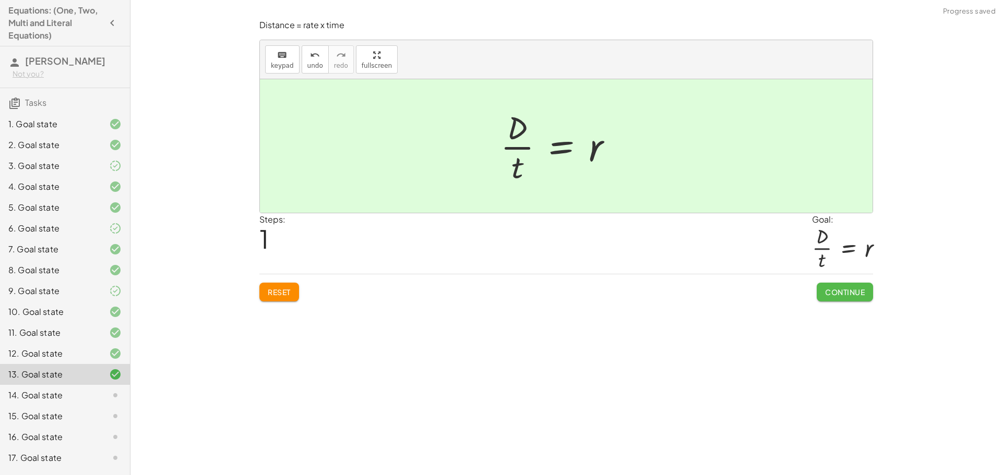
click at [843, 287] on button "Continue" at bounding box center [844, 292] width 56 height 19
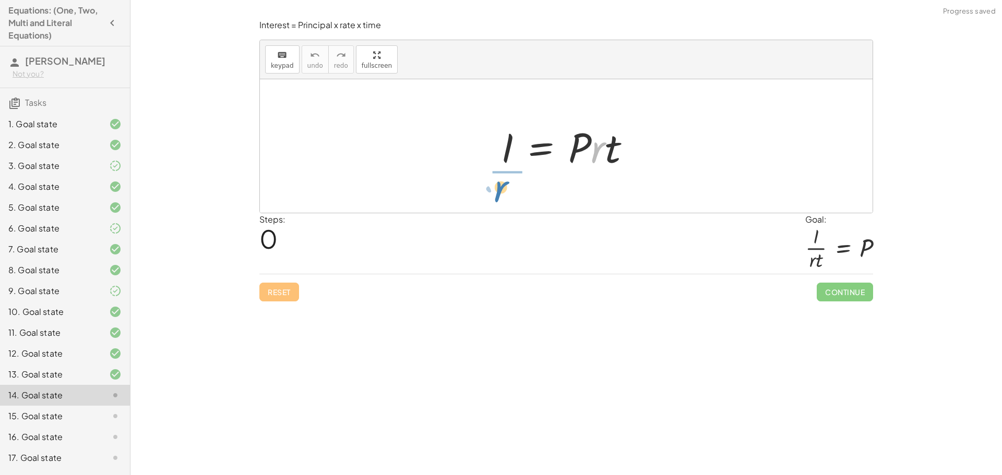
drag, startPoint x: 594, startPoint y: 152, endPoint x: 497, endPoint y: 191, distance: 104.6
drag, startPoint x: 599, startPoint y: 149, endPoint x: 592, endPoint y: 154, distance: 9.0
click at [592, 156] on div at bounding box center [570, 146] width 146 height 80
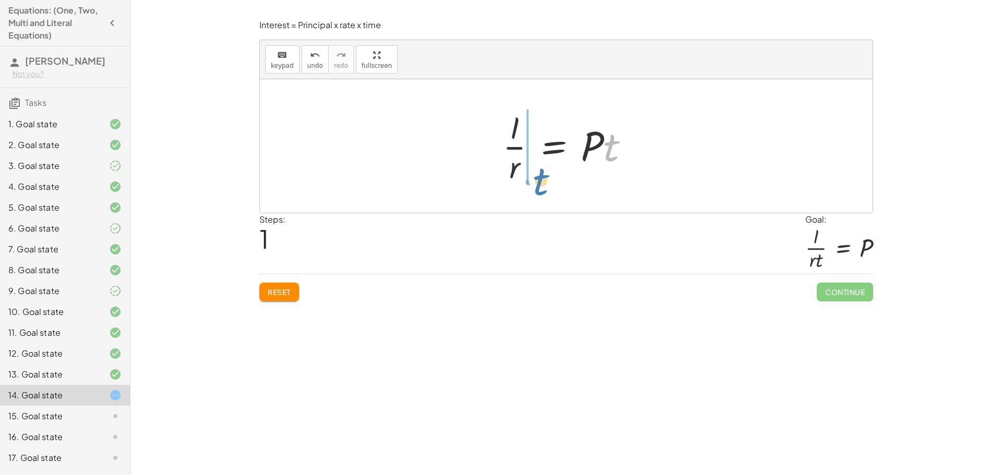
drag, startPoint x: 612, startPoint y: 154, endPoint x: 540, endPoint y: 188, distance: 79.1
click at [540, 188] on div "I = · P · r · t · t I = · P · r · t ·" at bounding box center [566, 146] width 159 height 86
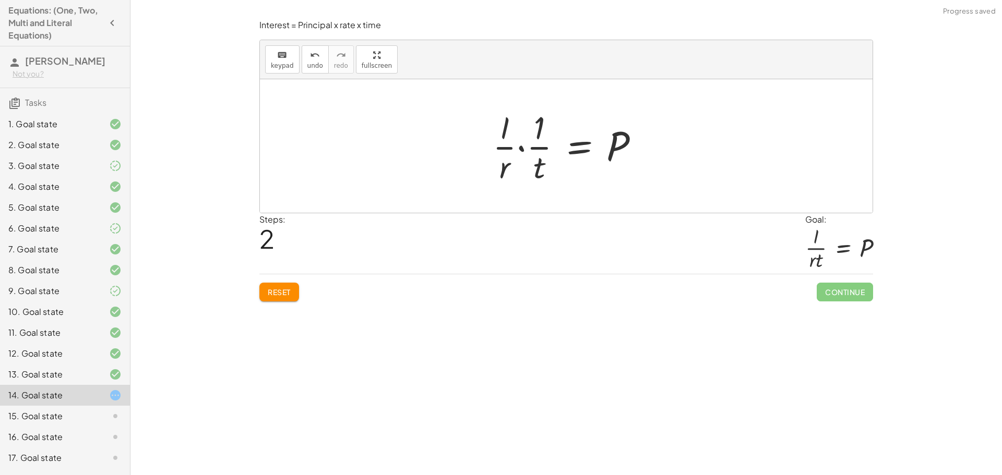
click at [845, 280] on div "Continue" at bounding box center [844, 287] width 56 height 27
drag, startPoint x: 534, startPoint y: 174, endPoint x: 520, endPoint y: 174, distance: 14.6
click at [520, 174] on div at bounding box center [569, 146] width 165 height 80
click at [518, 147] on div at bounding box center [569, 146] width 165 height 80
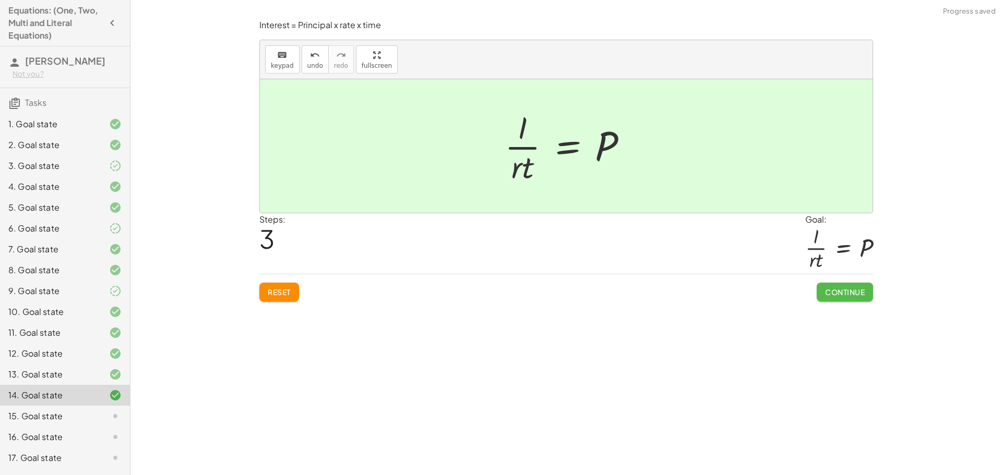
click at [837, 287] on span "Continue" at bounding box center [845, 291] width 40 height 9
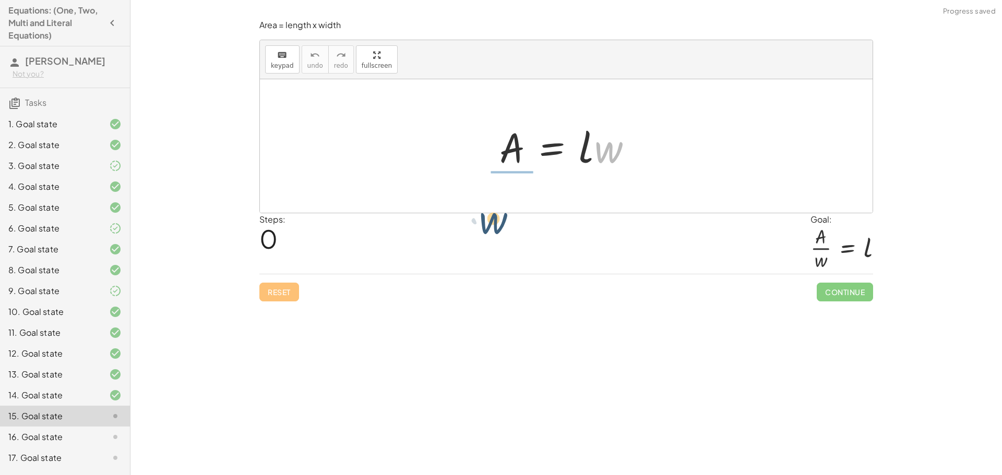
drag, startPoint x: 611, startPoint y: 146, endPoint x: 498, endPoint y: 179, distance: 117.5
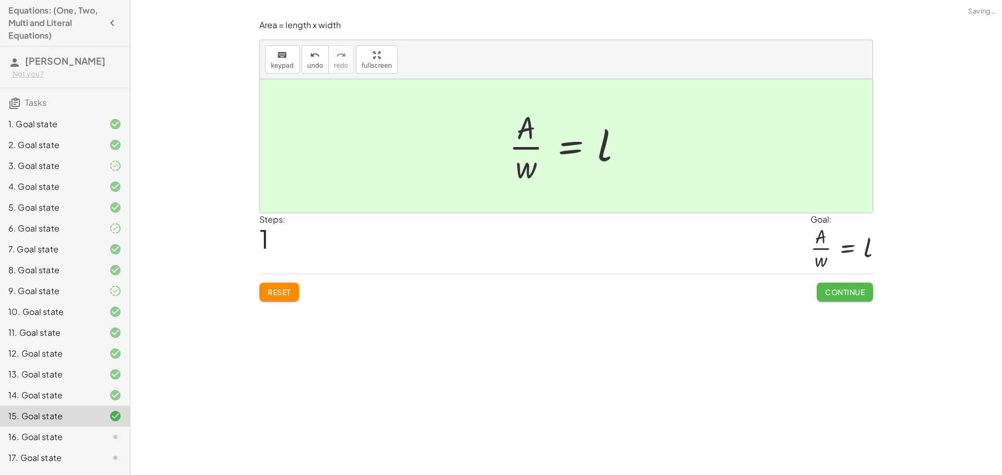
click at [836, 295] on span "Continue" at bounding box center [845, 291] width 40 height 9
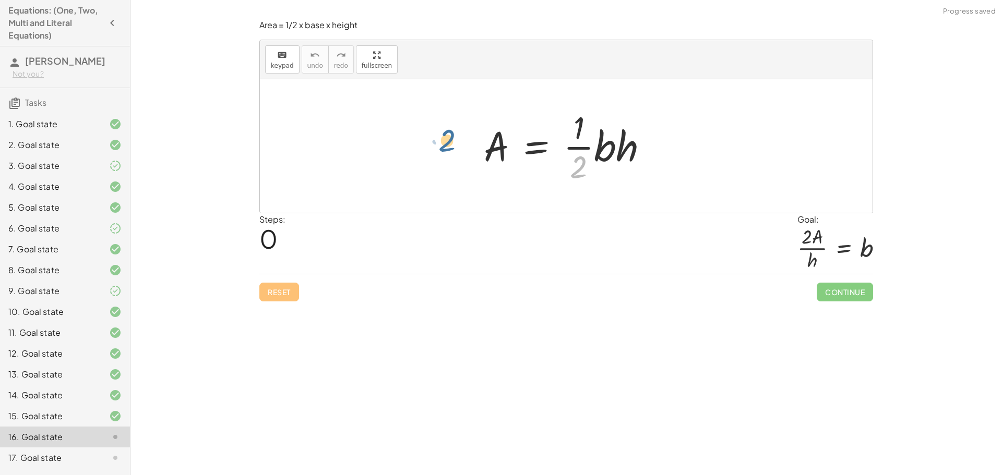
drag, startPoint x: 564, startPoint y: 184, endPoint x: 475, endPoint y: 146, distance: 97.5
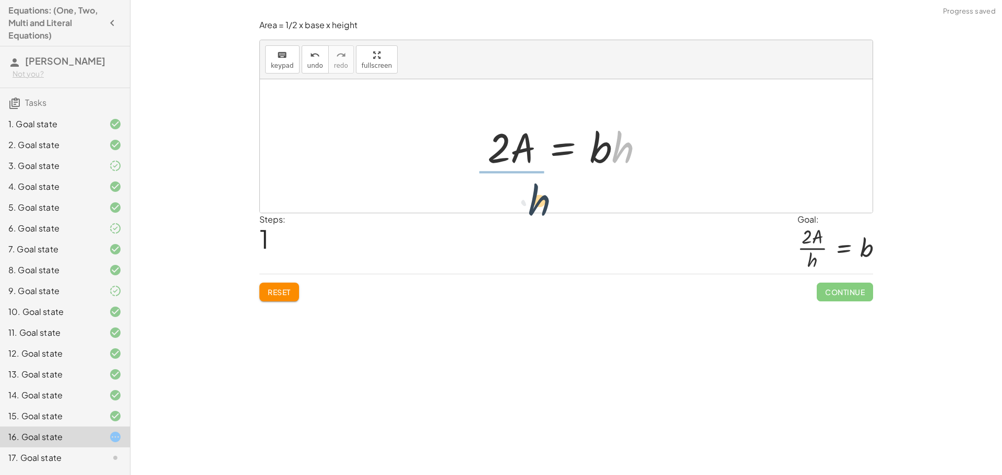
drag, startPoint x: 629, startPoint y: 152, endPoint x: 523, endPoint y: 201, distance: 116.2
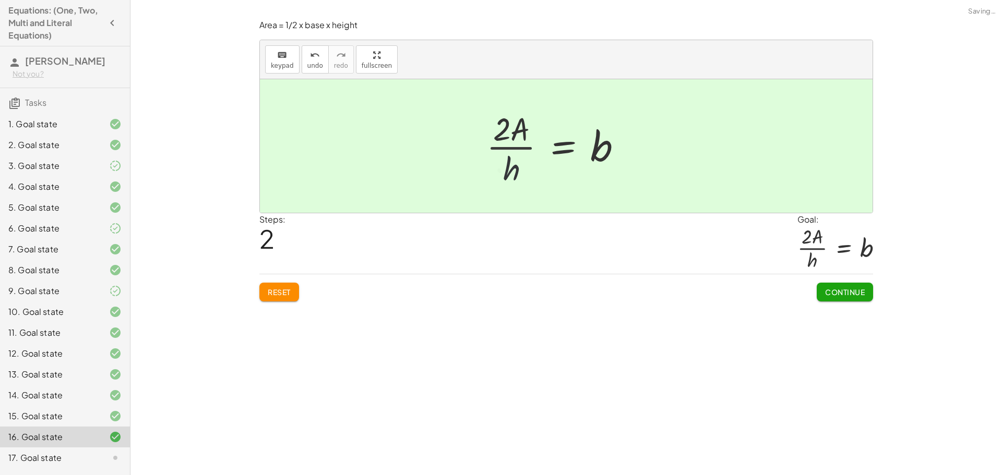
click at [849, 298] on button "Continue" at bounding box center [844, 292] width 56 height 19
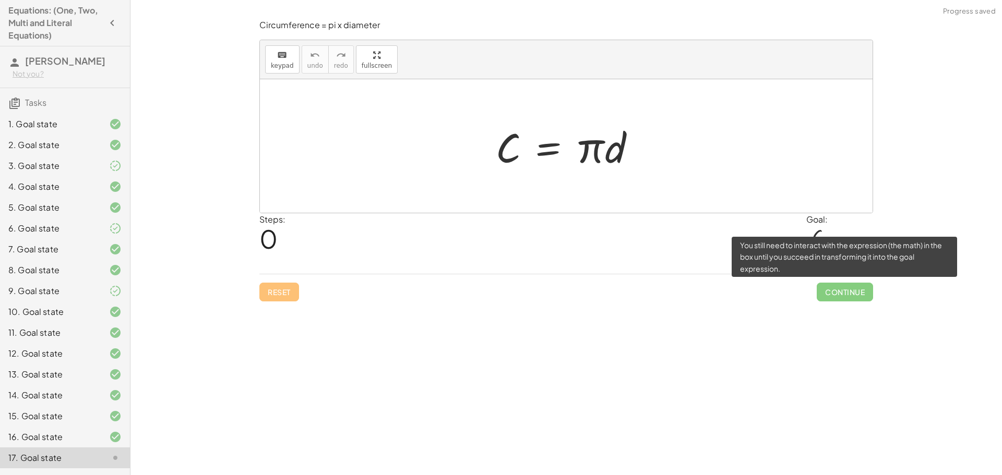
click at [844, 294] on span "Continue" at bounding box center [844, 292] width 56 height 19
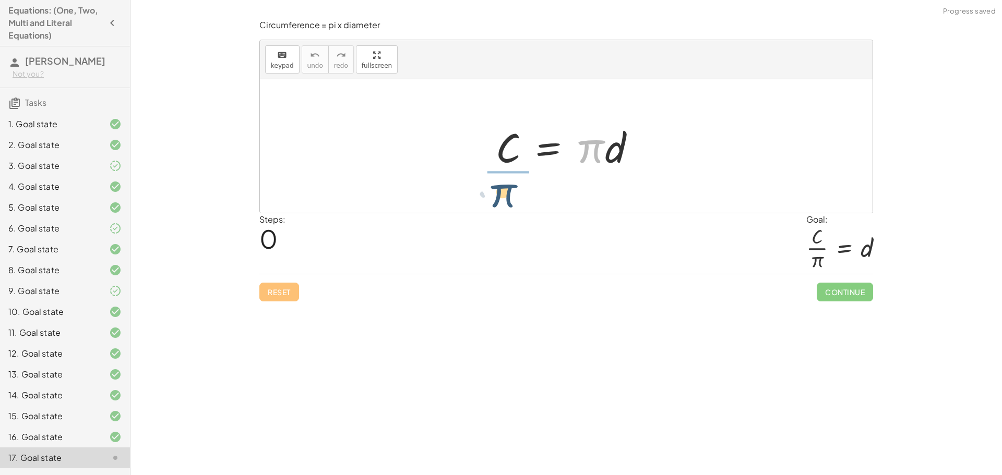
drag, startPoint x: 591, startPoint y: 147, endPoint x: 499, endPoint y: 188, distance: 100.6
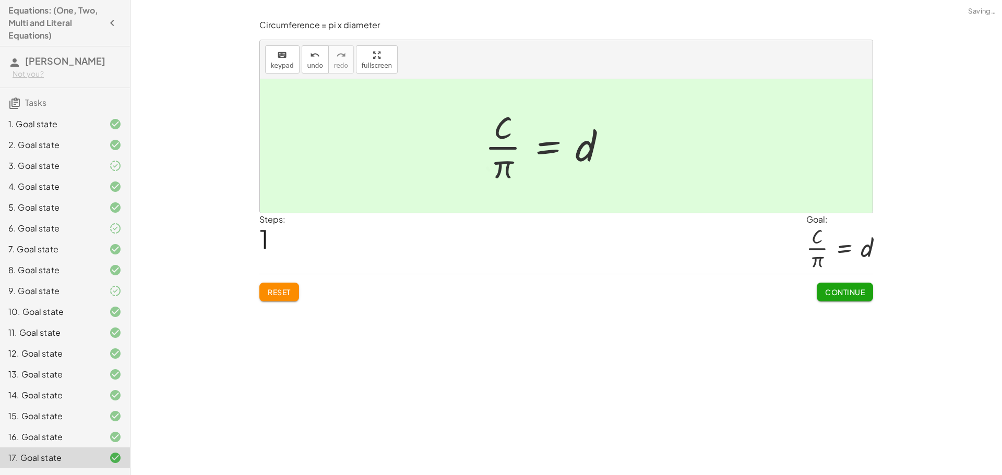
click at [857, 288] on span "Continue" at bounding box center [845, 291] width 40 height 9
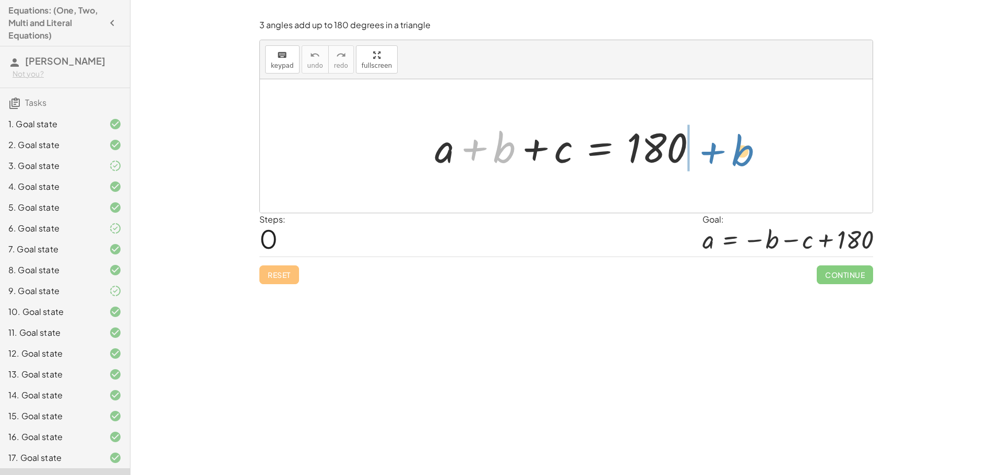
drag, startPoint x: 478, startPoint y: 153, endPoint x: 701, endPoint y: 159, distance: 223.4
click at [701, 159] on div at bounding box center [569, 146] width 281 height 54
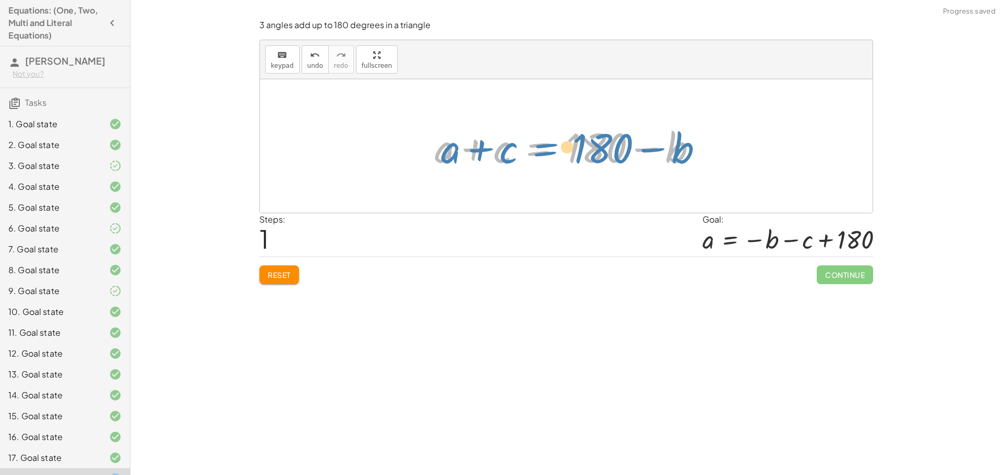
click at [557, 149] on div at bounding box center [569, 146] width 281 height 54
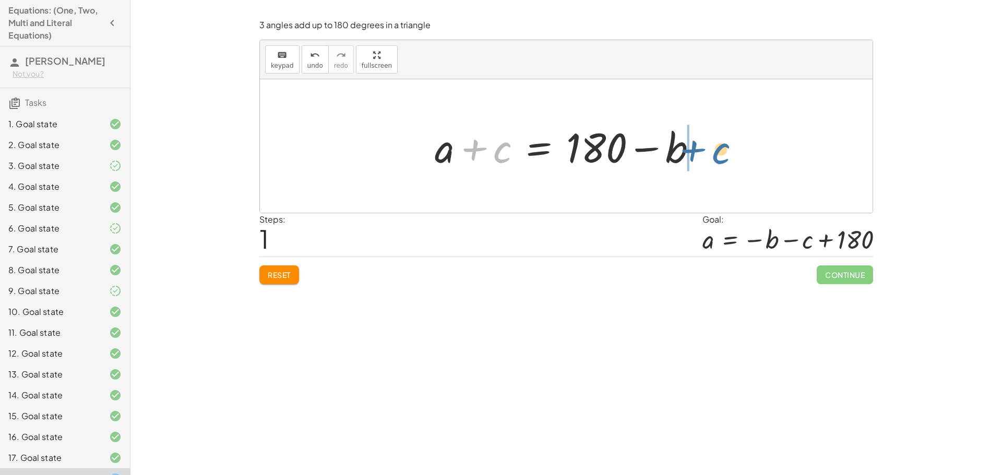
drag, startPoint x: 504, startPoint y: 152, endPoint x: 725, endPoint y: 153, distance: 220.7
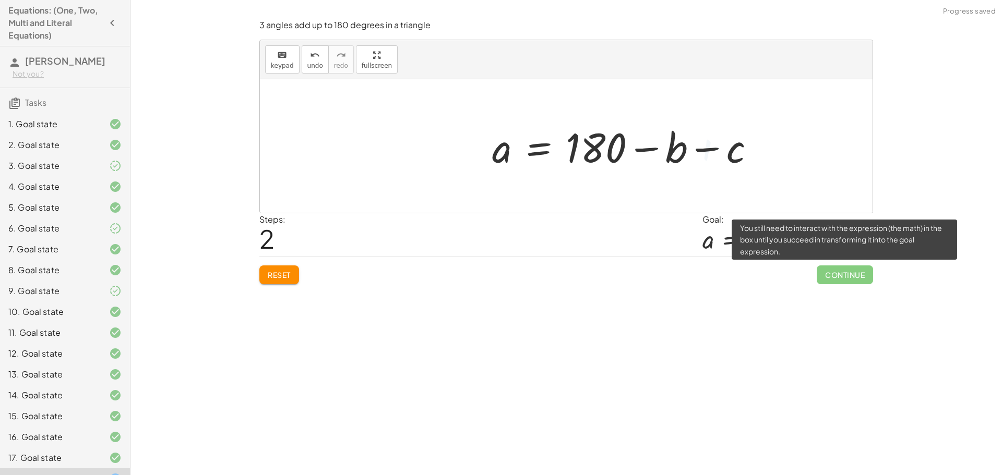
click at [854, 276] on span "Continue" at bounding box center [844, 275] width 56 height 19
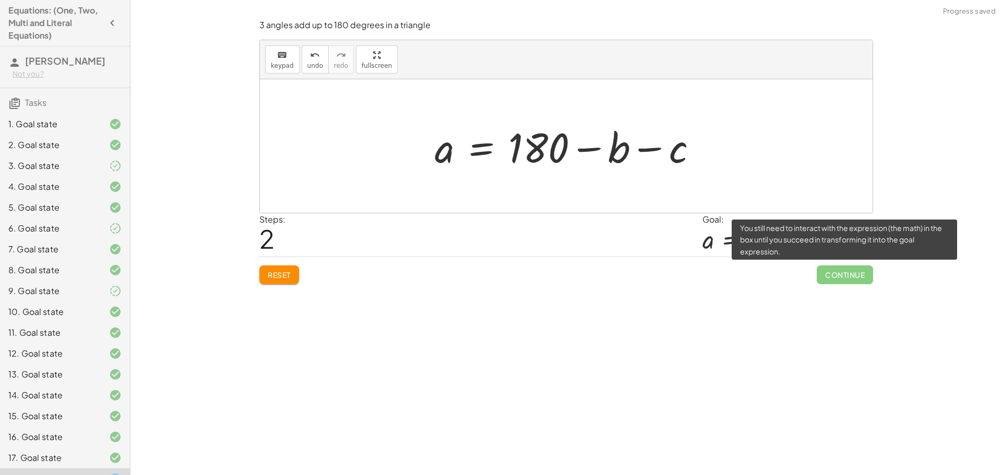
click at [843, 280] on span "Continue" at bounding box center [844, 275] width 56 height 19
click at [842, 282] on span "Continue" at bounding box center [844, 275] width 56 height 19
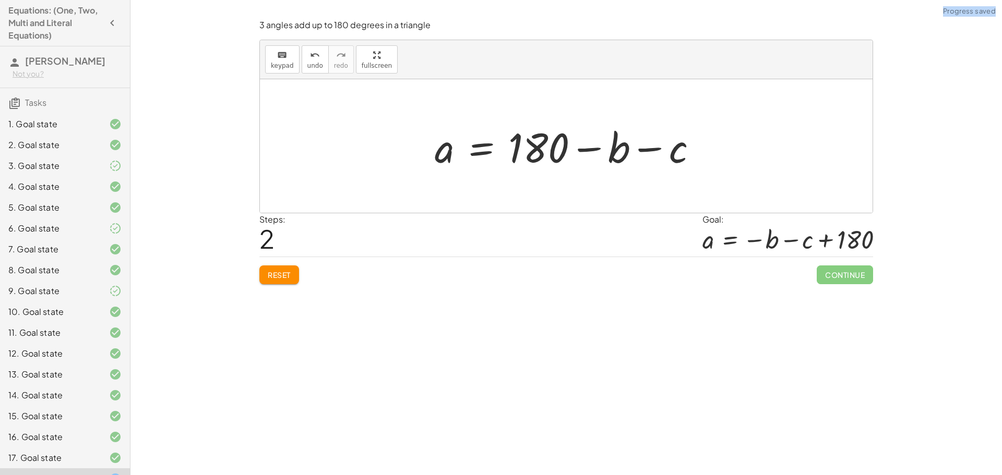
click at [639, 148] on div at bounding box center [569, 146] width 281 height 54
drag, startPoint x: 613, startPoint y: 152, endPoint x: 515, endPoint y: 144, distance: 98.4
click at [515, 144] on div at bounding box center [569, 146] width 281 height 54
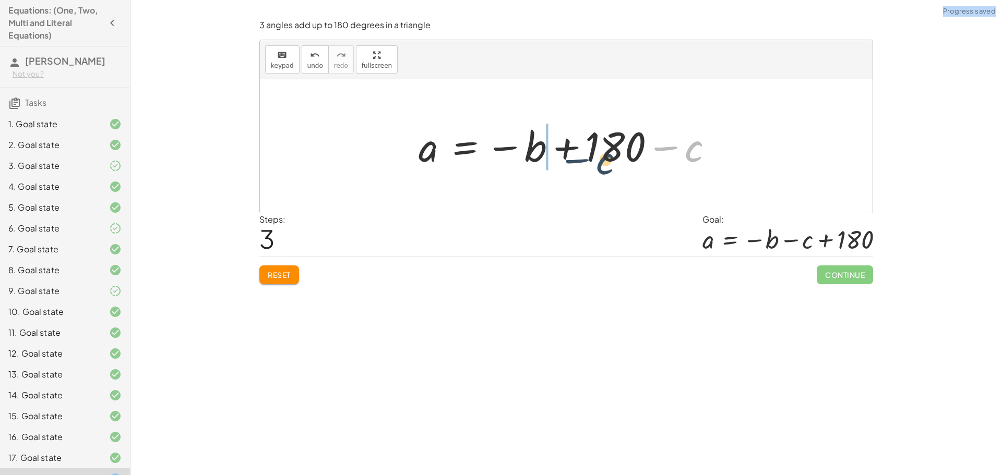
drag, startPoint x: 713, startPoint y: 150, endPoint x: 601, endPoint y: 154, distance: 111.7
click at [601, 154] on div at bounding box center [569, 147] width 313 height 52
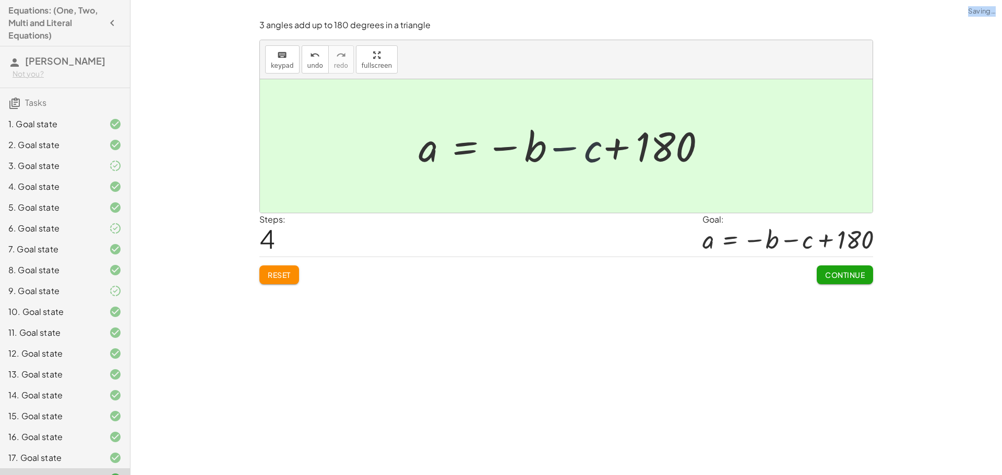
click at [840, 266] on button "Continue" at bounding box center [844, 275] width 56 height 19
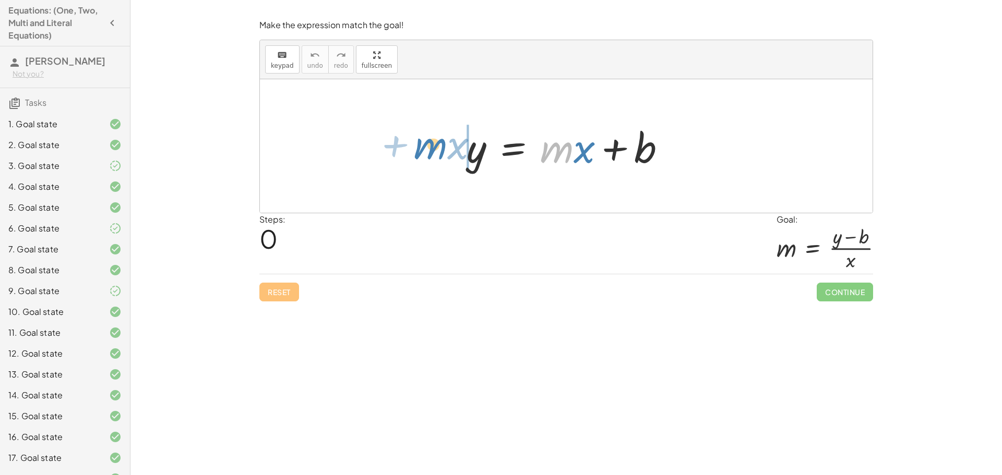
drag, startPoint x: 550, startPoint y: 158, endPoint x: 427, endPoint y: 149, distance: 123.4
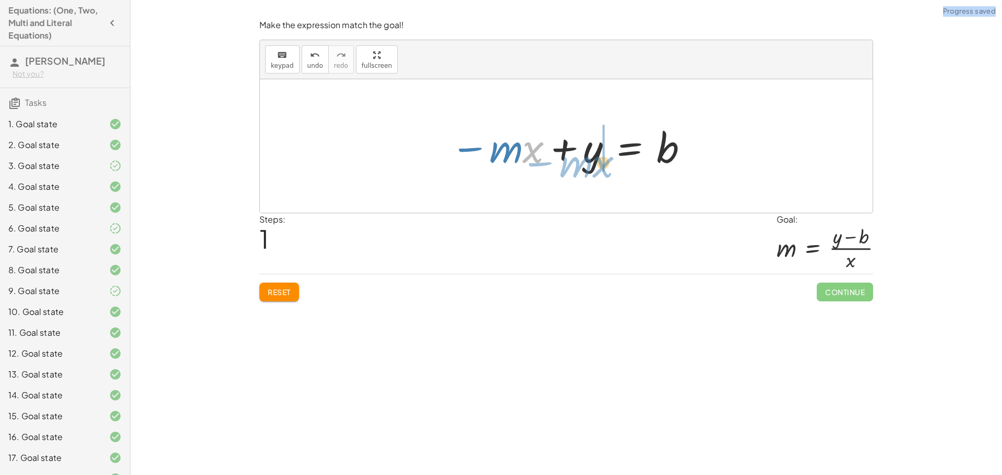
drag, startPoint x: 533, startPoint y: 149, endPoint x: 603, endPoint y: 163, distance: 70.8
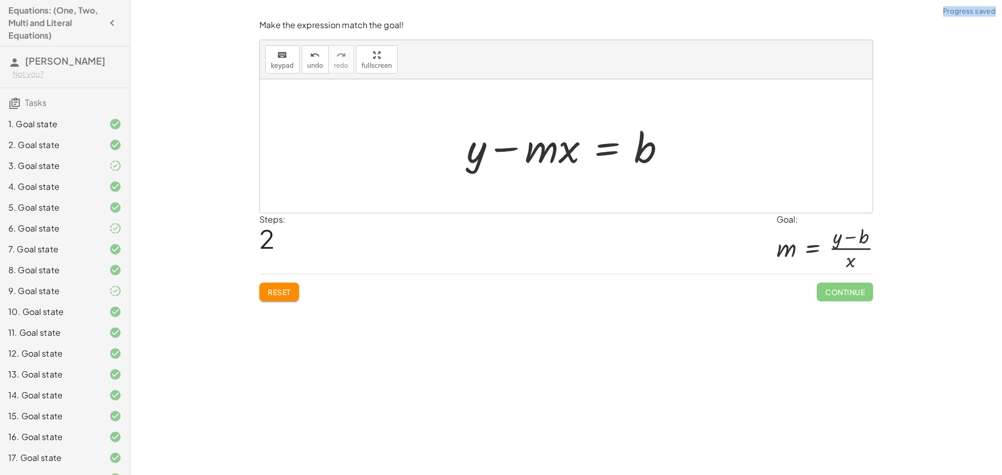
scroll to position [185, 0]
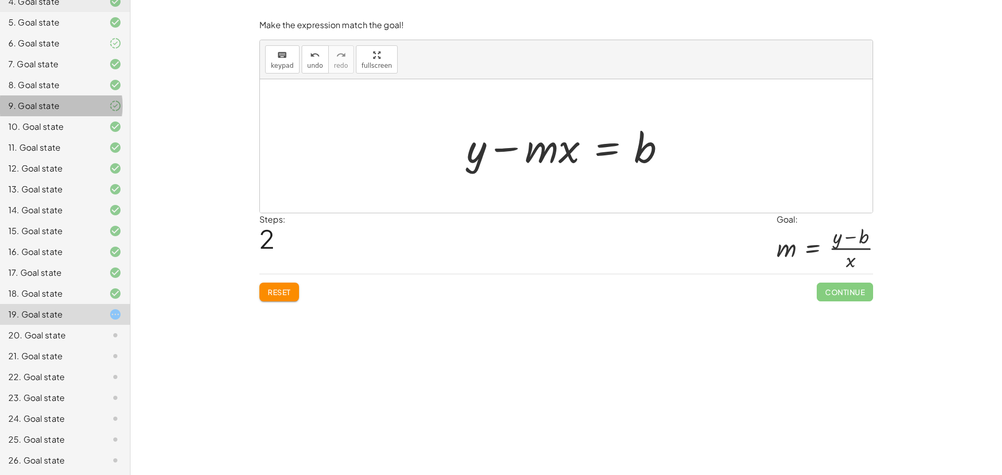
click at [93, 137] on div "9. Goal state" at bounding box center [65, 147] width 130 height 21
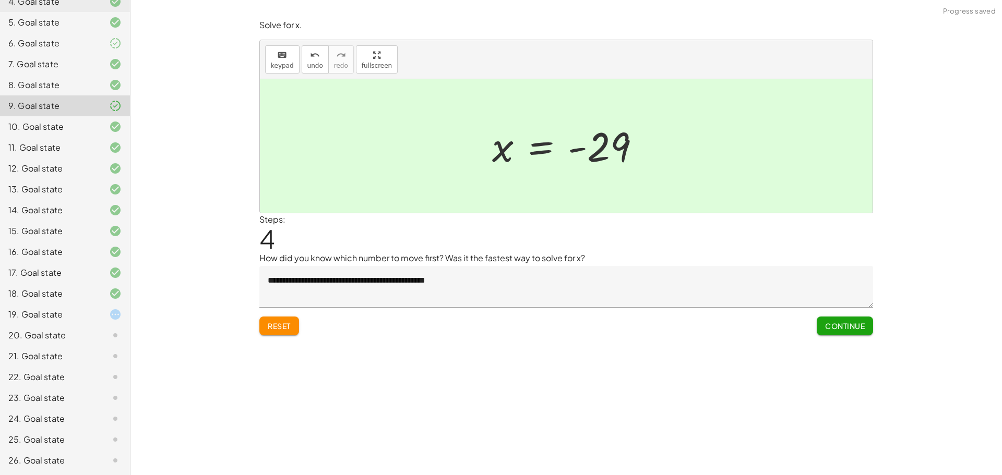
click at [844, 329] on span "Continue" at bounding box center [845, 325] width 40 height 9
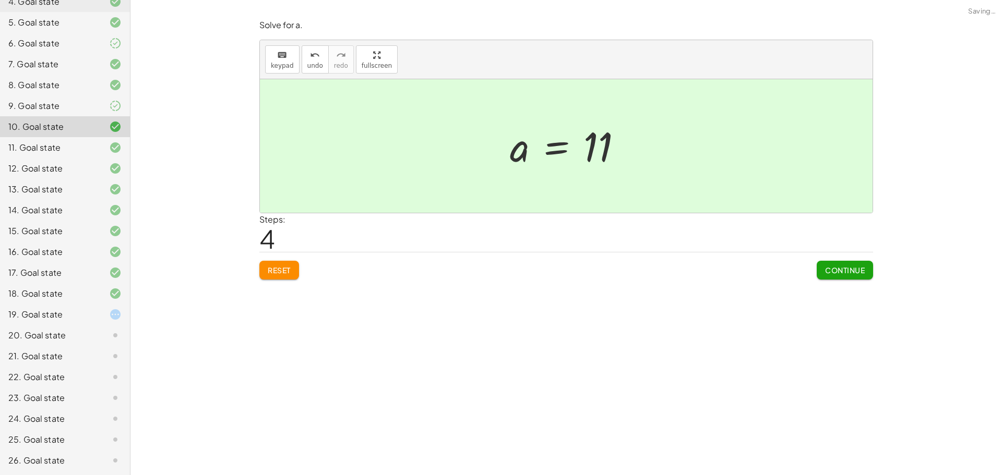
click at [78, 108] on div "9. Goal state" at bounding box center [50, 106] width 84 height 13
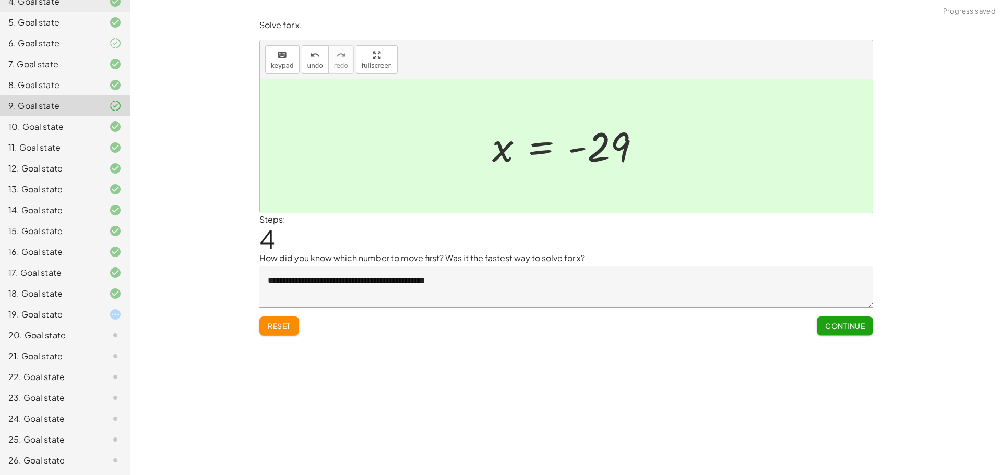
drag, startPoint x: 836, startPoint y: 326, endPoint x: 721, endPoint y: 290, distance: 120.3
click at [837, 326] on span "Continue" at bounding box center [845, 325] width 40 height 9
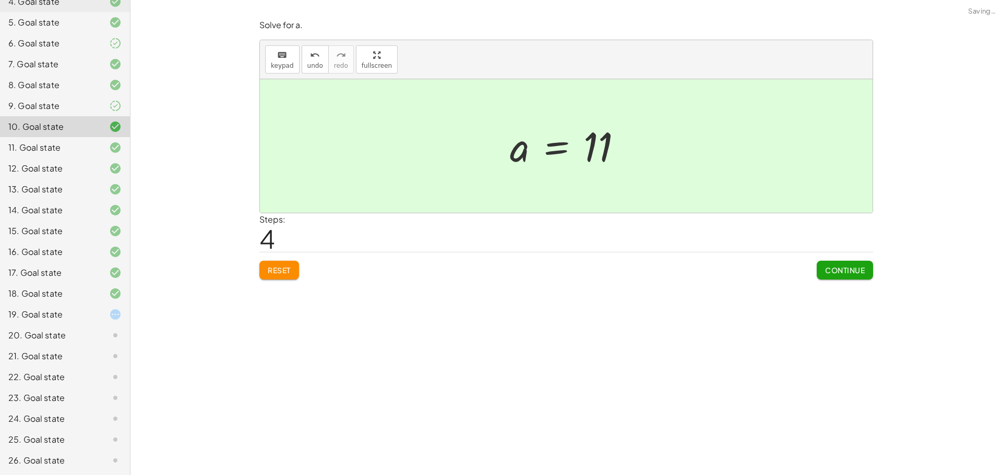
click at [109, 103] on icon at bounding box center [115, 106] width 13 height 13
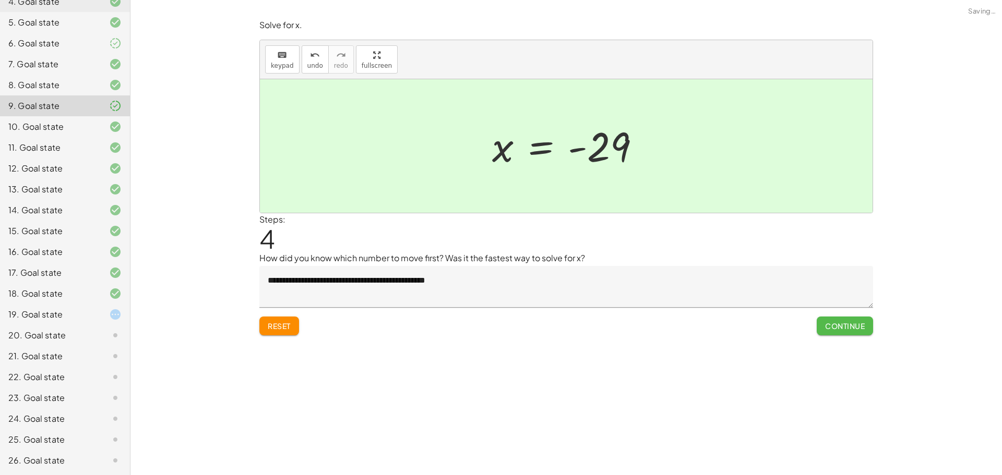
click at [844, 330] on span "Continue" at bounding box center [845, 325] width 40 height 9
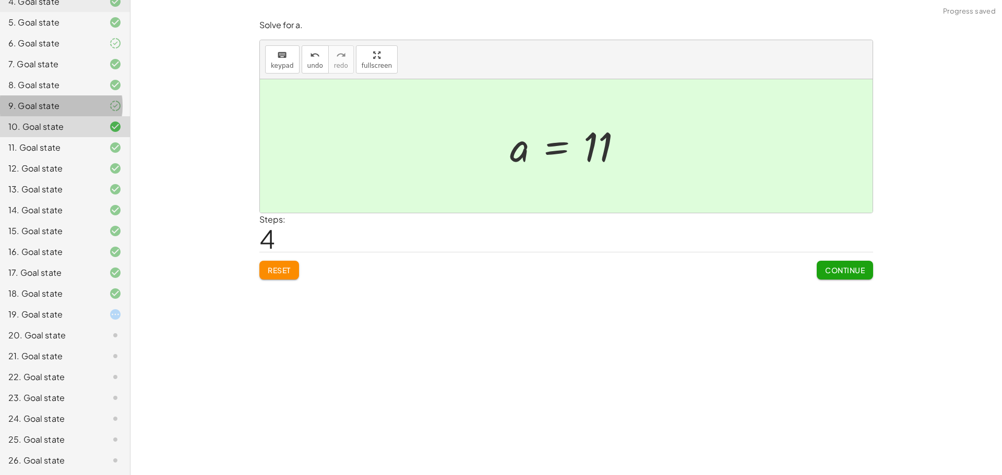
click at [101, 109] on div at bounding box center [106, 106] width 29 height 13
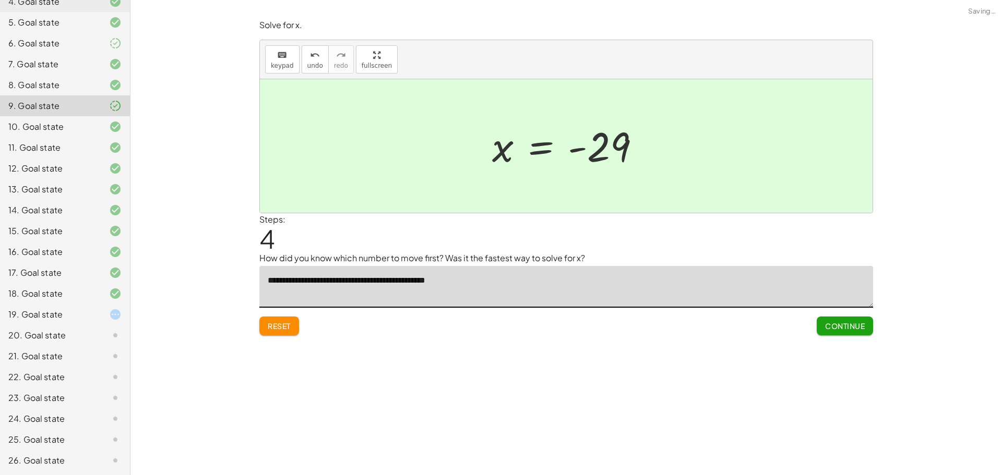
click at [506, 274] on textarea "**********" at bounding box center [565, 287] width 613 height 42
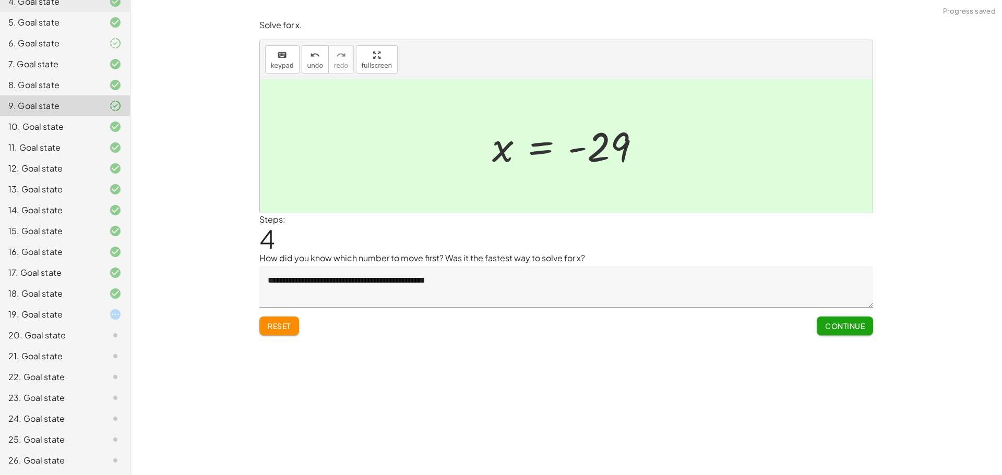
click at [842, 322] on span "Continue" at bounding box center [845, 325] width 40 height 9
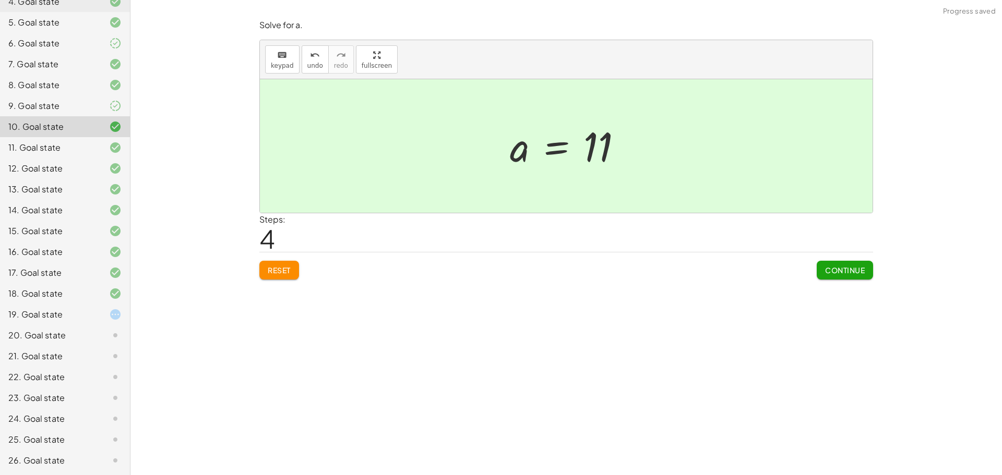
click at [845, 269] on span "Continue" at bounding box center [845, 270] width 40 height 9
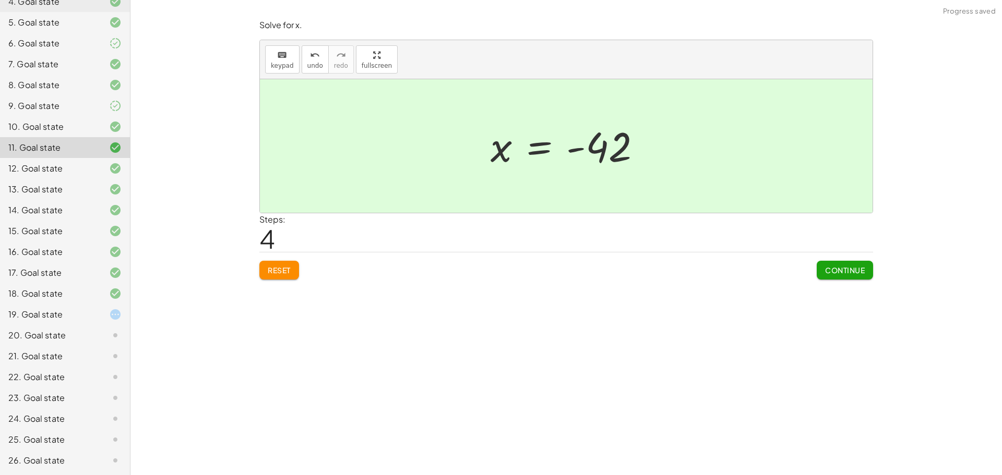
click at [85, 75] on div "6. Goal state" at bounding box center [65, 85] width 130 height 21
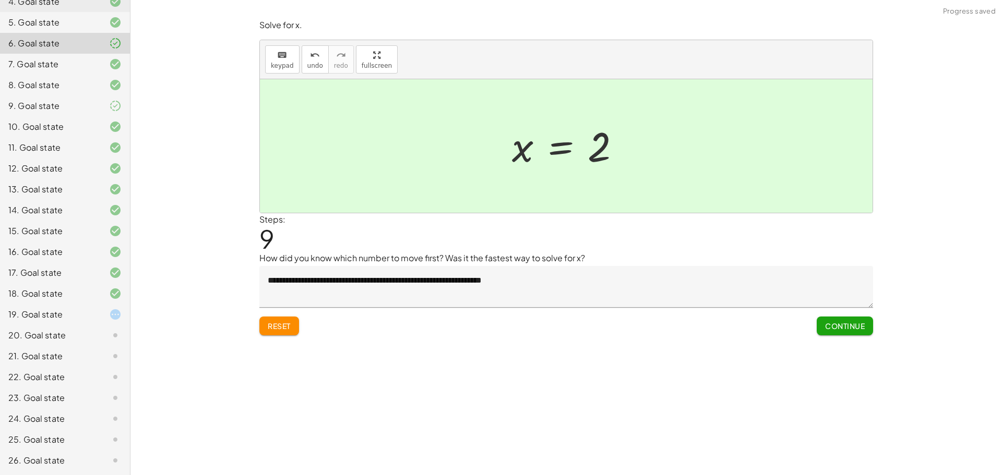
click at [581, 137] on div at bounding box center [570, 147] width 127 height 52
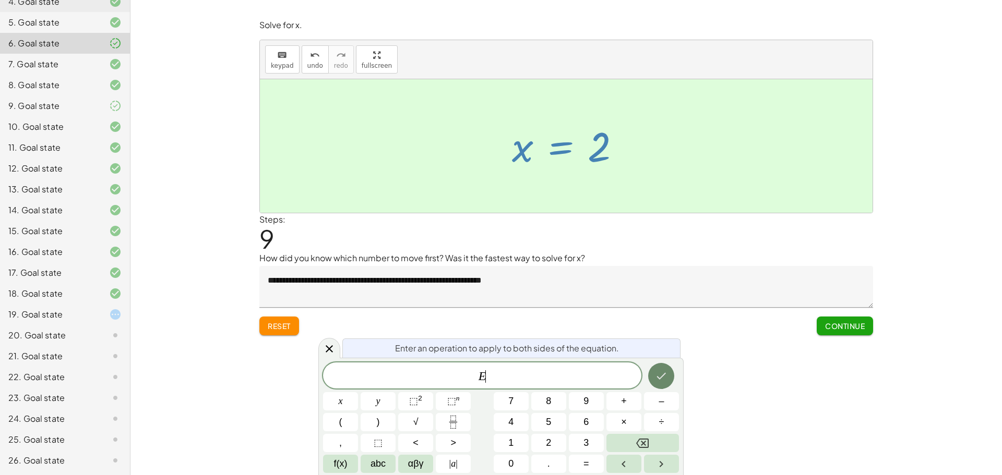
click at [672, 377] on button "Done" at bounding box center [661, 376] width 26 height 26
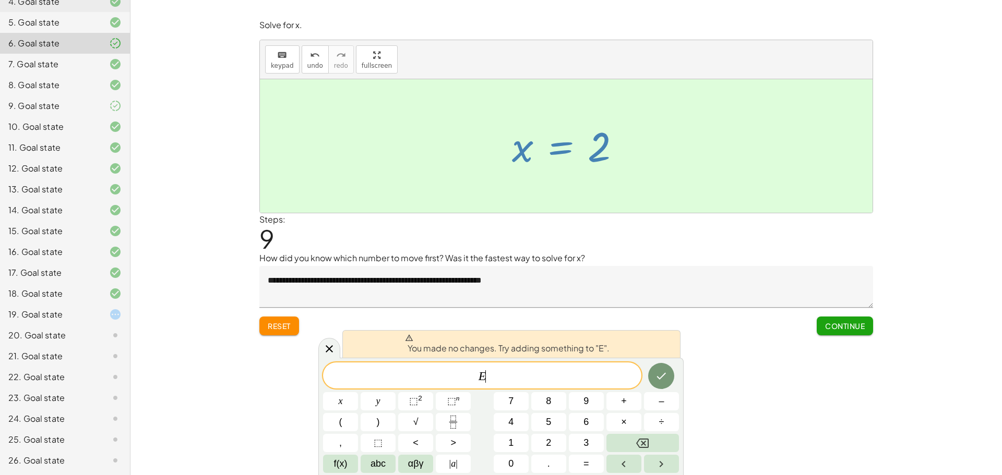
click at [307, 305] on textarea "**********" at bounding box center [565, 287] width 613 height 42
click at [325, 348] on icon at bounding box center [329, 349] width 13 height 13
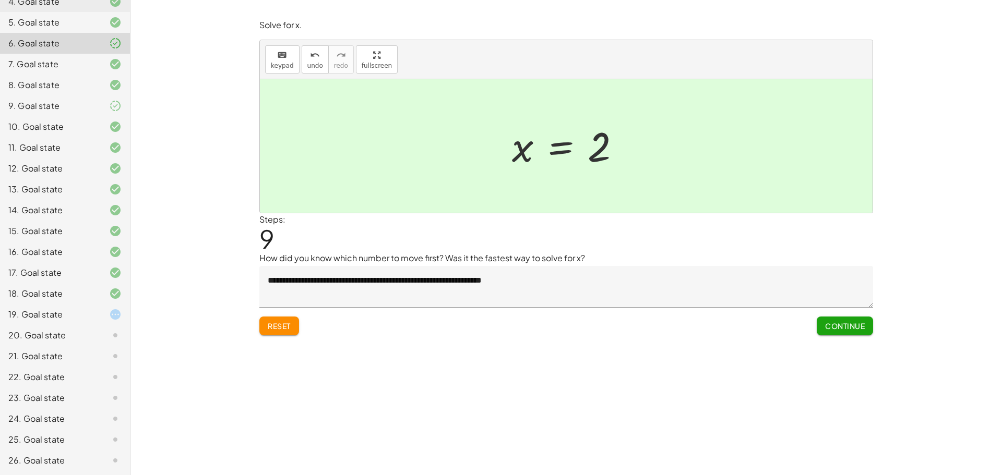
click at [65, 320] on div "19. Goal state" at bounding box center [50, 314] width 84 height 13
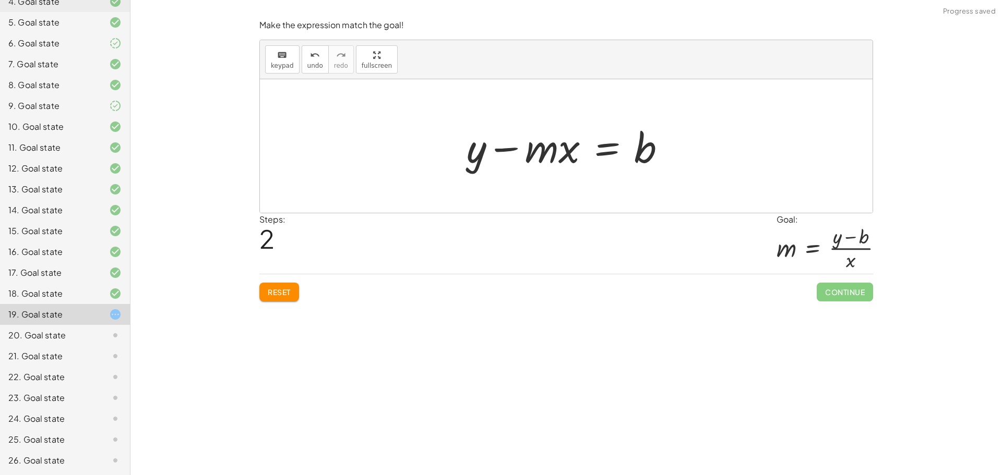
click at [299, 295] on button "Reset" at bounding box center [279, 292] width 40 height 19
drag, startPoint x: 474, startPoint y: 164, endPoint x: 616, endPoint y: 157, distance: 141.5
click at [616, 157] on div at bounding box center [570, 146] width 218 height 54
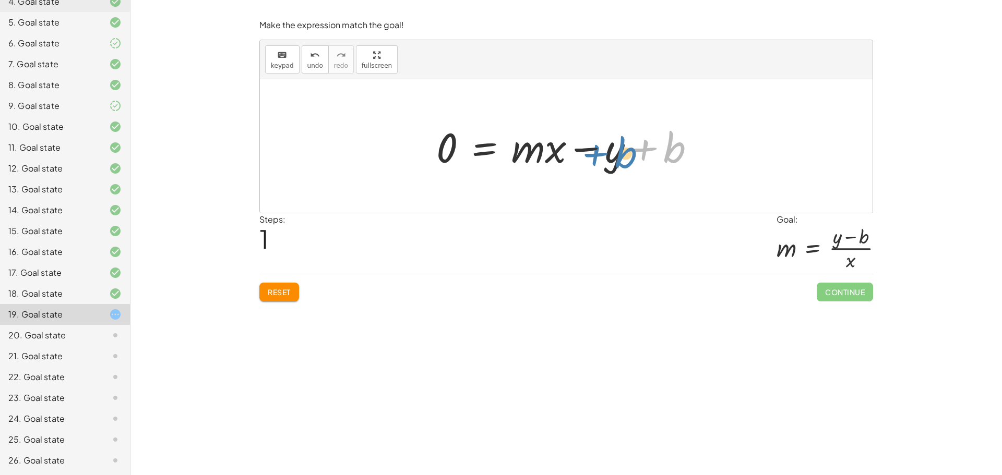
drag, startPoint x: 644, startPoint y: 149, endPoint x: 596, endPoint y: 150, distance: 48.0
click at [596, 150] on div at bounding box center [570, 146] width 278 height 54
drag, startPoint x: 608, startPoint y: 149, endPoint x: 723, endPoint y: 151, distance: 115.3
drag, startPoint x: 556, startPoint y: 151, endPoint x: 651, endPoint y: 183, distance: 100.1
click at [548, 151] on div at bounding box center [570, 146] width 278 height 54
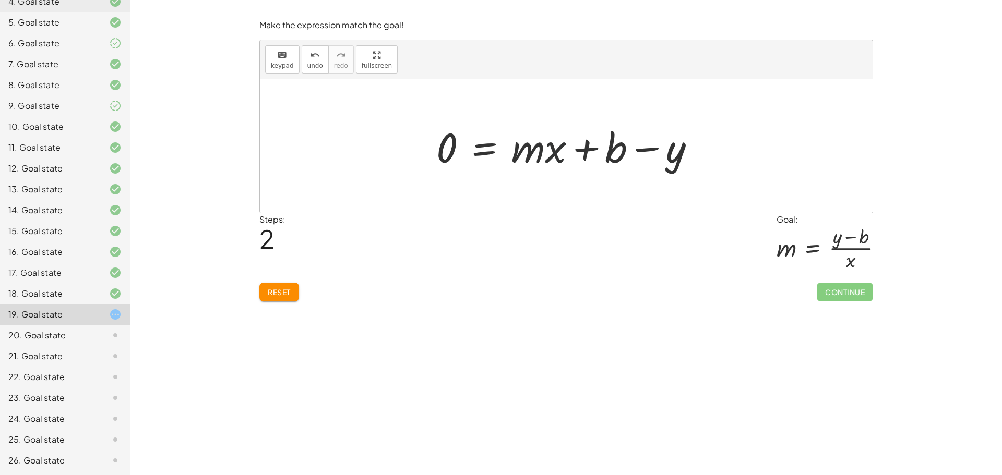
click at [549, 151] on div at bounding box center [570, 146] width 278 height 54
drag, startPoint x: 532, startPoint y: 152, endPoint x: 436, endPoint y: 150, distance: 96.0
click at [436, 150] on div at bounding box center [570, 146] width 278 height 54
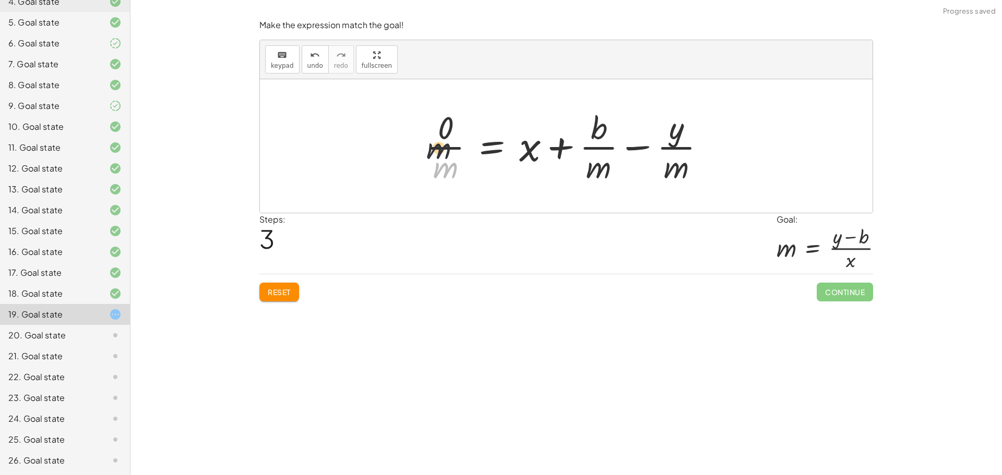
drag, startPoint x: 449, startPoint y: 165, endPoint x: 440, endPoint y: 127, distance: 39.1
click at [440, 128] on div at bounding box center [570, 146] width 298 height 80
drag, startPoint x: 451, startPoint y: 162, endPoint x: 444, endPoint y: 122, distance: 41.3
click at [444, 122] on div at bounding box center [570, 146] width 298 height 80
click at [282, 300] on button "Reset" at bounding box center [279, 292] width 40 height 19
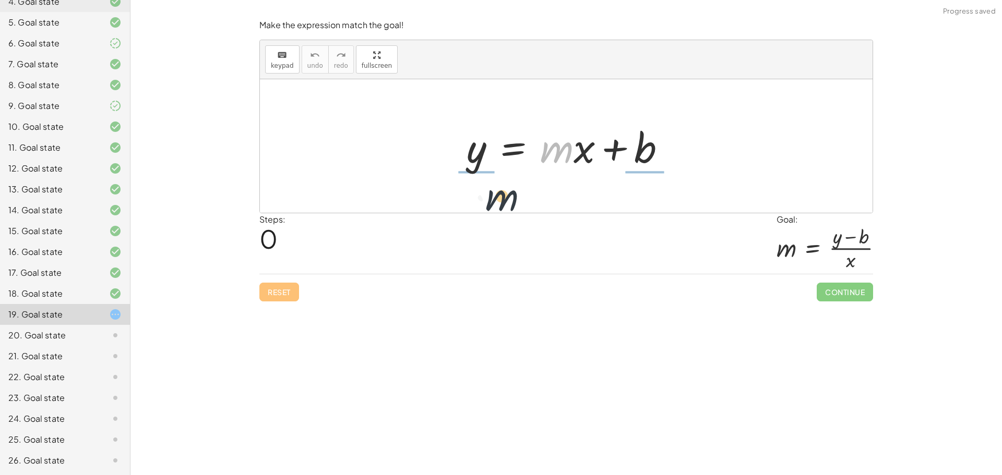
drag, startPoint x: 548, startPoint y: 152, endPoint x: 452, endPoint y: 162, distance: 96.0
click at [452, 171] on div "· m y = + · m · x + b" at bounding box center [566, 146] width 231 height 59
click at [458, 149] on div at bounding box center [552, 146] width 220 height 80
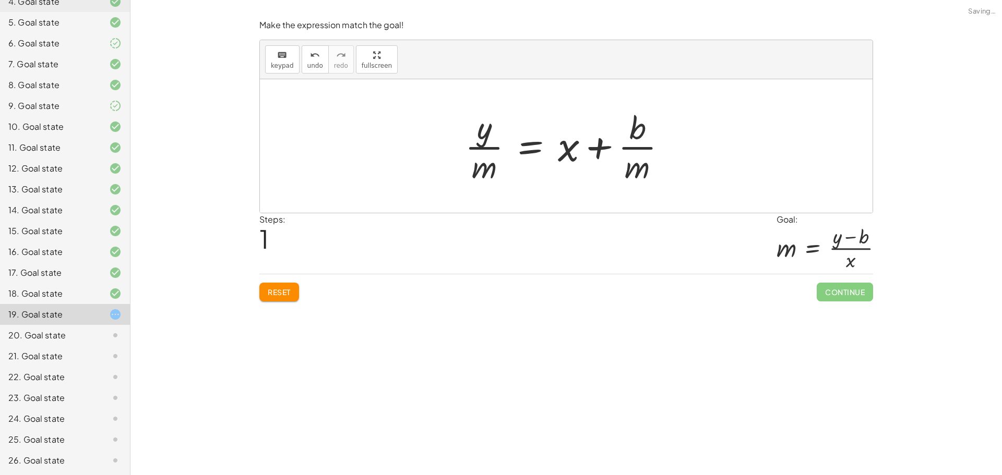
click at [0, 0] on div "Make the expression match the goal! keyboard keypad undo undo redo redo fullscr…" at bounding box center [0, 0] width 0 height 0
click at [271, 292] on span "Reset" at bounding box center [279, 291] width 23 height 9
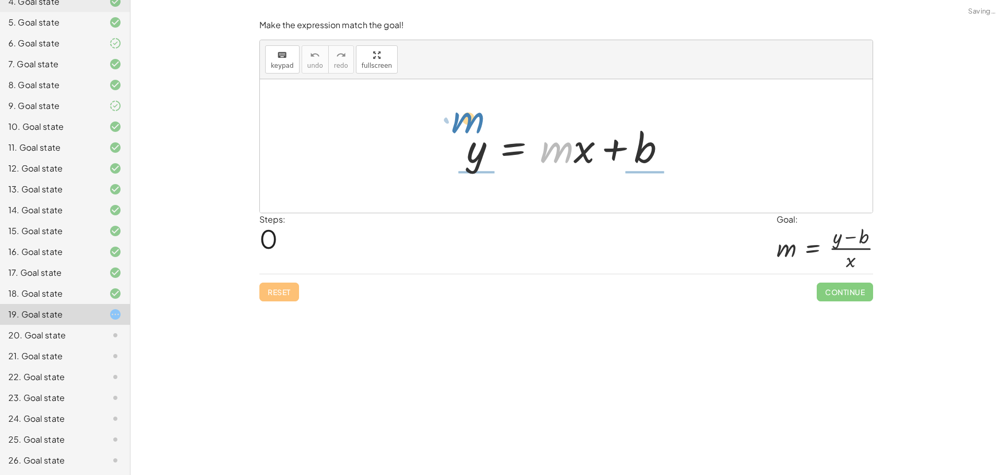
drag, startPoint x: 557, startPoint y: 157, endPoint x: 468, endPoint y: 127, distance: 93.7
click at [468, 127] on div at bounding box center [570, 146] width 218 height 54
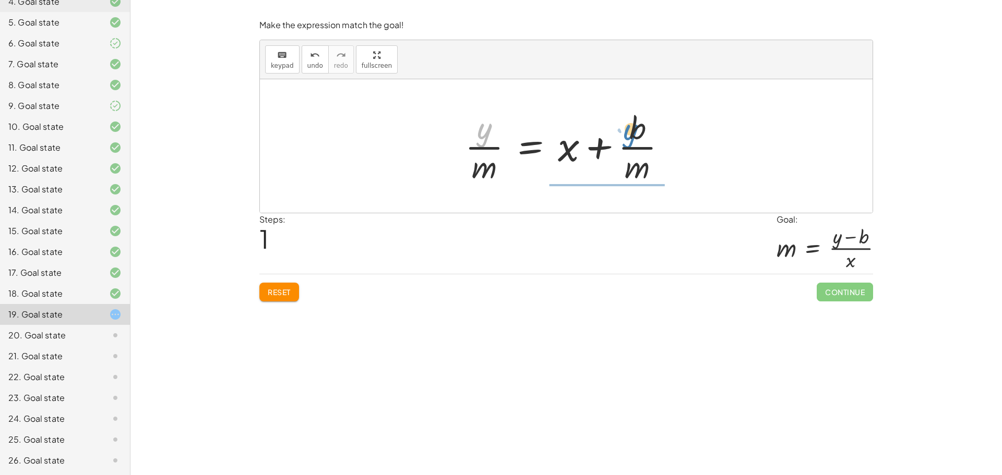
drag, startPoint x: 485, startPoint y: 134, endPoint x: 622, endPoint y: 138, distance: 137.8
click at [622, 138] on div at bounding box center [570, 146] width 220 height 80
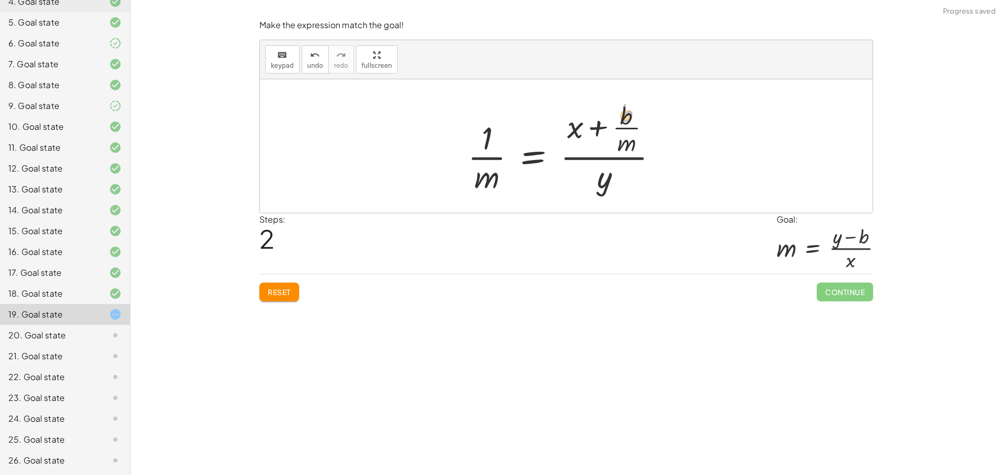
drag, startPoint x: 615, startPoint y: 111, endPoint x: 567, endPoint y: 189, distance: 92.2
click at [585, 185] on div at bounding box center [566, 146] width 209 height 101
click at [279, 292] on span "Reset" at bounding box center [279, 291] width 23 height 9
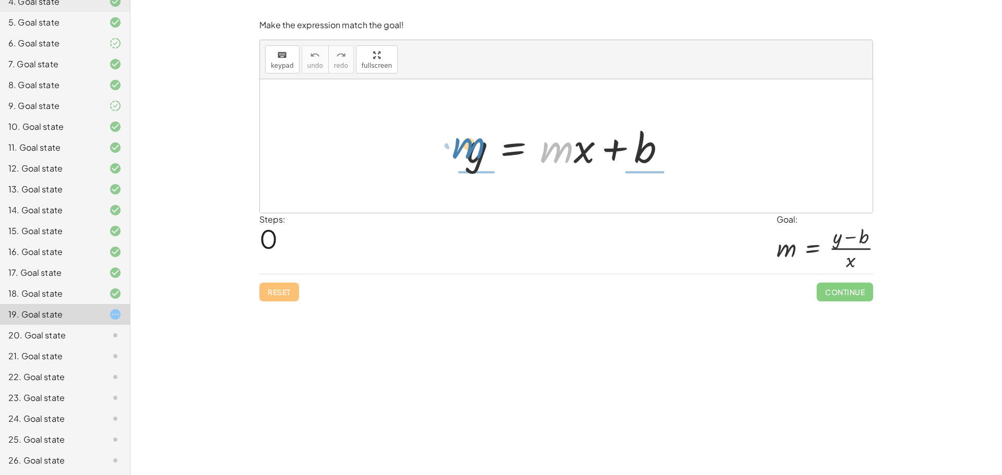
drag, startPoint x: 552, startPoint y: 154, endPoint x: 464, endPoint y: 151, distance: 88.8
click at [464, 151] on div at bounding box center [570, 146] width 218 height 54
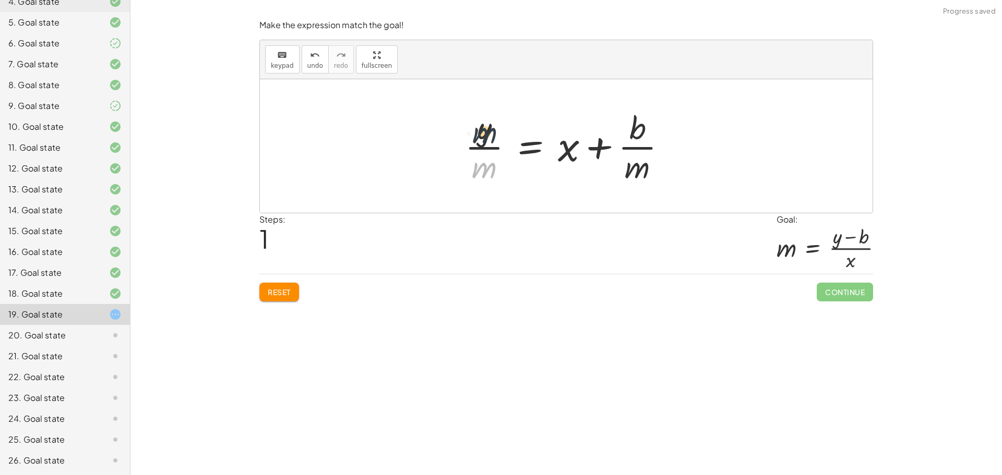
drag, startPoint x: 484, startPoint y: 165, endPoint x: 483, endPoint y: 128, distance: 37.1
click at [483, 128] on div at bounding box center [570, 146] width 220 height 80
drag, startPoint x: 479, startPoint y: 131, endPoint x: 673, endPoint y: 127, distance: 194.1
click at [681, 125] on div "y = + · m · x + b · y y = + x + b · · m · · m" at bounding box center [565, 146] width 233 height 86
click at [269, 287] on span "Reset" at bounding box center [279, 291] width 23 height 9
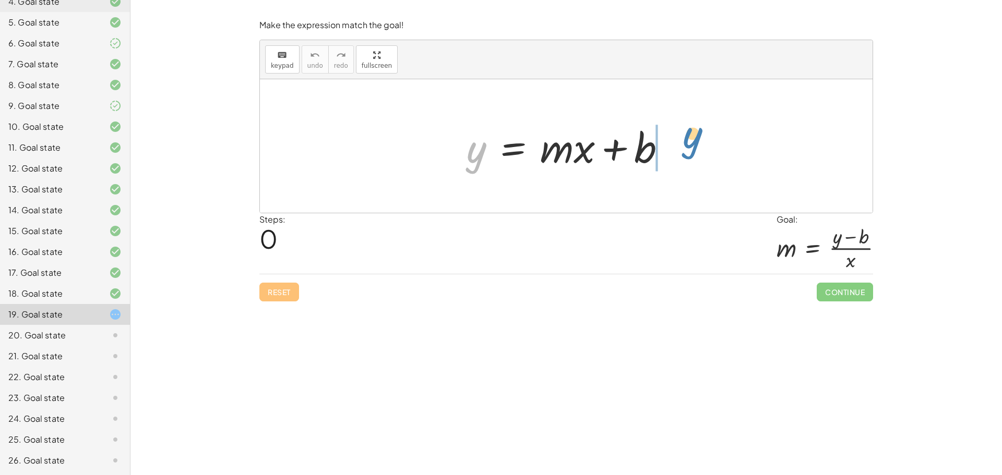
drag, startPoint x: 466, startPoint y: 159, endPoint x: 682, endPoint y: 145, distance: 216.5
click at [682, 145] on div "y y = + · m · x + b" at bounding box center [566, 146] width 612 height 134
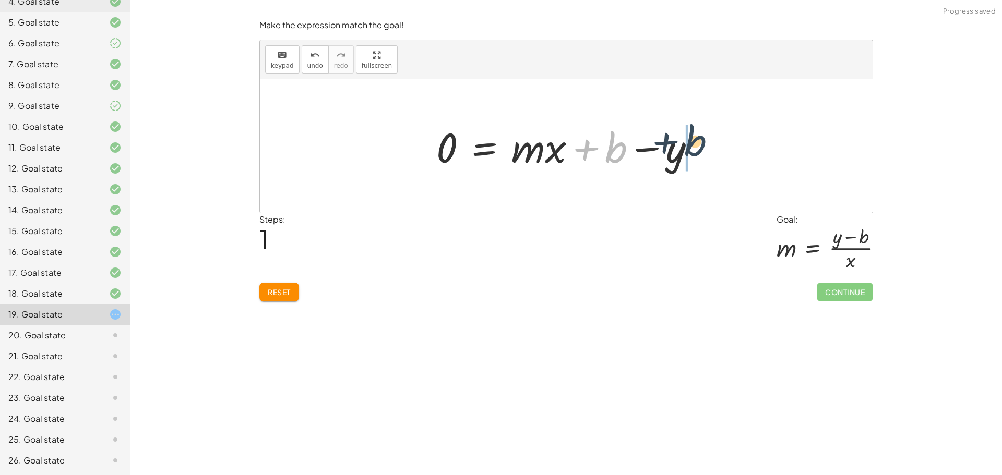
drag, startPoint x: 618, startPoint y: 154, endPoint x: 710, endPoint y: 148, distance: 92.6
drag, startPoint x: 612, startPoint y: 158, endPoint x: 735, endPoint y: 144, distance: 122.8
click at [735, 144] on div "y = + · m · x + b 0 = + · m · x + b − y − y y = + · m · x + b 0 −" at bounding box center [566, 146] width 612 height 134
click at [321, 57] on button "undo undo" at bounding box center [315, 59] width 27 height 28
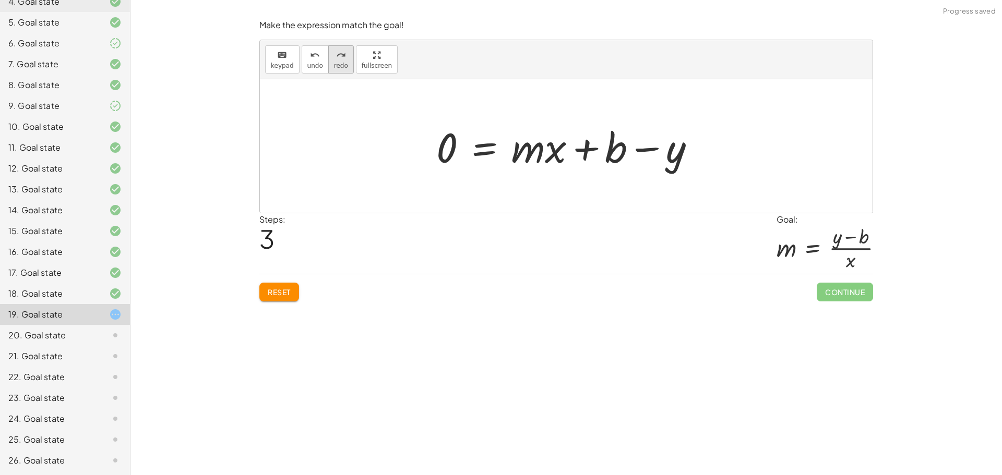
click at [334, 66] on span "redo" at bounding box center [341, 65] width 14 height 7
drag, startPoint x: 581, startPoint y: 147, endPoint x: 571, endPoint y: 141, distance: 11.7
click at [572, 145] on div at bounding box center [570, 146] width 278 height 54
click at [579, 146] on div at bounding box center [570, 146] width 278 height 54
drag, startPoint x: 573, startPoint y: 150, endPoint x: 581, endPoint y: 120, distance: 30.9
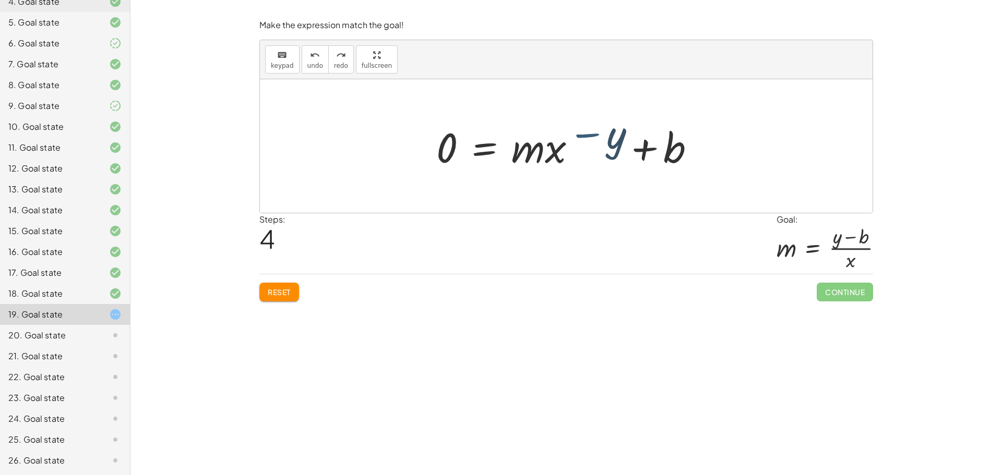
click at [582, 119] on div at bounding box center [570, 146] width 278 height 54
drag, startPoint x: 584, startPoint y: 147, endPoint x: 641, endPoint y: 146, distance: 57.4
click at [641, 146] on div at bounding box center [570, 146] width 278 height 54
click at [645, 146] on div at bounding box center [570, 146] width 278 height 54
drag, startPoint x: 645, startPoint y: 153, endPoint x: 632, endPoint y: 155, distance: 12.6
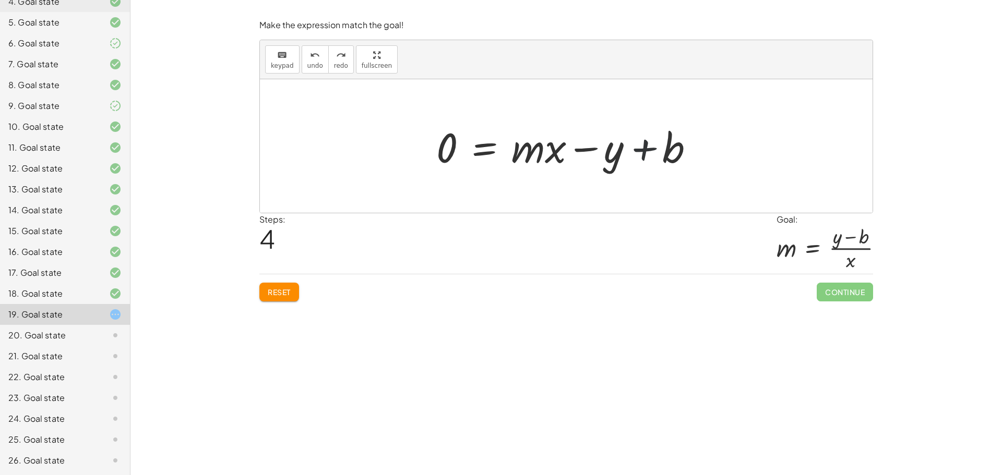
click at [637, 155] on div at bounding box center [570, 146] width 278 height 54
drag, startPoint x: 635, startPoint y: 159, endPoint x: 608, endPoint y: 126, distance: 42.6
click at [608, 126] on div at bounding box center [570, 146] width 278 height 54
drag, startPoint x: 582, startPoint y: 148, endPoint x: 678, endPoint y: 151, distance: 96.1
click at [648, 164] on div at bounding box center [570, 146] width 278 height 54
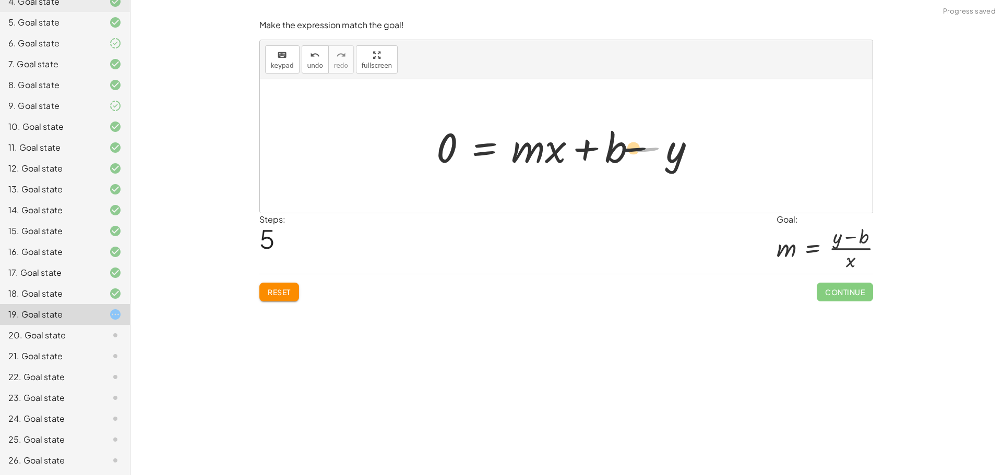
drag, startPoint x: 633, startPoint y: 141, endPoint x: 601, endPoint y: 139, distance: 31.9
click at [611, 141] on div at bounding box center [570, 146] width 278 height 54
click at [707, 122] on div at bounding box center [570, 146] width 278 height 54
click at [313, 68] on span "undo" at bounding box center [315, 65] width 16 height 7
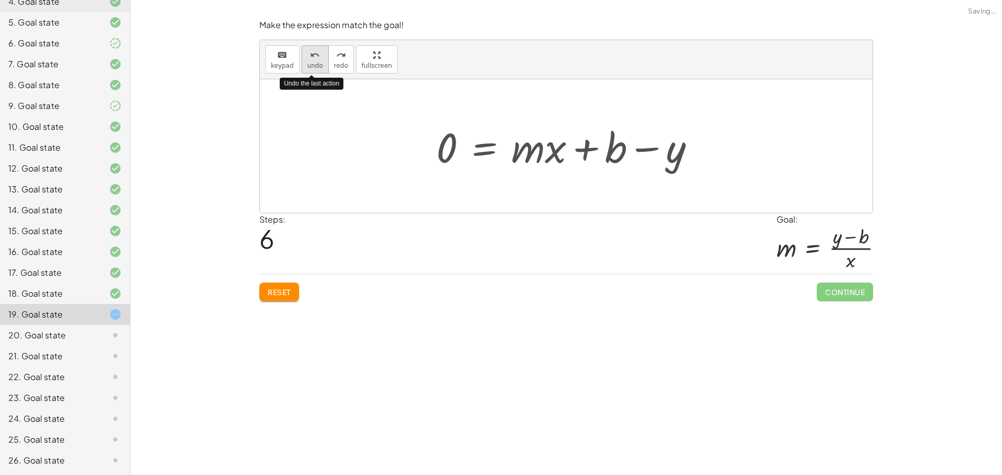
click at [313, 68] on span "undo" at bounding box center [315, 65] width 16 height 7
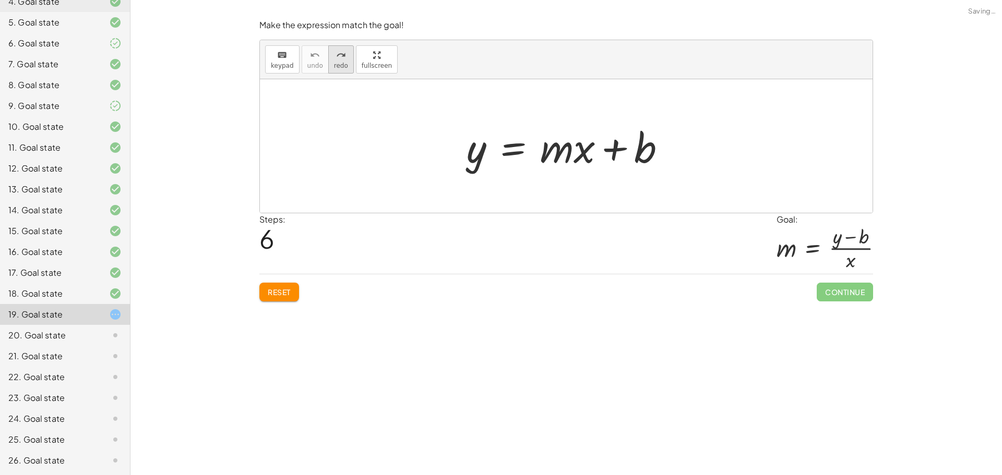
click at [336, 57] on icon "redo" at bounding box center [341, 55] width 10 height 13
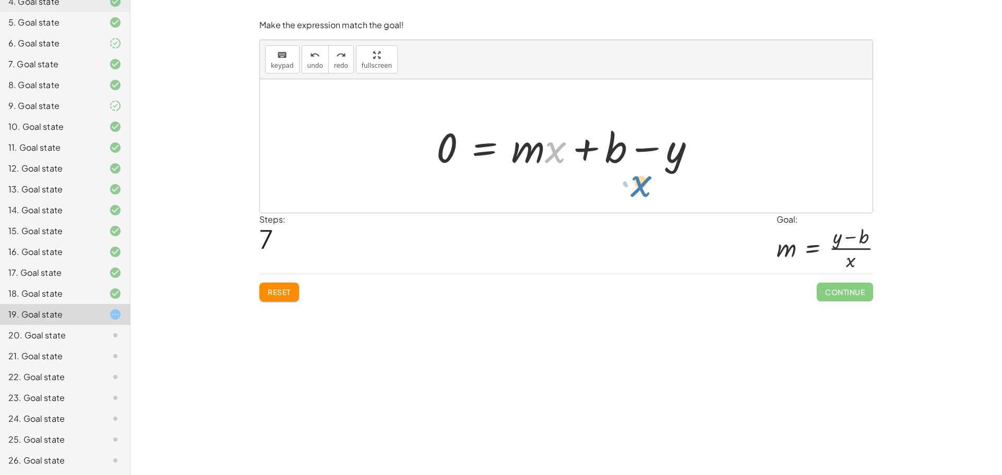
drag, startPoint x: 553, startPoint y: 159, endPoint x: 643, endPoint y: 181, distance: 92.9
drag, startPoint x: 611, startPoint y: 152, endPoint x: 649, endPoint y: 185, distance: 49.9
drag, startPoint x: 635, startPoint y: 167, endPoint x: 687, endPoint y: 195, distance: 58.3
click at [687, 195] on div "y = + · m · x + b 0 = + · m · x + b − y · x − y y = + · m · x + b 0 −" at bounding box center [566, 146] width 612 height 134
click at [288, 287] on button "Reset" at bounding box center [279, 292] width 40 height 19
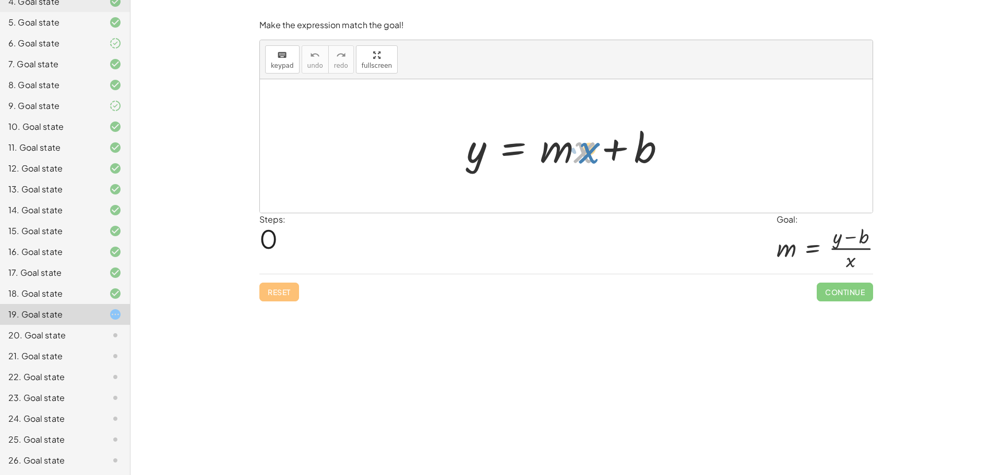
drag, startPoint x: 579, startPoint y: 145, endPoint x: 589, endPoint y: 146, distance: 10.0
click at [589, 146] on div at bounding box center [570, 146] width 218 height 54
drag, startPoint x: 474, startPoint y: 154, endPoint x: 631, endPoint y: 146, distance: 157.2
click at [630, 149] on div at bounding box center [570, 146] width 218 height 54
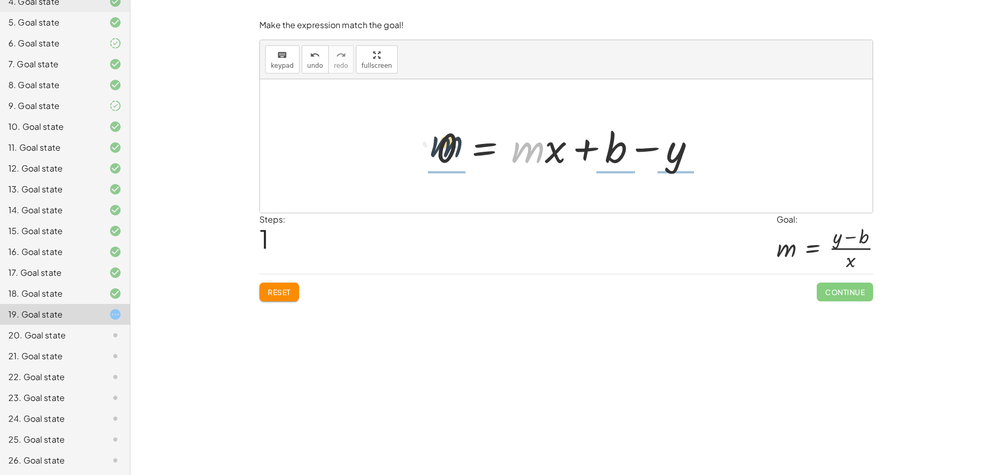
drag, startPoint x: 532, startPoint y: 147, endPoint x: 439, endPoint y: 149, distance: 93.4
click at [440, 151] on div at bounding box center [570, 146] width 278 height 54
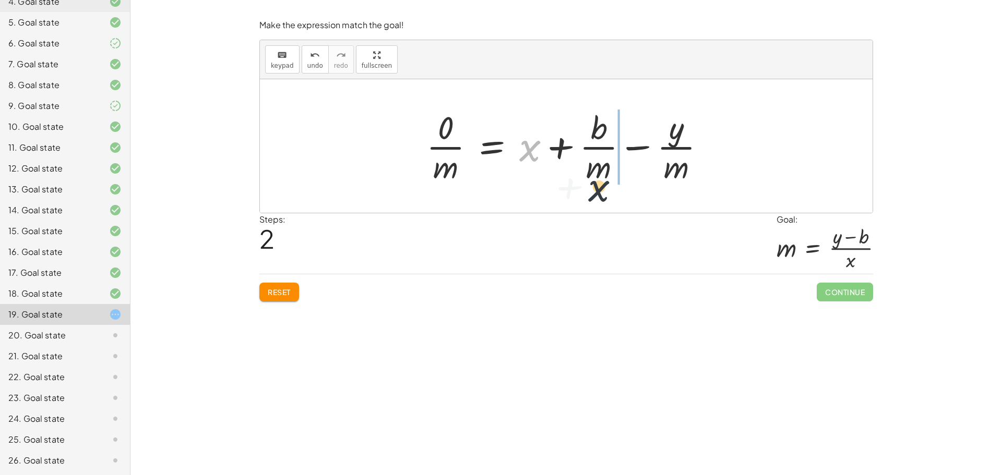
drag, startPoint x: 531, startPoint y: 147, endPoint x: 608, endPoint y: 179, distance: 84.2
click at [607, 183] on div at bounding box center [570, 146] width 298 height 80
drag, startPoint x: 570, startPoint y: 133, endPoint x: 564, endPoint y: 161, distance: 28.2
click at [570, 137] on div at bounding box center [570, 146] width 298 height 80
drag, startPoint x: 568, startPoint y: 169, endPoint x: 558, endPoint y: 162, distance: 12.4
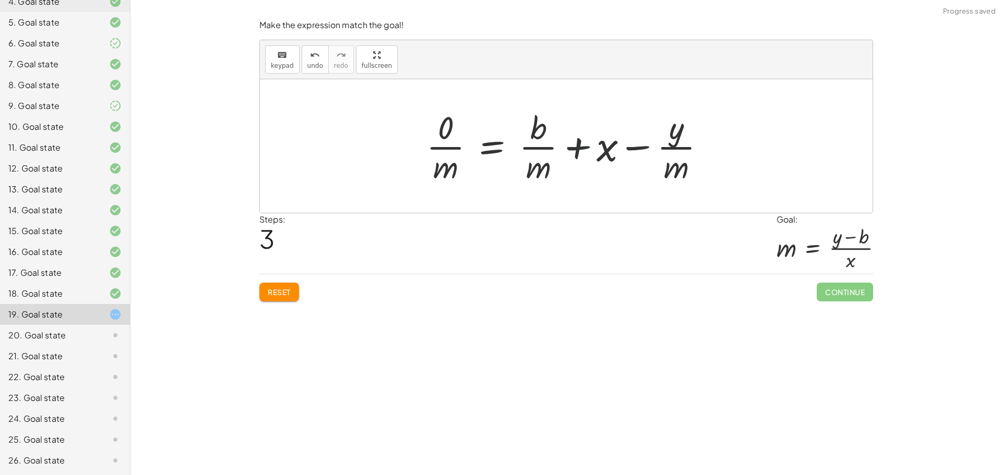
click at [559, 162] on div at bounding box center [570, 146] width 298 height 80
click at [550, 178] on div at bounding box center [570, 146] width 298 height 80
click at [547, 155] on div at bounding box center [570, 146] width 298 height 80
click at [315, 59] on icon "undo" at bounding box center [315, 55] width 10 height 13
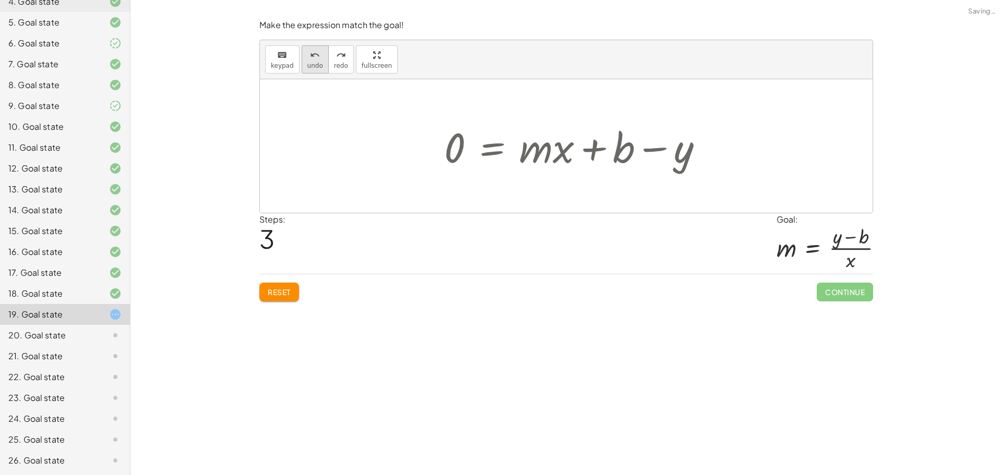
click at [315, 59] on icon "undo" at bounding box center [315, 55] width 10 height 13
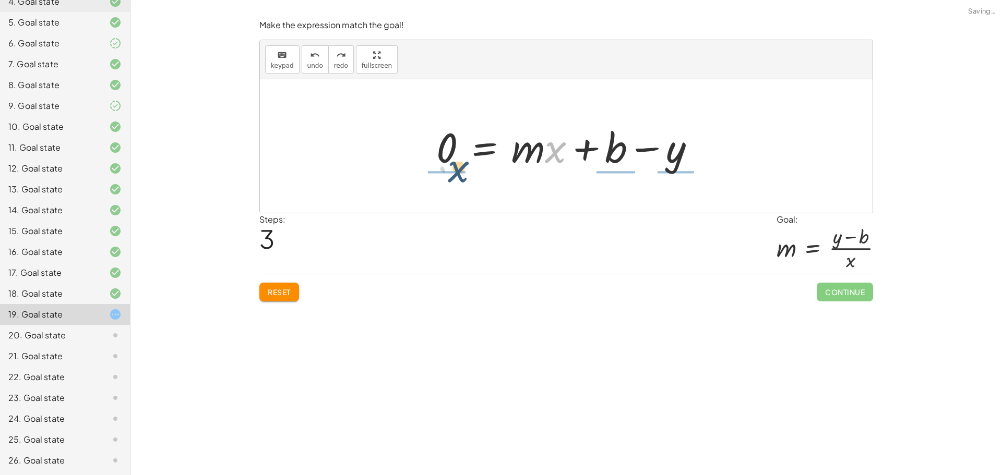
drag, startPoint x: 551, startPoint y: 149, endPoint x: 439, endPoint y: 146, distance: 112.7
click at [439, 146] on div at bounding box center [570, 146] width 278 height 54
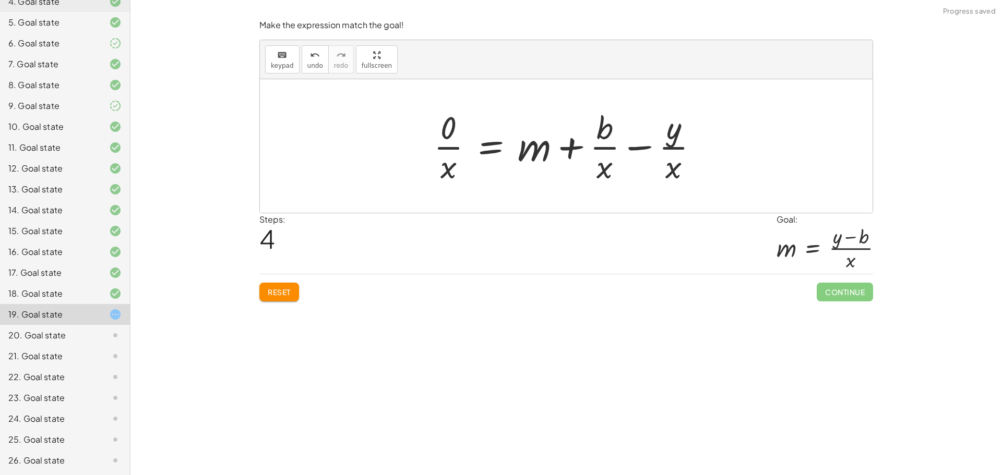
click at [639, 145] on div at bounding box center [569, 146] width 283 height 80
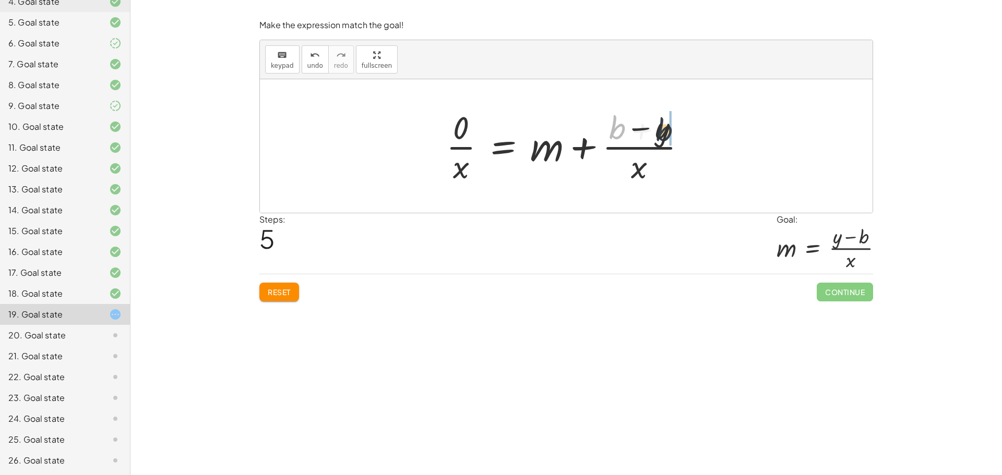
drag, startPoint x: 611, startPoint y: 130, endPoint x: 668, endPoint y: 130, distance: 57.4
click at [668, 130] on div at bounding box center [570, 146] width 259 height 80
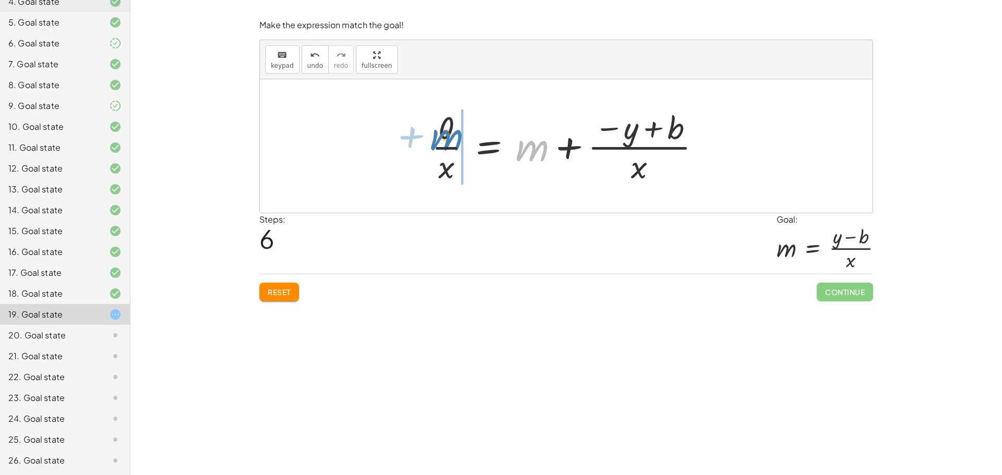
drag, startPoint x: 535, startPoint y: 150, endPoint x: 453, endPoint y: 148, distance: 82.5
click at [453, 148] on div at bounding box center [570, 146] width 288 height 80
click at [449, 170] on div at bounding box center [570, 146] width 288 height 80
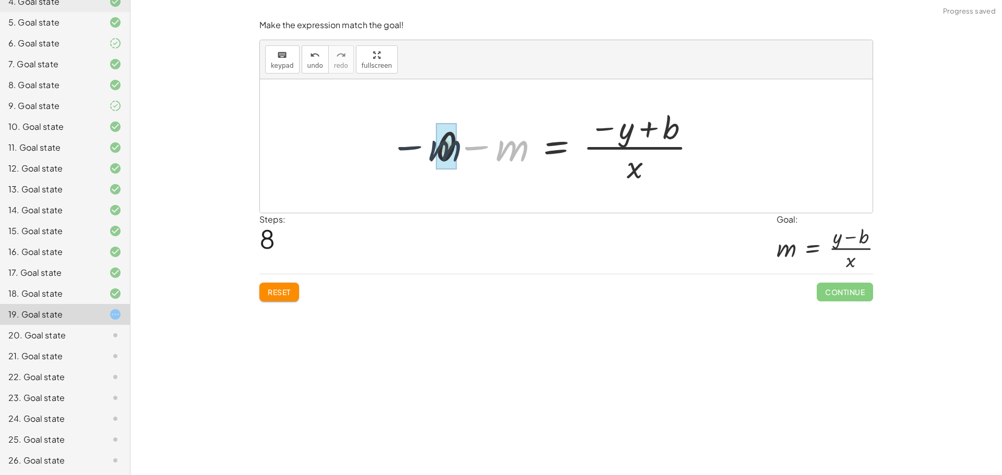
drag, startPoint x: 516, startPoint y: 148, endPoint x: 462, endPoint y: 148, distance: 53.7
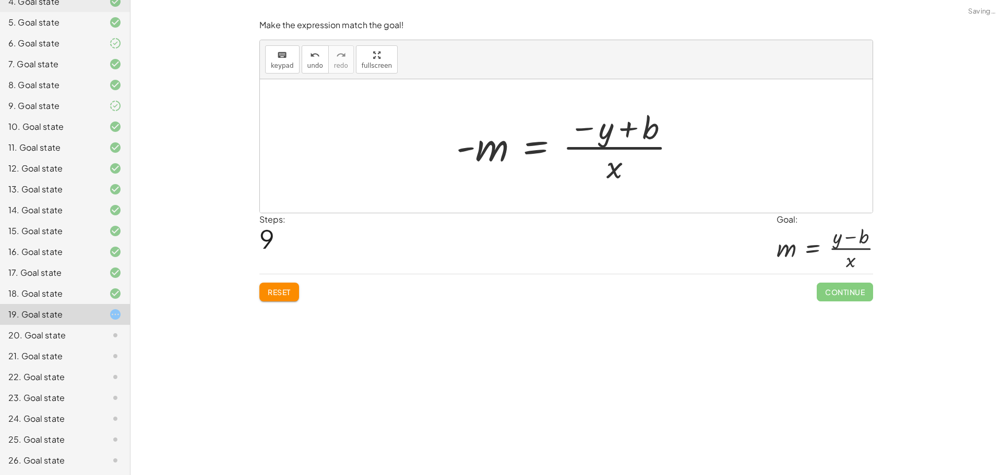
click at [464, 146] on div at bounding box center [570, 146] width 238 height 80
click at [614, 153] on div at bounding box center [570, 146] width 238 height 80
click at [614, 148] on div at bounding box center [570, 146] width 238 height 80
click at [629, 137] on div at bounding box center [570, 146] width 238 height 80
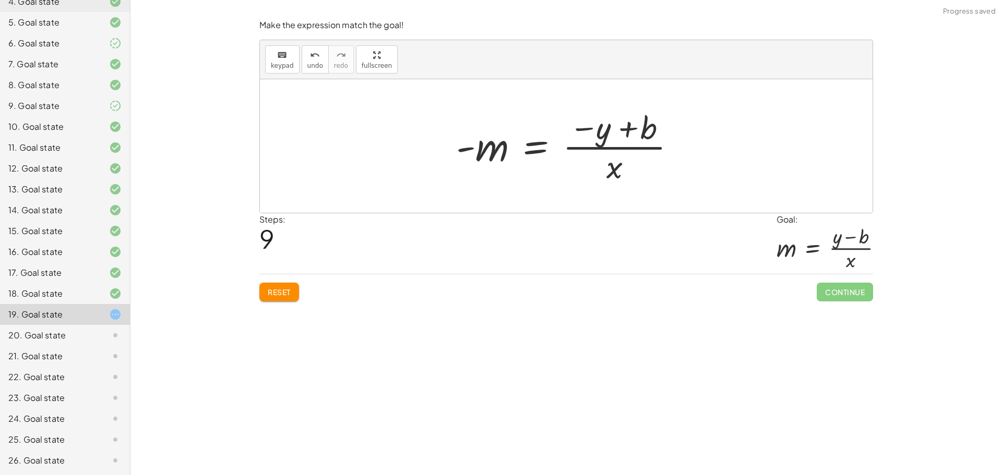
click at [629, 137] on div at bounding box center [570, 146] width 238 height 80
drag, startPoint x: 492, startPoint y: 154, endPoint x: 584, endPoint y: 161, distance: 91.5
click at [491, 155] on div at bounding box center [570, 146] width 238 height 80
drag, startPoint x: 460, startPoint y: 147, endPoint x: 617, endPoint y: 142, distance: 157.1
click at [617, 142] on div at bounding box center [570, 146] width 238 height 80
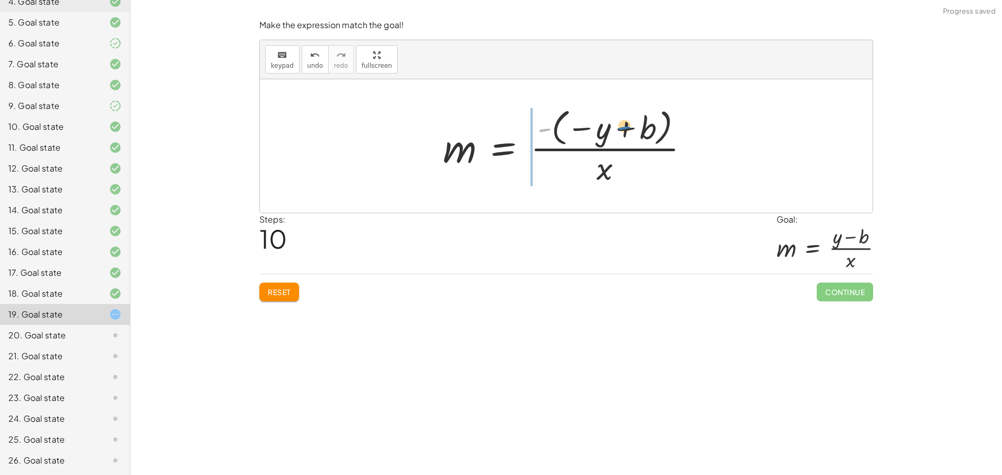
drag, startPoint x: 535, startPoint y: 128, endPoint x: 616, endPoint y: 126, distance: 80.9
click at [616, 126] on div at bounding box center [570, 145] width 264 height 83
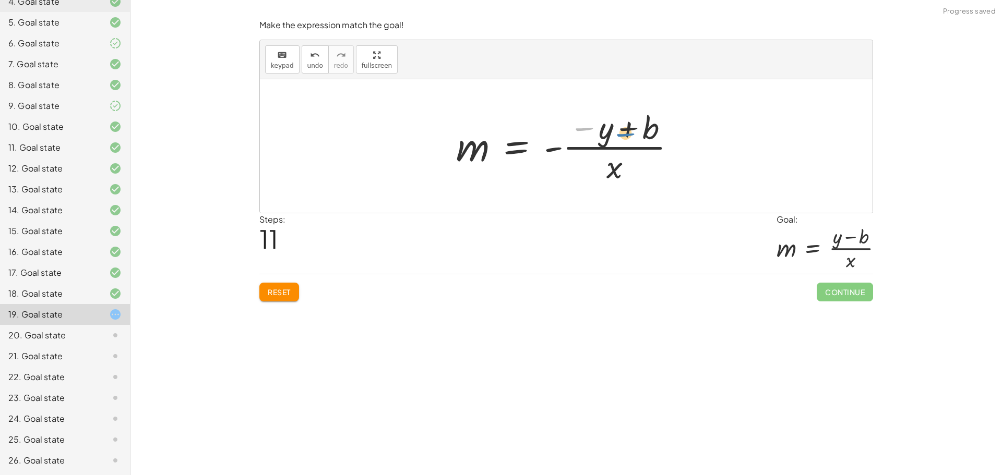
drag, startPoint x: 580, startPoint y: 127, endPoint x: 623, endPoint y: 127, distance: 42.8
click at [623, 127] on div at bounding box center [570, 146] width 238 height 80
click at [582, 131] on div at bounding box center [570, 146] width 238 height 80
click at [560, 149] on div at bounding box center [570, 146] width 238 height 80
drag, startPoint x: 559, startPoint y: 149, endPoint x: 604, endPoint y: 125, distance: 50.2
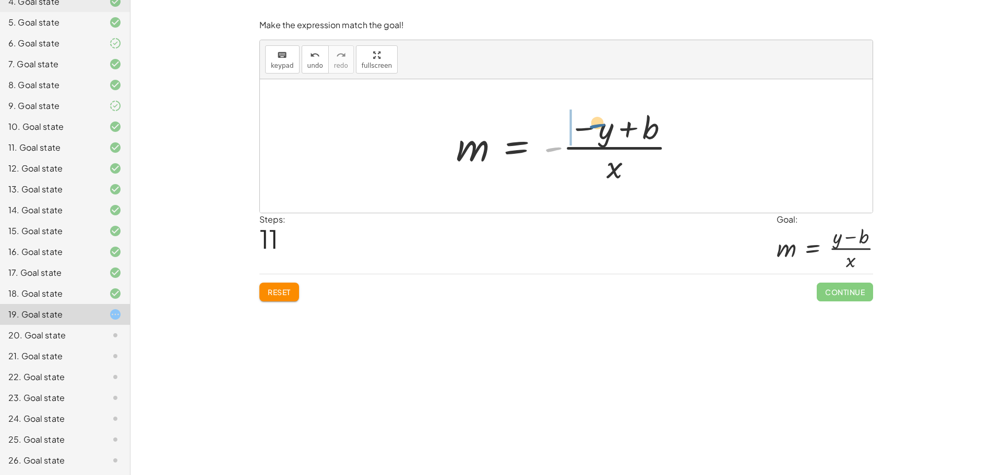
click at [604, 125] on div at bounding box center [570, 146] width 238 height 80
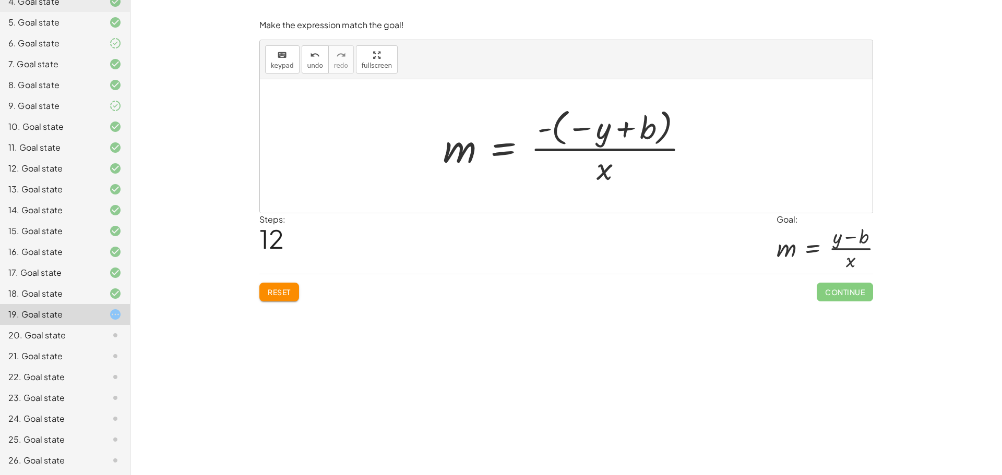
click at [297, 65] on div "keyboard keypad undo [PERSON_NAME] redo fullscreen" at bounding box center [566, 59] width 612 height 39
click at [303, 55] on button "undo undo" at bounding box center [315, 59] width 27 height 28
